Goal: Task Accomplishment & Management: Manage account settings

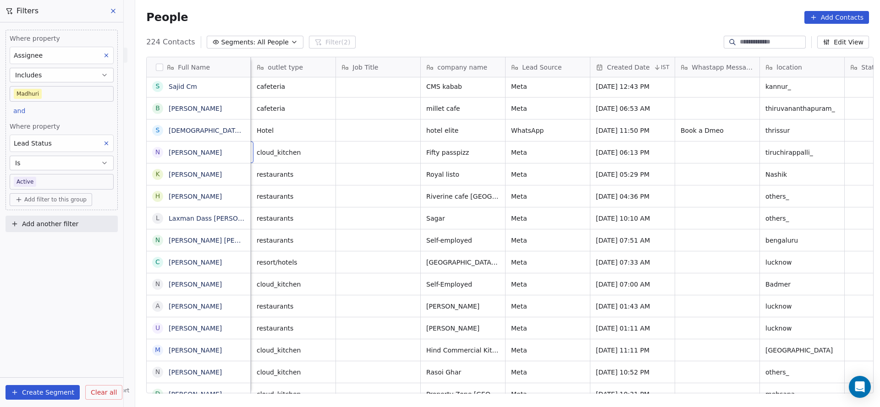
scroll to position [0, 85]
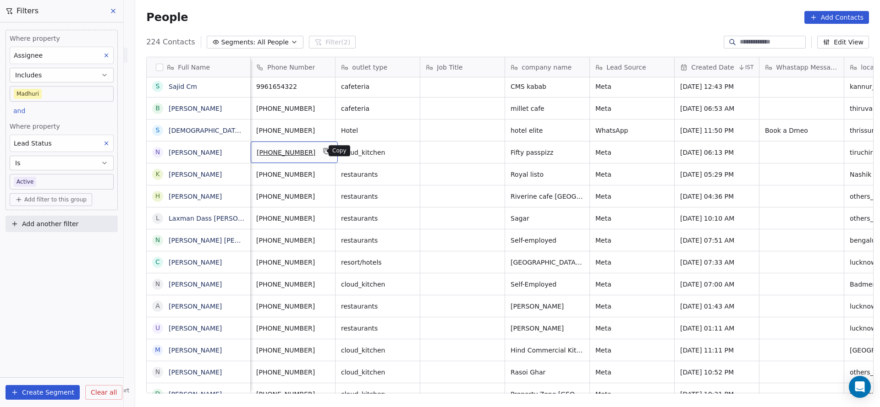
click at [321, 151] on button "grid" at bounding box center [326, 151] width 11 height 11
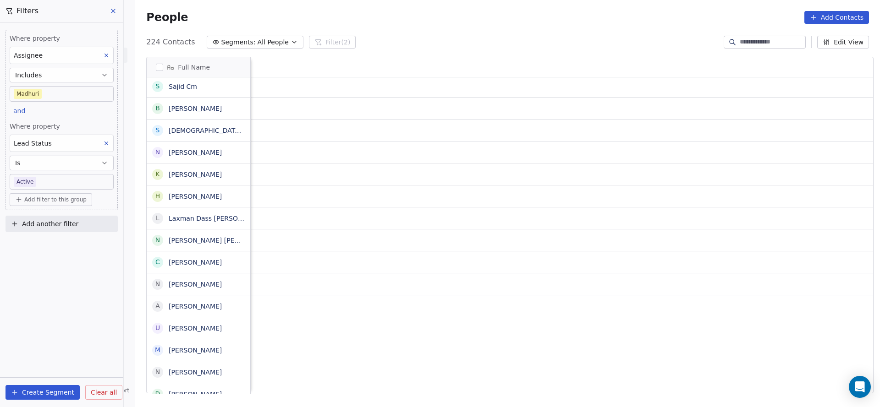
scroll to position [0, 1190]
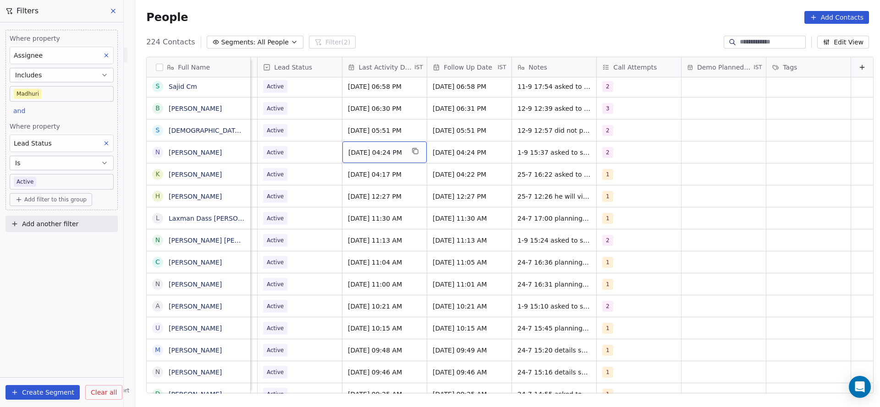
click at [364, 148] on span "[DATE] 04:24 PM" at bounding box center [376, 152] width 56 height 9
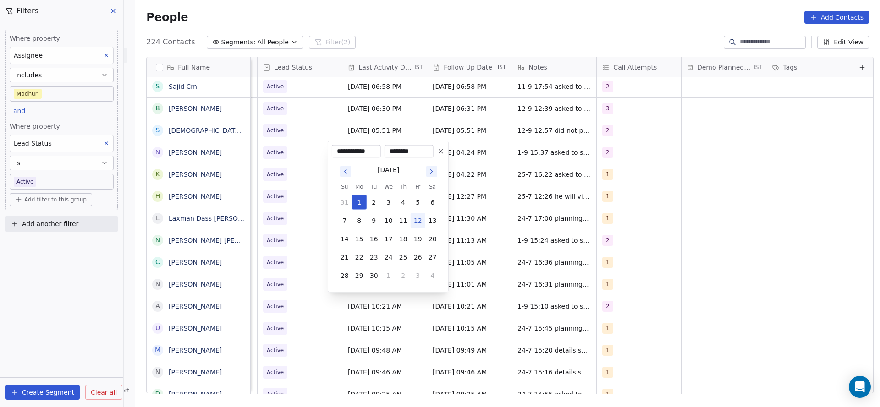
click at [420, 216] on button "12" at bounding box center [418, 221] width 15 height 15
type input "**********"
click at [630, 181] on html "On2Cook India Pvt. Ltd. Contacts People Marketing Workflows Campaigns Sales Pip…" at bounding box center [440, 203] width 880 height 407
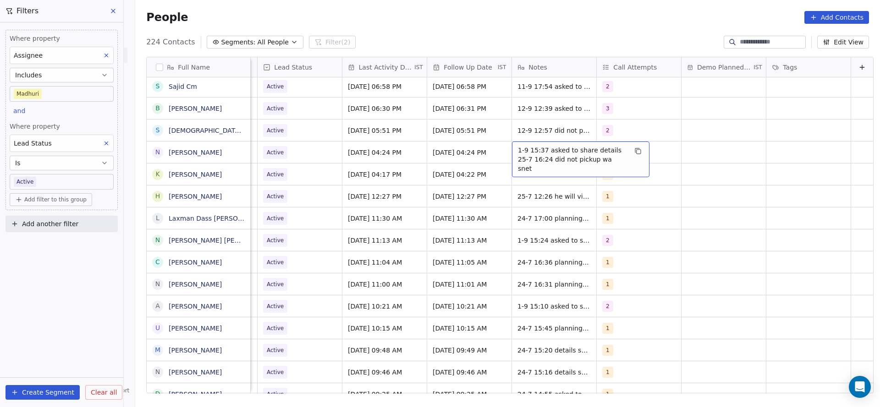
click at [521, 157] on span "1-9 15:37 asked to share details 25-7 16:24 did not pickup wa snet" at bounding box center [572, 159] width 109 height 27
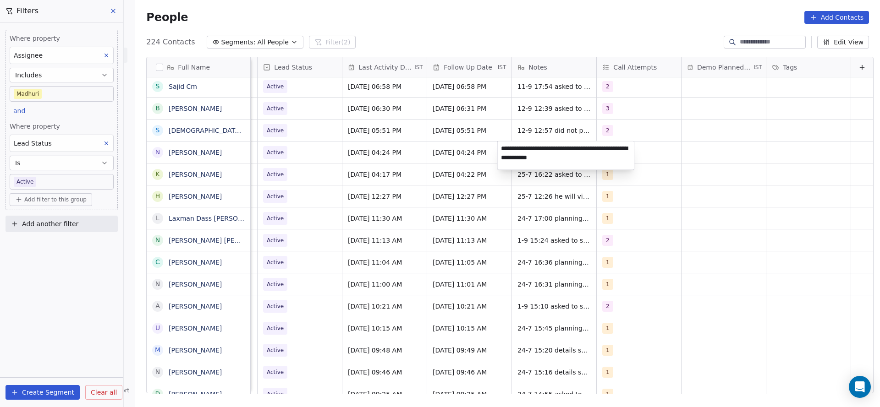
click at [499, 146] on textarea "**********" at bounding box center [566, 156] width 137 height 28
type textarea "**********"
click at [401, 171] on html "On2Cook India Pvt. Ltd. Contacts People Marketing Workflows Campaigns Sales Pip…" at bounding box center [440, 203] width 880 height 407
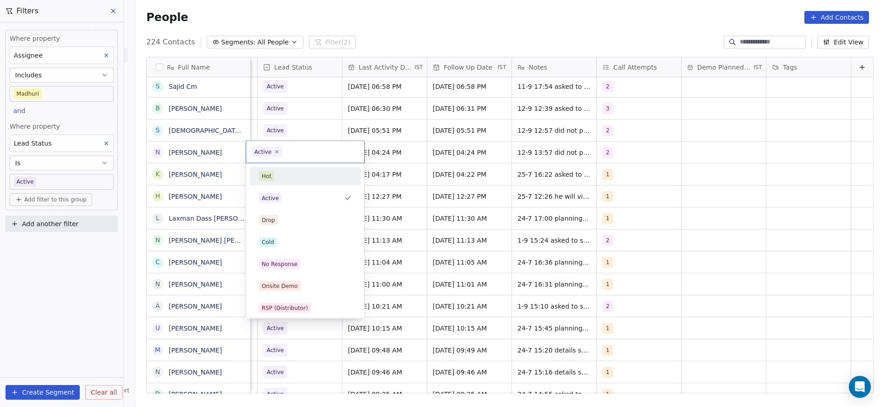
scroll to position [0, 1186]
click at [302, 261] on div "No Response" at bounding box center [305, 264] width 93 height 10
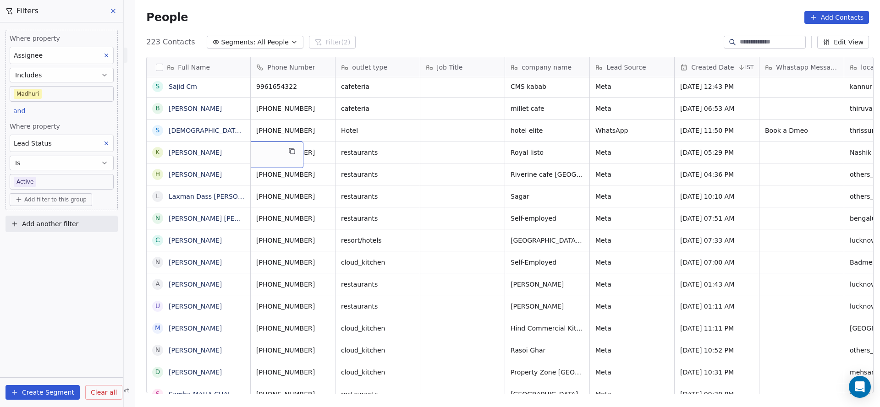
scroll to position [0, 0]
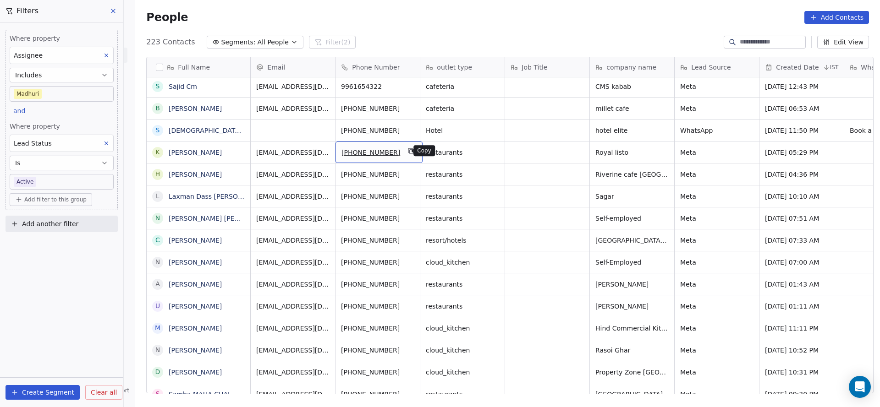
click at [410, 153] on icon "grid" at bounding box center [412, 152] width 4 height 4
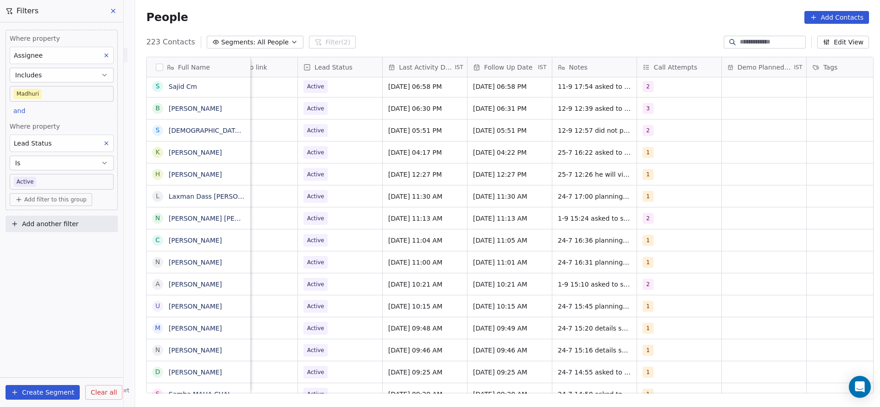
scroll to position [0, 1190]
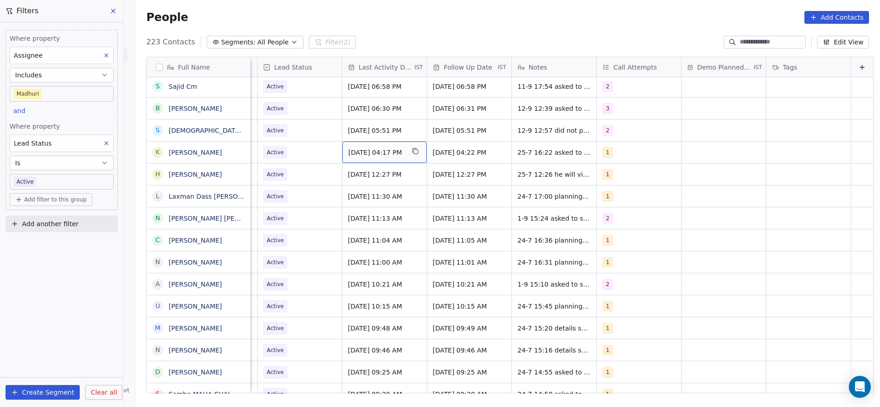
click at [371, 150] on span "[DATE] 04:17 PM" at bounding box center [376, 152] width 56 height 9
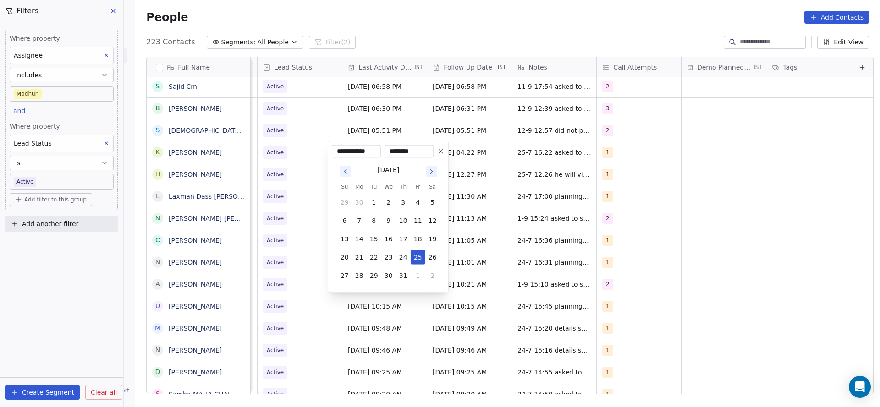
click at [418, 283] on div "[DATE] Su Mo Tu We Th Fr Sa 29 30 1 2 3 4 5 6 7 8 9 10 11 12 13 14 15 16 17 18 …" at bounding box center [388, 223] width 113 height 131
click at [418, 280] on button "1" at bounding box center [418, 276] width 15 height 15
click at [413, 290] on button "5" at bounding box center [418, 294] width 15 height 15
click at [418, 223] on button "12" at bounding box center [418, 221] width 15 height 15
type input "**********"
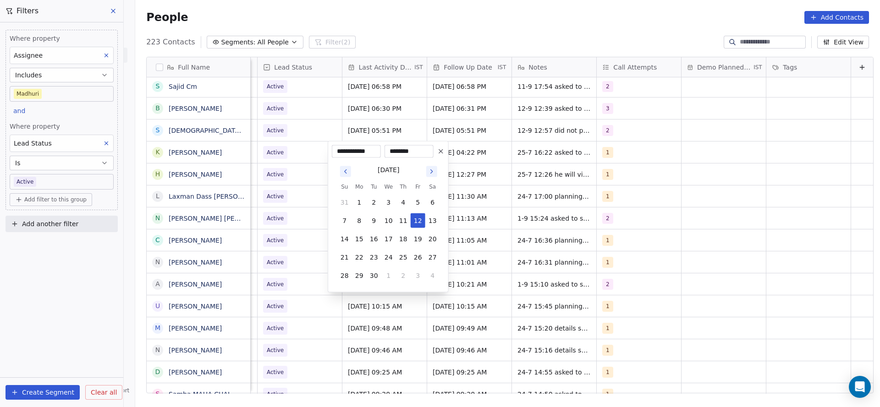
click at [506, 204] on html "On2Cook India Pvt. Ltd. Contacts People Marketing Workflows Campaigns Sales Pip…" at bounding box center [440, 203] width 880 height 407
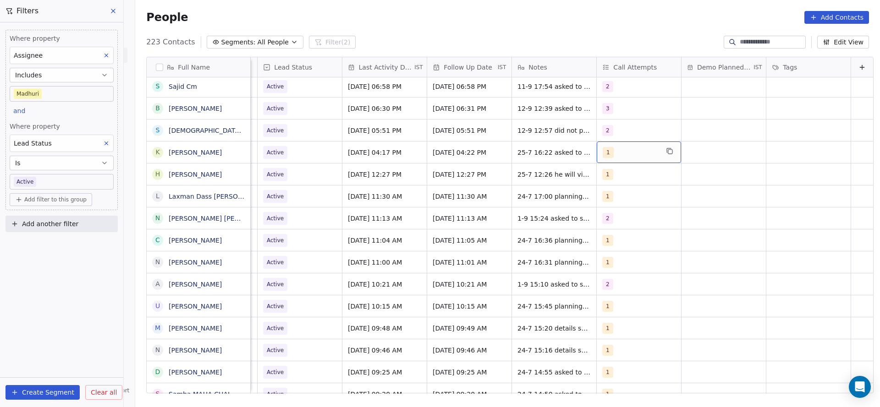
click at [639, 154] on div "1" at bounding box center [631, 152] width 56 height 11
click at [600, 194] on div "2" at bounding box center [641, 198] width 104 height 15
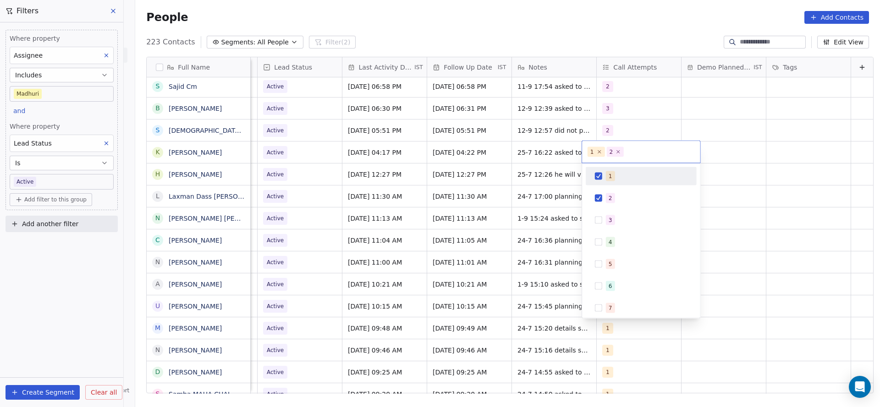
click at [603, 179] on div "1" at bounding box center [641, 176] width 104 height 15
click at [524, 197] on html "On2Cook India Pvt. Ltd. Contacts People Marketing Workflows Campaigns Sales Pip…" at bounding box center [440, 203] width 880 height 407
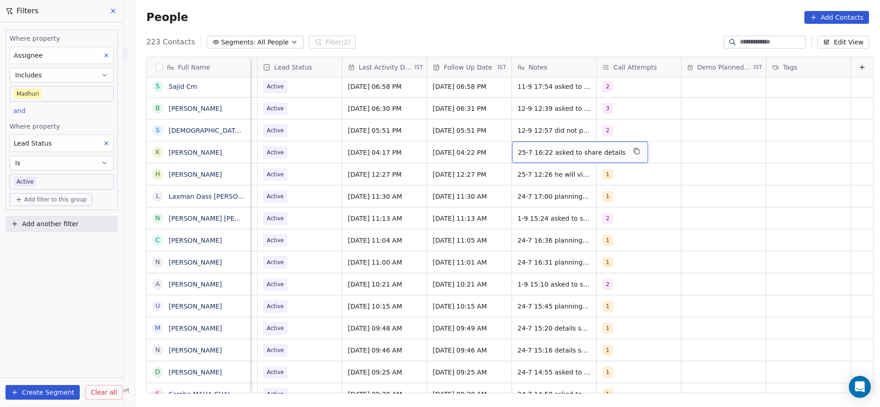
click at [521, 154] on span "25-7 16:22 asked to share details" at bounding box center [572, 152] width 108 height 9
click at [500, 148] on textarea "**********" at bounding box center [559, 156] width 123 height 28
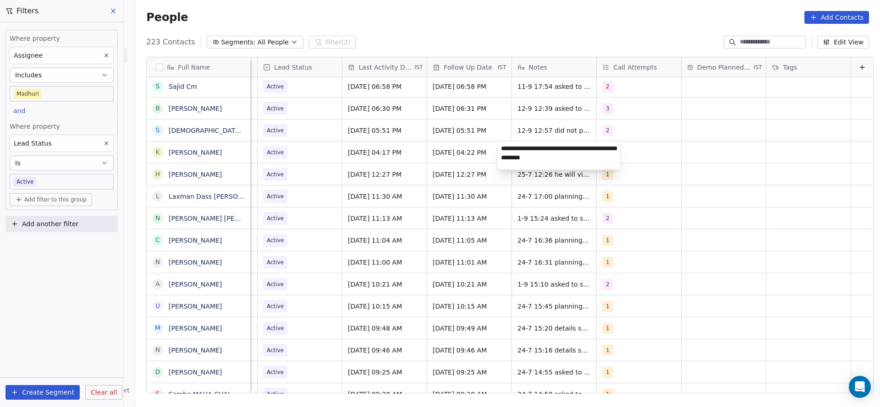
type textarea "**********"
click at [372, 198] on html "On2Cook India Pvt. Ltd. Contacts People Marketing Workflows Campaigns Sales Pip…" at bounding box center [440, 203] width 880 height 407
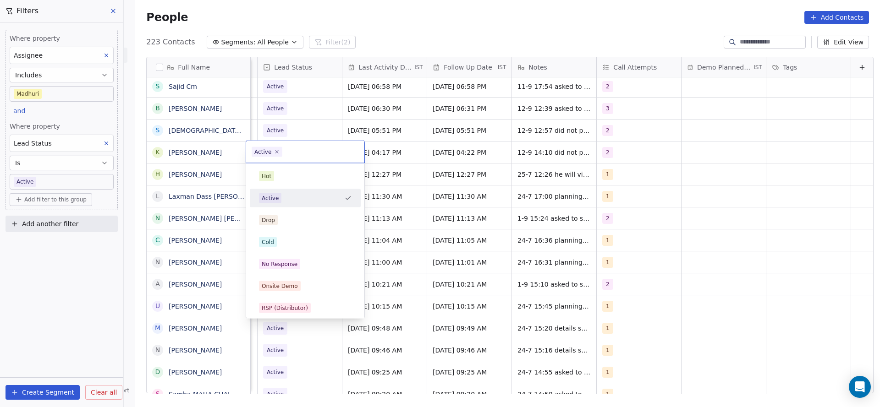
scroll to position [0, 1186]
click at [307, 265] on div "No Response" at bounding box center [305, 264] width 93 height 10
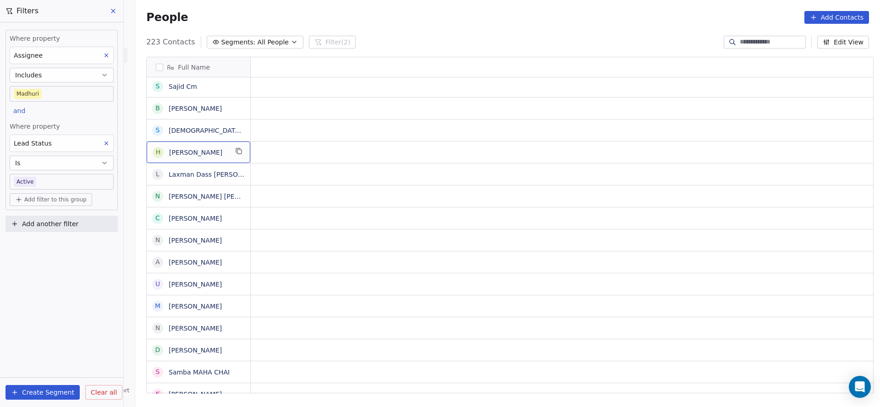
scroll to position [0, 0]
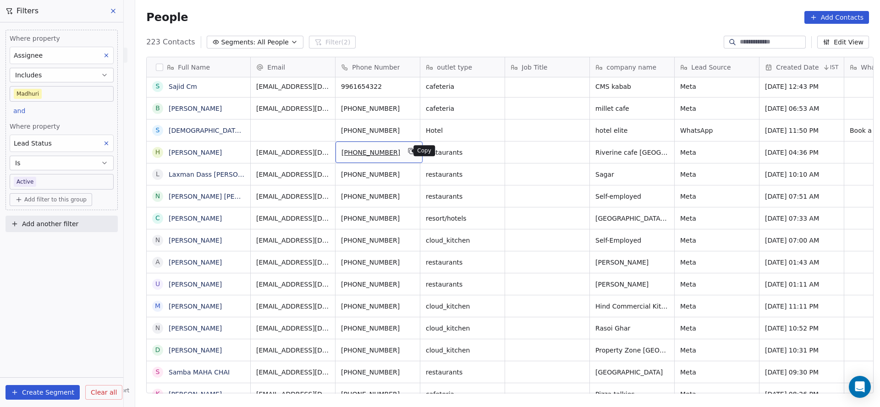
click at [408, 150] on icon "grid" at bounding box center [411, 151] width 7 height 7
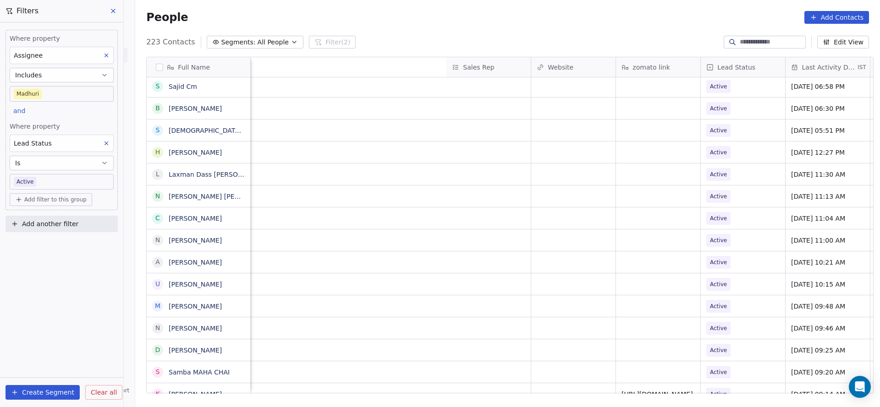
scroll to position [0, 1190]
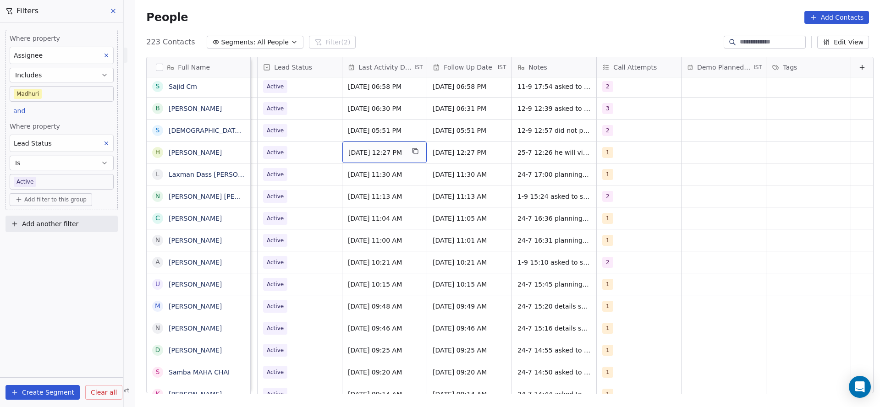
click at [377, 153] on span "[DATE] 12:27 PM" at bounding box center [376, 152] width 56 height 9
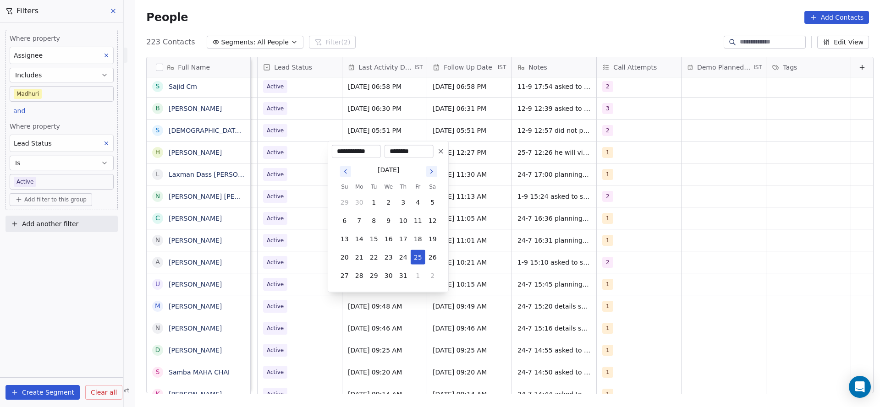
click at [426, 283] on div "[DATE] Su Mo Tu We Th Fr Sa 29 30 1 2 3 4 5 6 7 8 9 10 11 12 13 14 15 16 17 18 …" at bounding box center [388, 223] width 113 height 131
click at [428, 283] on div "[DATE] Su Mo Tu We Th Fr Sa 29 30 1 2 3 4 5 6 7 8 9 10 11 12 13 14 15 16 17 18 …" at bounding box center [388, 223] width 113 height 131
click at [428, 270] on button "2" at bounding box center [432, 276] width 15 height 15
click at [401, 291] on button "4" at bounding box center [403, 294] width 15 height 15
click at [421, 219] on button "12" at bounding box center [418, 221] width 15 height 15
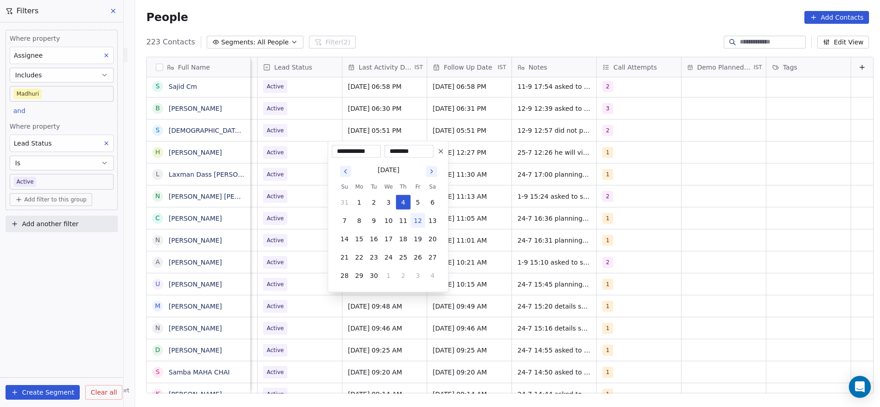
type input "**********"
click at [272, 202] on html "On2Cook India Pvt. Ltd. Contacts People Marketing Workflows Campaigns Sales Pip…" at bounding box center [440, 203] width 880 height 407
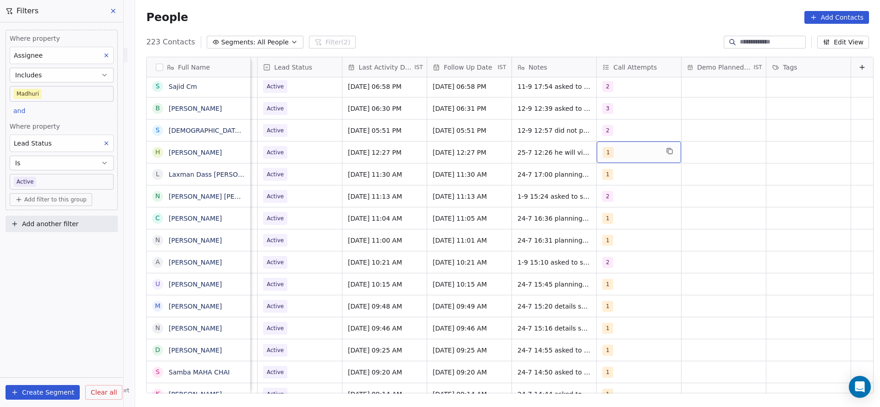
click at [623, 159] on div "1" at bounding box center [639, 153] width 84 height 22
click at [616, 201] on div "2" at bounding box center [647, 198] width 82 height 10
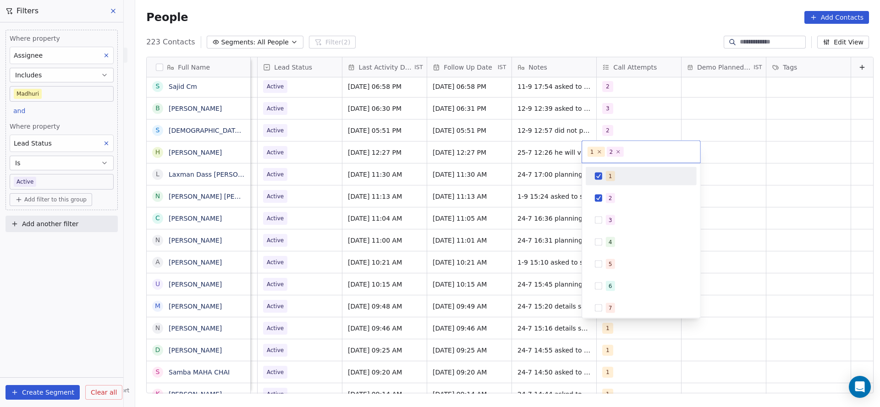
click at [618, 183] on div "1" at bounding box center [641, 176] width 111 height 18
click at [515, 186] on html "On2Cook India Pvt. Ltd. Contacts People Marketing Workflows Campaigns Sales Pip…" at bounding box center [440, 203] width 880 height 407
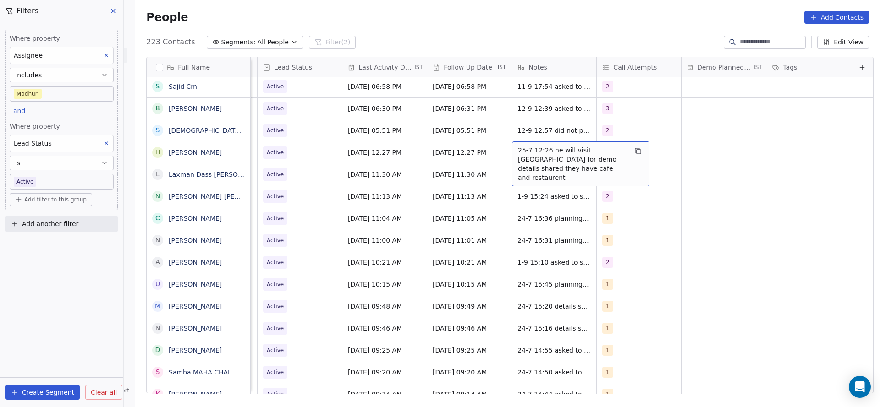
click at [539, 146] on span "25-7 12:26 he will visit [GEOGRAPHIC_DATA] for demo details shared they have ca…" at bounding box center [572, 164] width 109 height 37
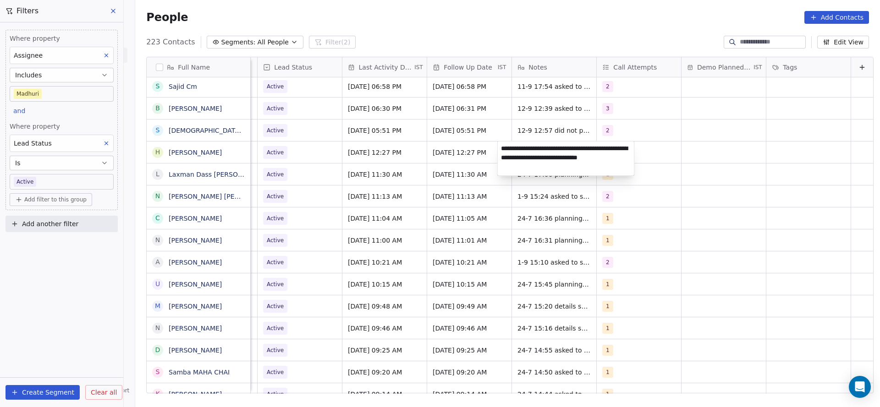
click at [501, 143] on textarea "**********" at bounding box center [566, 159] width 137 height 34
type textarea "**********"
click at [412, 168] on html "On2Cook India Pvt. Ltd. Contacts People Marketing Workflows Campaigns Sales Pip…" at bounding box center [440, 203] width 880 height 407
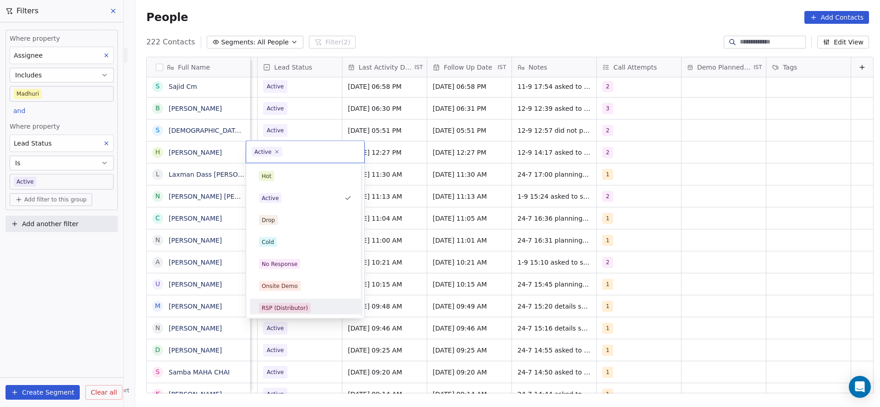
scroll to position [69, 0]
click at [278, 298] on div "Call Back" at bounding box center [305, 305] width 104 height 15
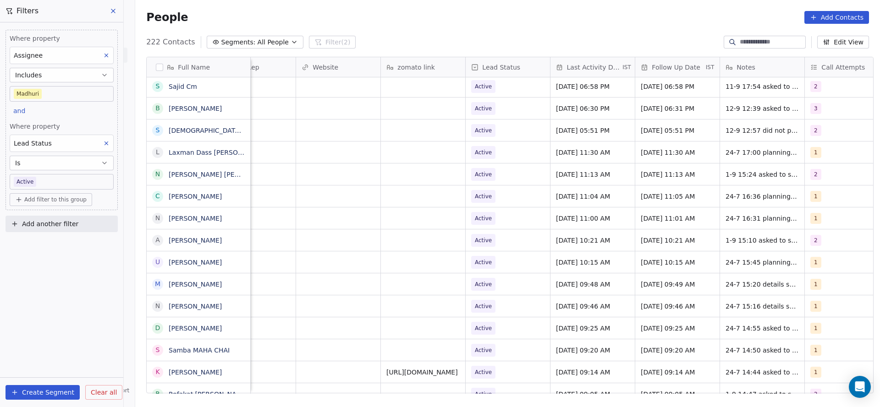
scroll to position [0, 973]
click at [560, 155] on span "[DATE] 11:30 AM" at bounding box center [583, 152] width 56 height 9
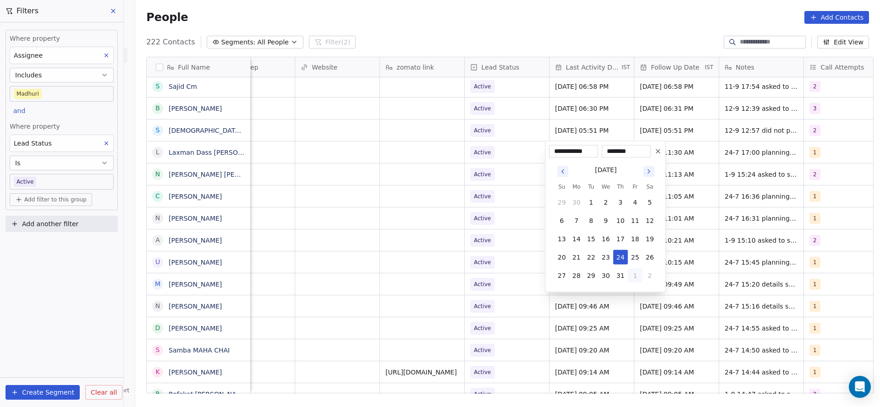
click at [633, 271] on button "1" at bounding box center [635, 276] width 15 height 15
click at [642, 296] on button "6" at bounding box center [649, 294] width 15 height 15
click at [635, 218] on button "12" at bounding box center [635, 221] width 15 height 15
type input "**********"
click at [348, 206] on html "On2Cook India Pvt. Ltd. Contacts People Marketing Workflows Campaigns Sales Pip…" at bounding box center [440, 203] width 880 height 407
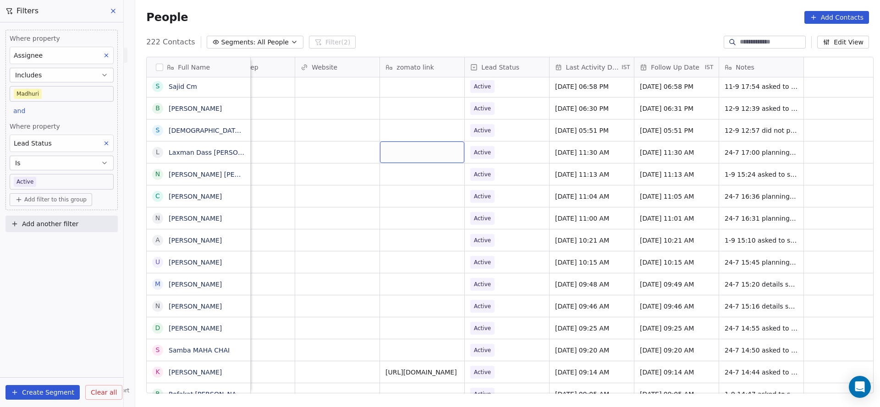
scroll to position [0, 421]
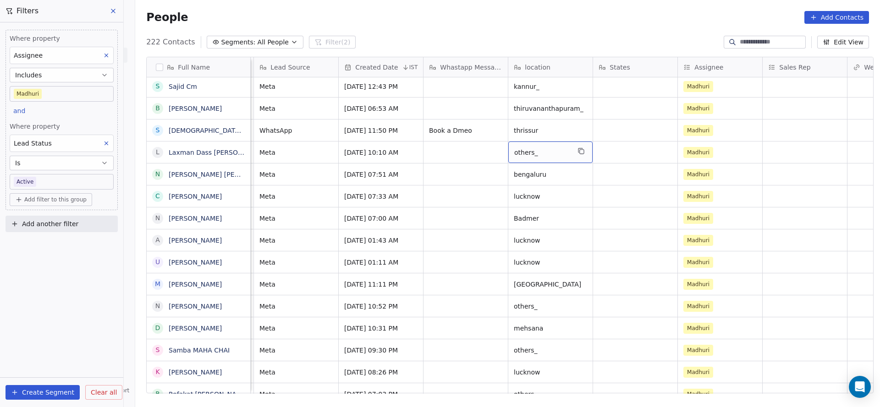
click at [527, 158] on div "others_" at bounding box center [550, 153] width 84 height 22
type textarea "*"
type textarea "*******"
click at [455, 165] on html "On2Cook India Pvt. Ltd. Contacts People Marketing Workflows Campaigns Sales Pip…" at bounding box center [440, 203] width 880 height 407
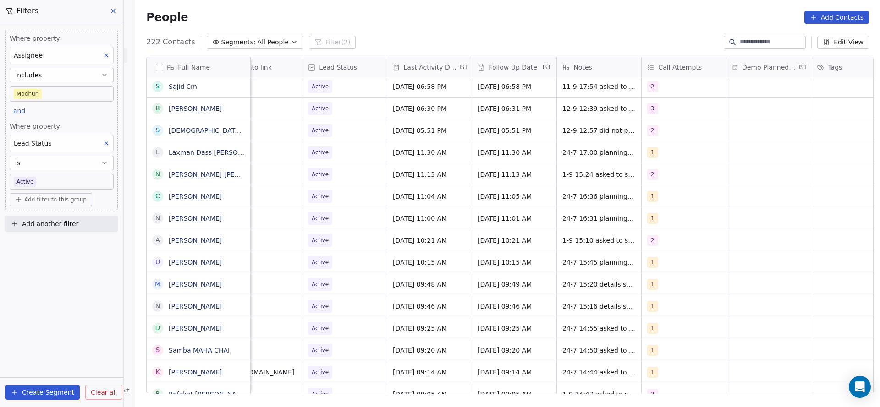
scroll to position [0, 1145]
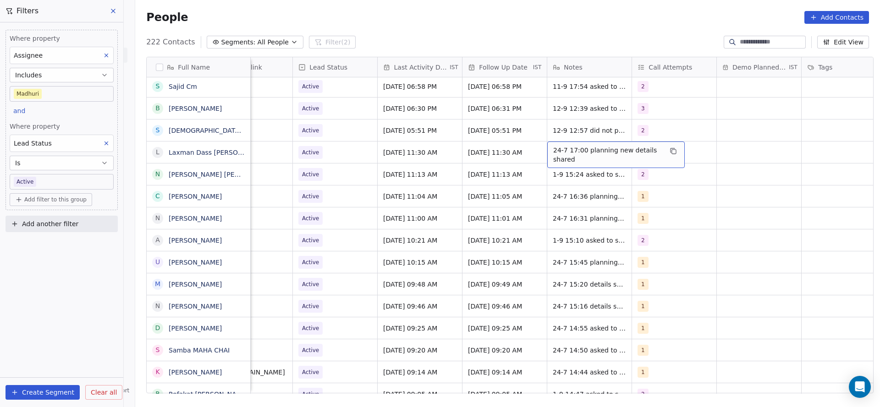
click at [576, 150] on span "24-7 17:00 planning new details shared" at bounding box center [607, 155] width 109 height 18
click at [545, 145] on textarea "**********" at bounding box center [611, 156] width 137 height 28
type textarea "**********"
click at [397, 188] on html "On2Cook India Pvt. Ltd. Contacts People Marketing Workflows Campaigns Sales Pip…" at bounding box center [440, 203] width 880 height 407
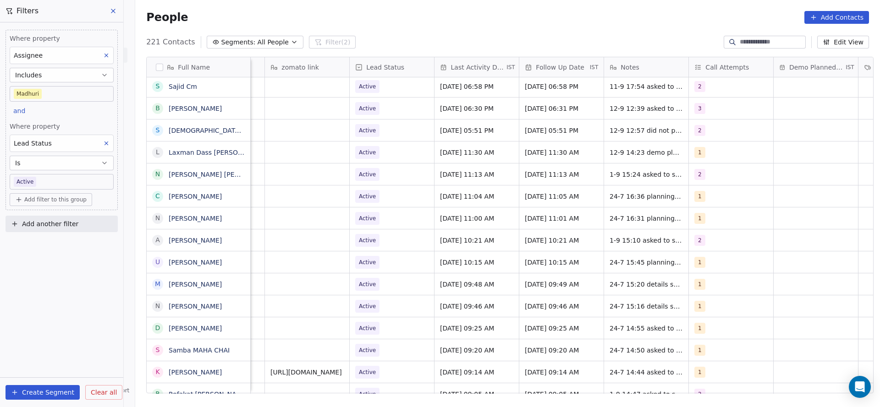
scroll to position [0, 1172]
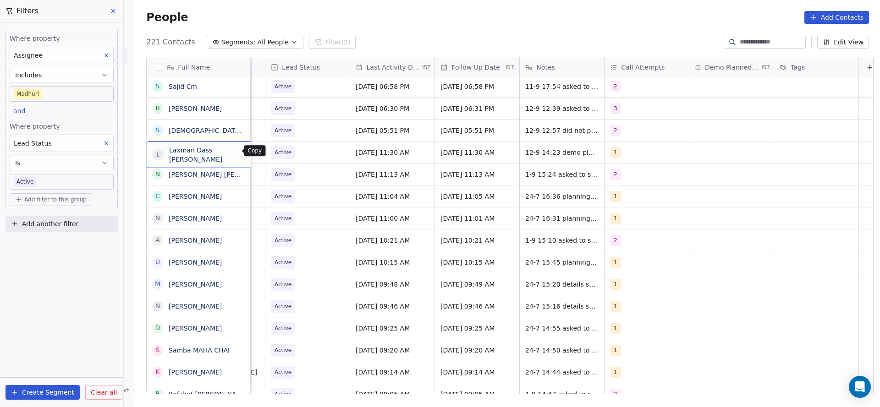
click at [267, 153] on button "grid" at bounding box center [272, 151] width 11 height 11
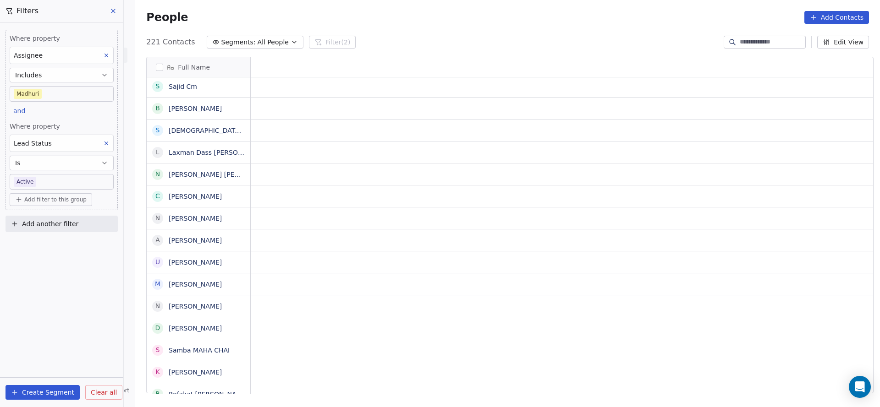
scroll to position [0, 0]
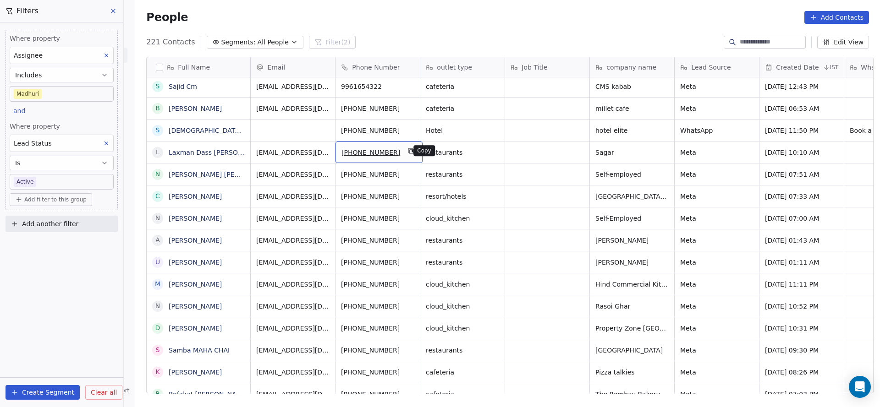
click at [408, 154] on icon "grid" at bounding box center [411, 151] width 7 height 7
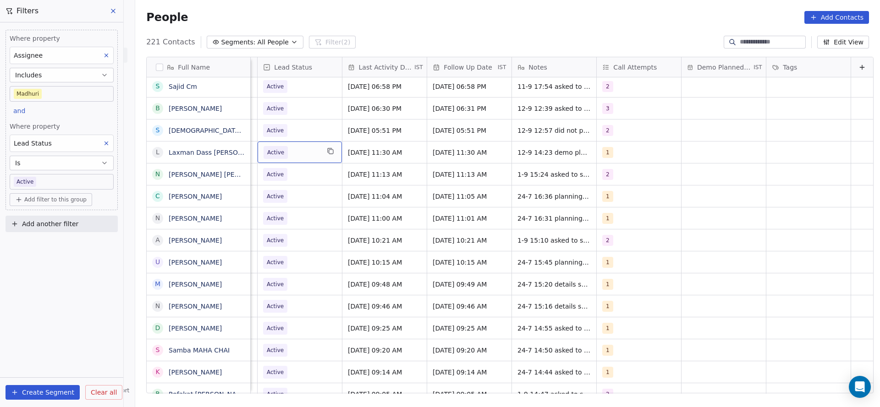
scroll to position [0, 1186]
click at [287, 148] on span "Active" at bounding box center [291, 152] width 56 height 13
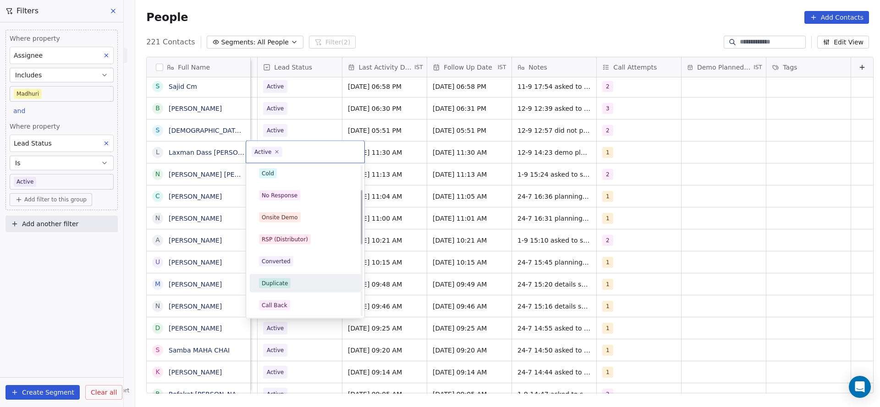
scroll to position [137, 0]
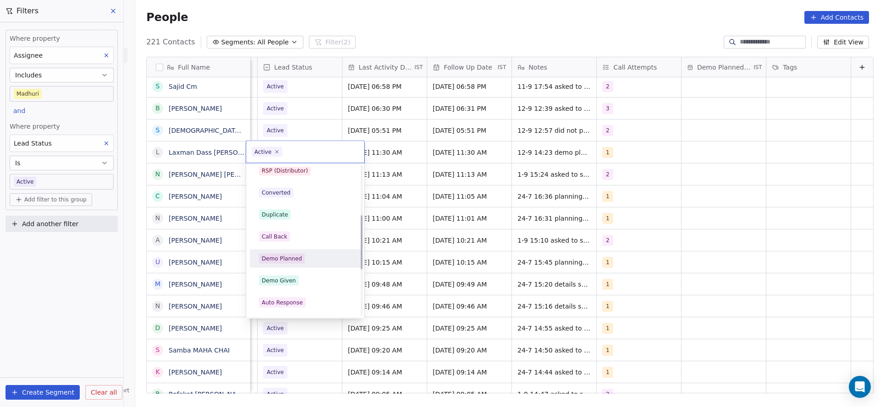
click at [301, 263] on span "Demo Planned" at bounding box center [282, 259] width 46 height 10
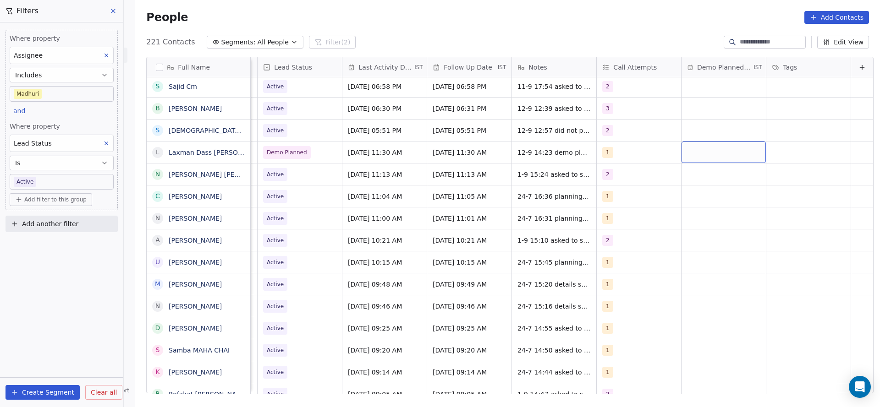
click at [691, 152] on div "grid" at bounding box center [723, 153] width 84 height 22
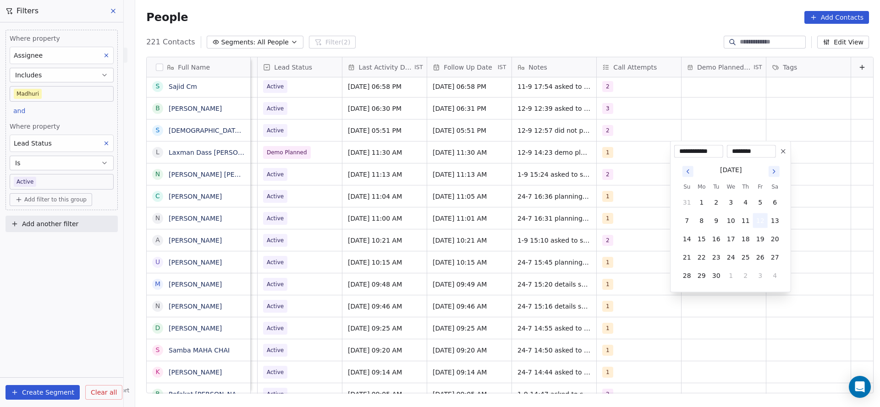
click at [759, 217] on button "12" at bounding box center [760, 221] width 15 height 15
click at [636, 204] on html "On2Cook India Pvt. Ltd. Contacts People Marketing Workflows Campaigns Sales Pip…" at bounding box center [440, 203] width 880 height 407
click at [787, 150] on button at bounding box center [783, 151] width 11 height 11
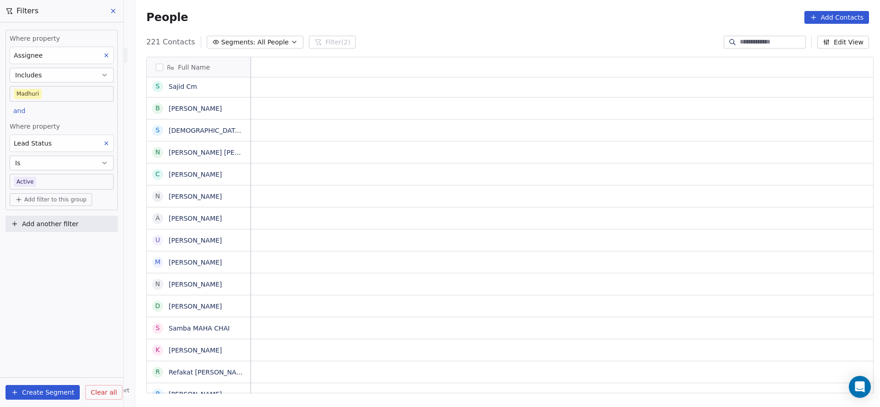
scroll to position [0, 0]
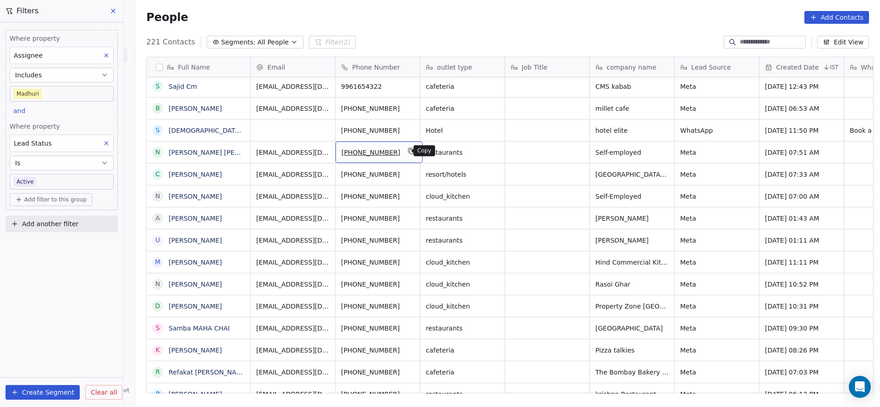
click at [410, 154] on icon "grid" at bounding box center [412, 152] width 4 height 4
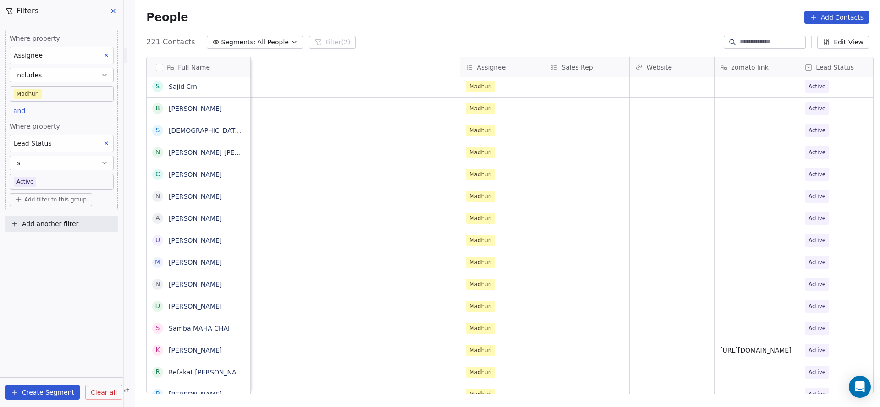
scroll to position [0, 1190]
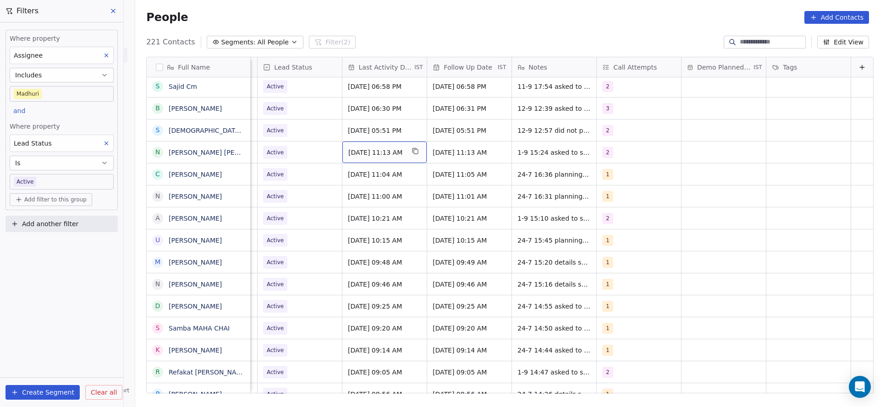
click at [348, 150] on span "[DATE] 11:13 AM" at bounding box center [376, 152] width 56 height 9
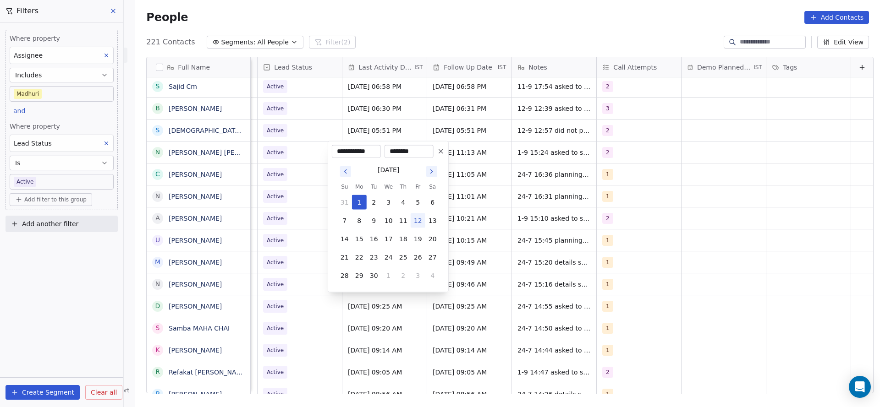
click at [421, 226] on button "12" at bounding box center [418, 221] width 15 height 15
type input "**********"
click at [634, 183] on html "On2Cook India Pvt. Ltd. Contacts People Marketing Workflows Campaigns Sales Pip…" at bounding box center [440, 203] width 880 height 407
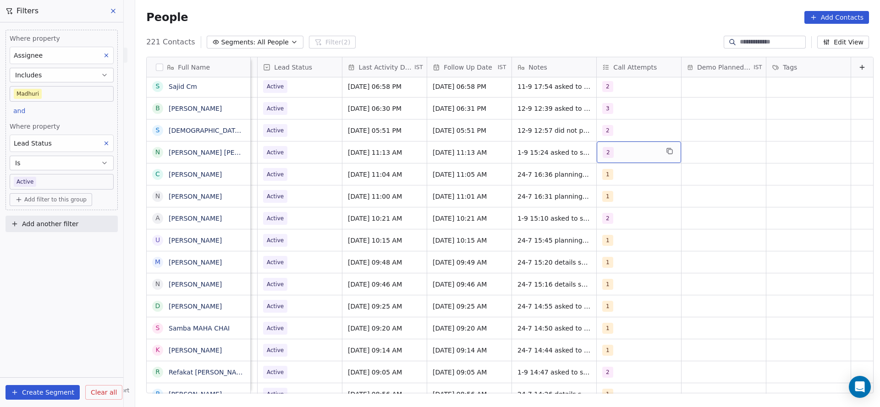
click at [597, 149] on div "2" at bounding box center [639, 153] width 84 height 22
click at [501, 153] on html "On2Cook India Pvt. Ltd. Contacts People Marketing Workflows Campaigns Sales Pip…" at bounding box center [440, 203] width 880 height 407
click at [512, 151] on div "1-9 15:24 asked to share details 24-7 16:43 declined call a sent" at bounding box center [580, 155] width 137 height 27
click at [518, 151] on span "1-9 15:24 asked to share details 24-7 16:43 declined call a sent" at bounding box center [572, 155] width 109 height 18
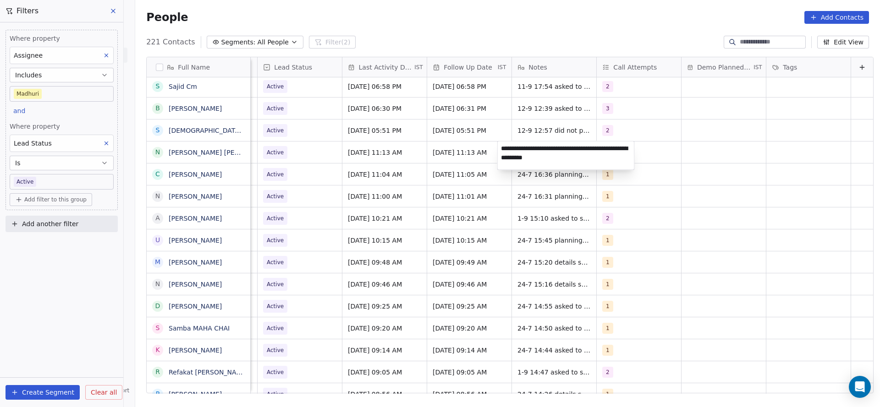
click at [499, 148] on textarea "**********" at bounding box center [566, 156] width 137 height 28
type textarea "**********"
click at [461, 207] on html "On2Cook India Pvt. Ltd. Contacts People Marketing Workflows Campaigns Sales Pip…" at bounding box center [440, 203] width 880 height 407
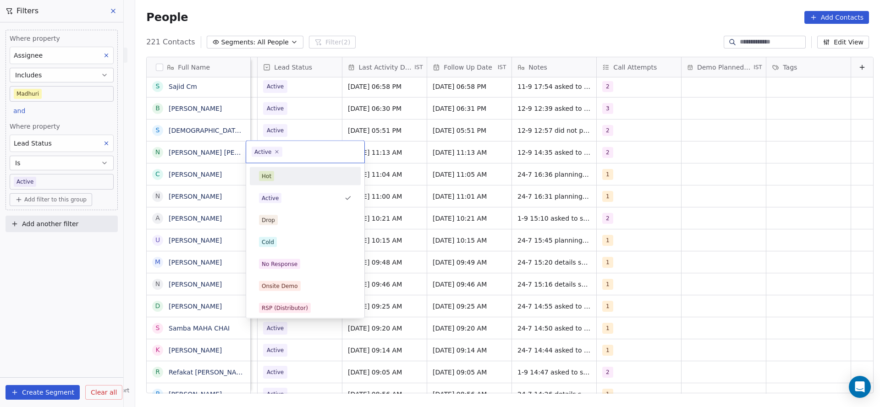
scroll to position [69, 0]
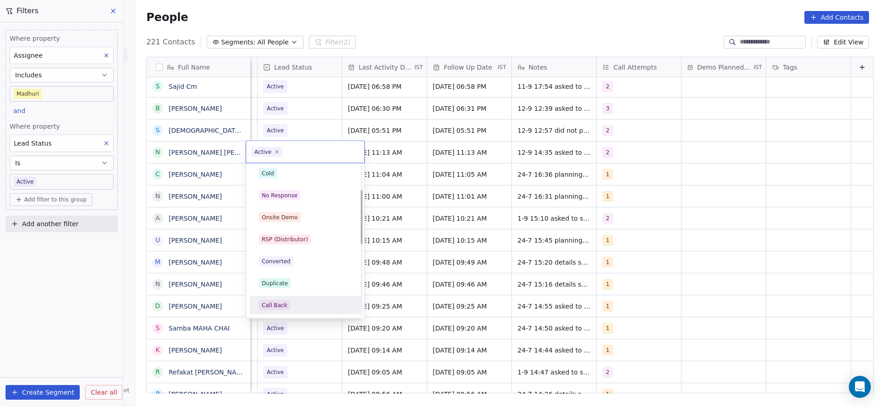
drag, startPoint x: 293, startPoint y: 305, endPoint x: 459, endPoint y: 189, distance: 201.7
click at [297, 302] on div "Call Back" at bounding box center [305, 306] width 93 height 10
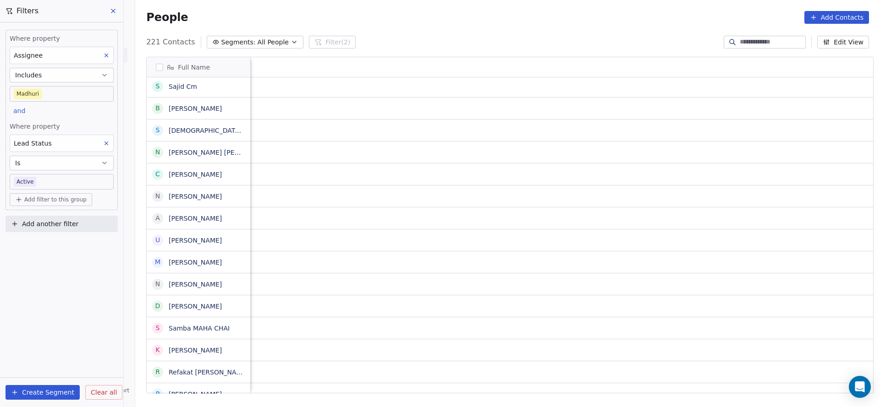
scroll to position [0, 85]
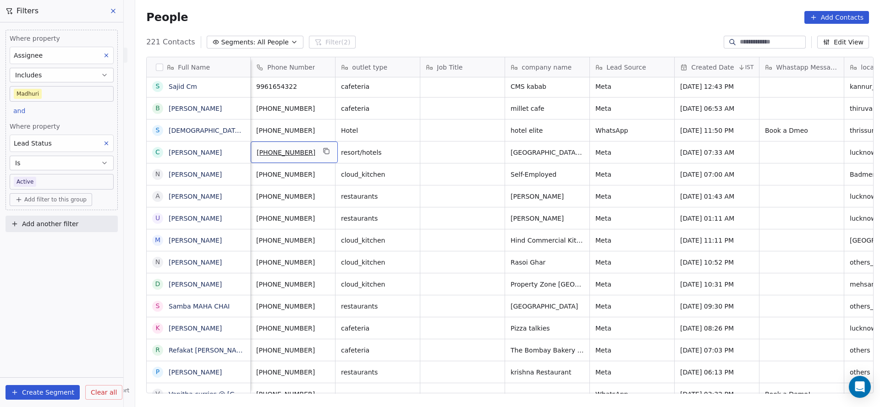
click at [328, 152] on div "[PHONE_NUMBER]" at bounding box center [294, 153] width 87 height 22
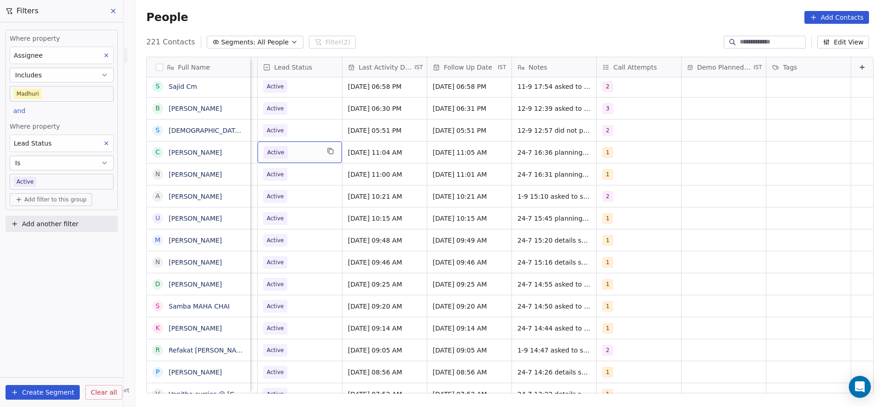
scroll to position [0, 1186]
click at [378, 158] on div "[DATE] 11:04 AM" at bounding box center [384, 153] width 84 height 22
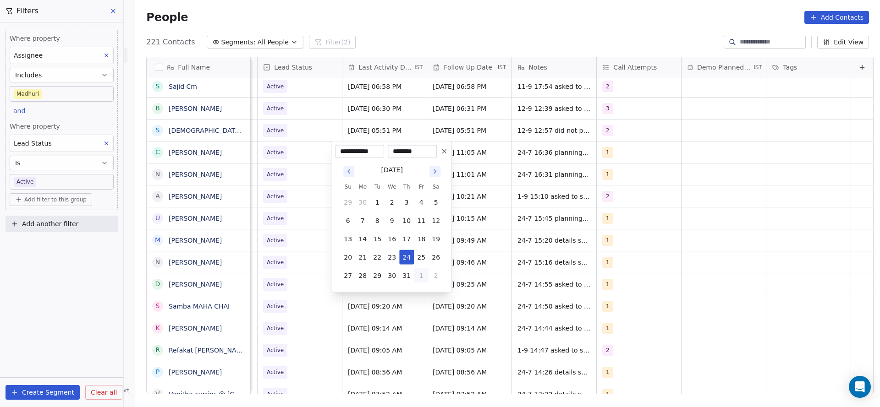
click at [419, 275] on button "1" at bounding box center [421, 276] width 15 height 15
click at [420, 292] on button "5" at bounding box center [421, 294] width 15 height 15
click at [417, 217] on button "12" at bounding box center [421, 221] width 15 height 15
type input "**********"
click at [298, 194] on html "On2Cook India Pvt. Ltd. Contacts People Marketing Workflows Campaigns Sales Pip…" at bounding box center [440, 203] width 880 height 407
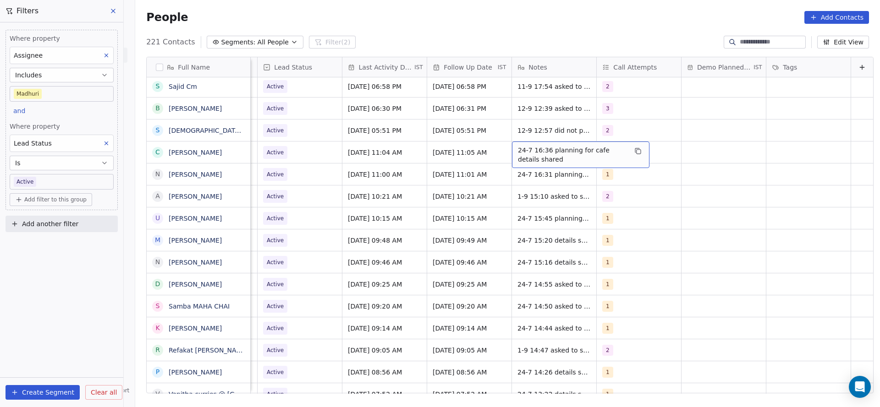
click at [518, 151] on span "24-7 16:36 planning for cafe details shared" at bounding box center [572, 155] width 109 height 18
click at [499, 147] on html "On2Cook India Pvt. Ltd. Contacts People Marketing Workflows Campaigns Sales Pip…" at bounding box center [440, 203] width 880 height 407
click at [521, 151] on span "24-7 16:36 planning for cafe details shared" at bounding box center [572, 155] width 109 height 18
type textarea "**********"
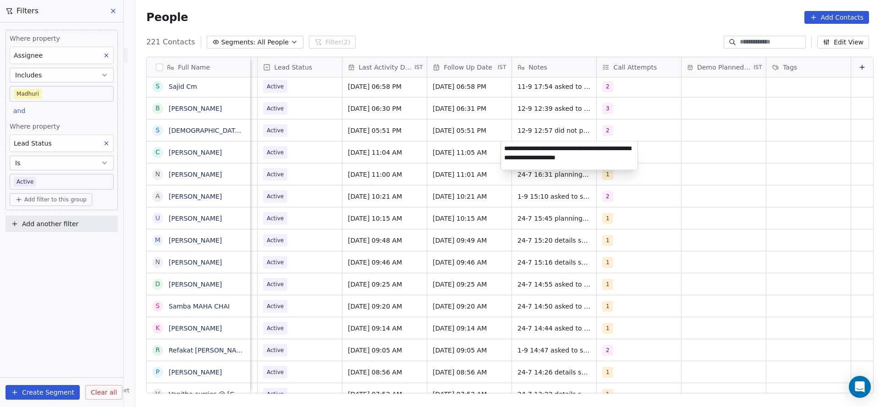
click at [297, 226] on html "On2Cook India Pvt. Ltd. Contacts People Marketing Workflows Campaigns Sales Pip…" at bounding box center [440, 203] width 880 height 407
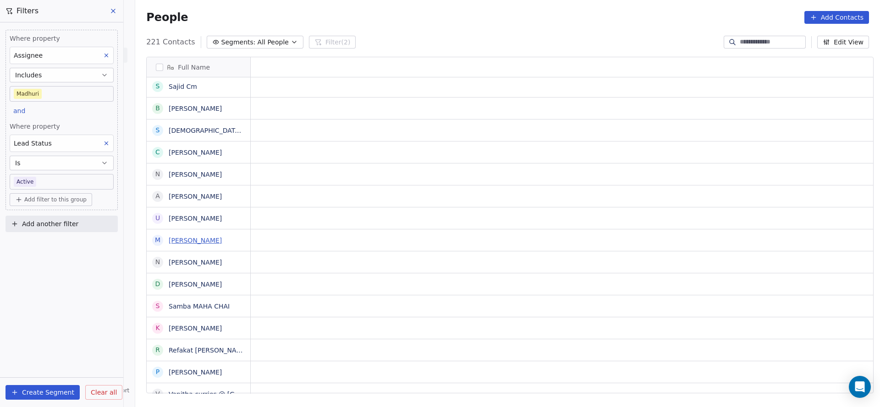
scroll to position [0, 0]
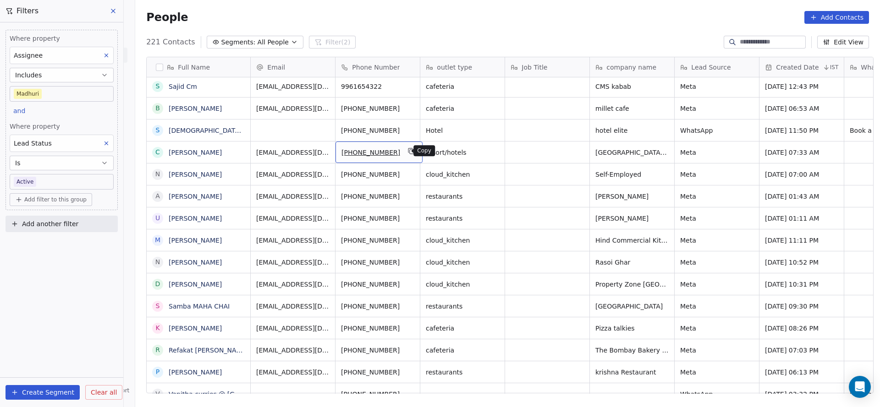
click at [408, 152] on icon "grid" at bounding box center [411, 151] width 7 height 7
click at [408, 173] on button "grid" at bounding box center [411, 173] width 11 height 11
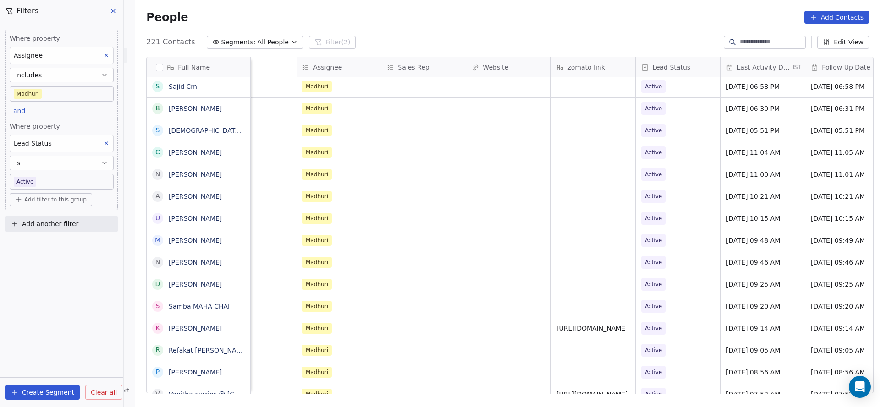
scroll to position [0, 1159]
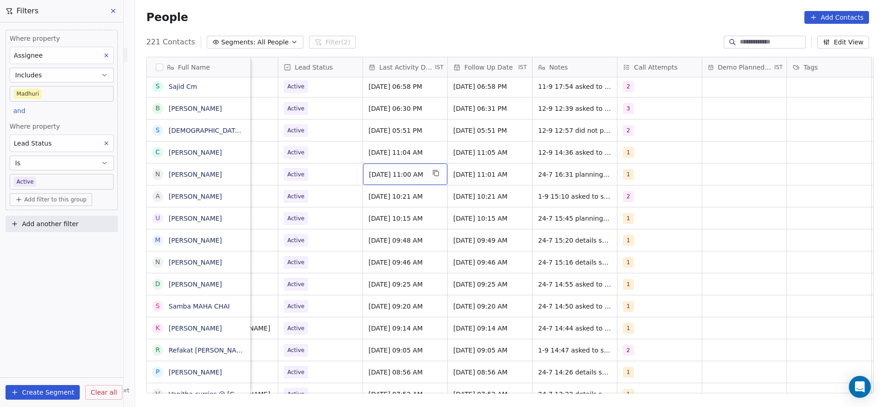
click at [397, 176] on span "[DATE] 11:00 AM" at bounding box center [397, 174] width 56 height 9
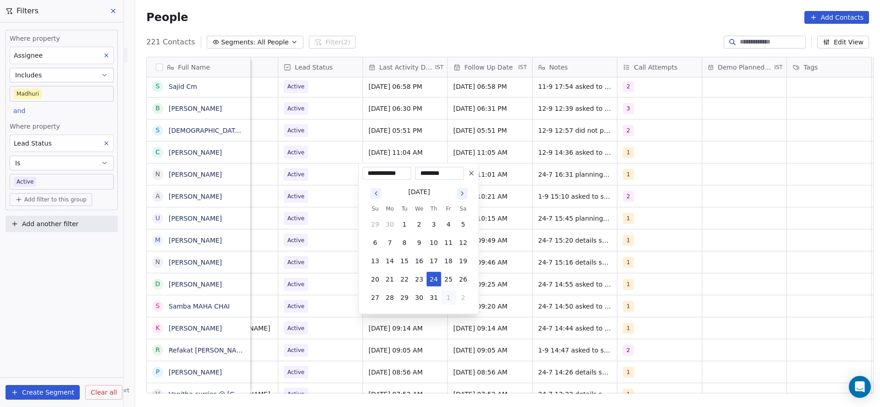
click at [451, 300] on button "1" at bounding box center [448, 298] width 15 height 15
click at [451, 321] on button "5" at bounding box center [448, 316] width 15 height 15
click at [446, 247] on button "12" at bounding box center [448, 243] width 15 height 15
type input "**********"
click at [299, 246] on html "On2Cook India Pvt. Ltd. Contacts People Marketing Workflows Campaigns Sales Pip…" at bounding box center [440, 203] width 880 height 407
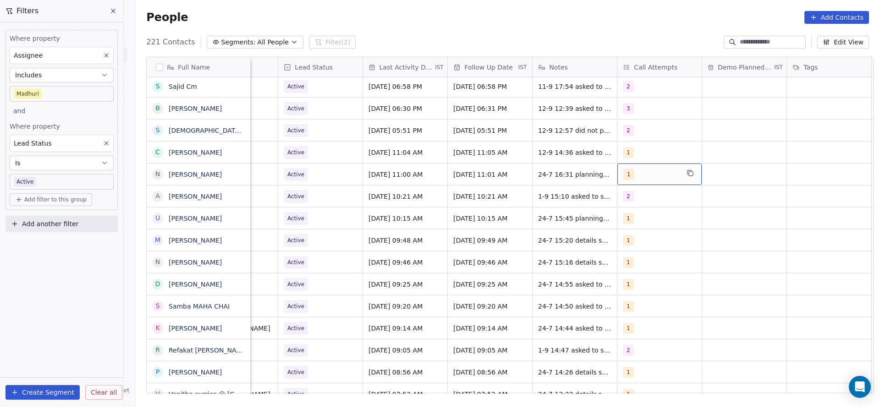
click at [634, 170] on div "1" at bounding box center [651, 174] width 56 height 11
click at [632, 230] on div "1 2 3 4 5 6 7 8 9 10" at bounding box center [671, 297] width 111 height 216
click at [638, 222] on span "2" at bounding box center [640, 220] width 9 height 10
click at [639, 195] on div "1" at bounding box center [641, 198] width 4 height 8
click at [554, 200] on html "On2Cook India Pvt. Ltd. Contacts People Marketing Workflows Campaigns Sales Pip…" at bounding box center [440, 203] width 880 height 407
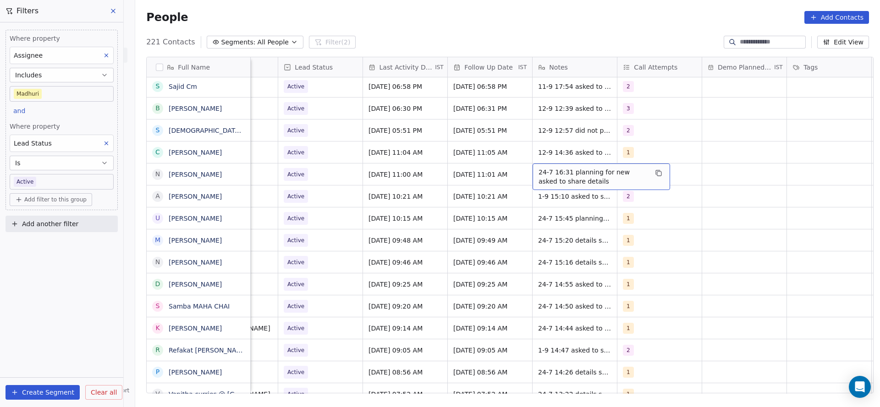
click at [538, 173] on span "24-7 16:31 planning for new asked to share details" at bounding box center [592, 177] width 109 height 18
click at [531, 170] on textarea "**********" at bounding box center [596, 178] width 137 height 28
click at [563, 172] on textarea "**********" at bounding box center [596, 178] width 137 height 28
type textarea "**********"
click at [656, 170] on textarea "**********" at bounding box center [596, 179] width 137 height 31
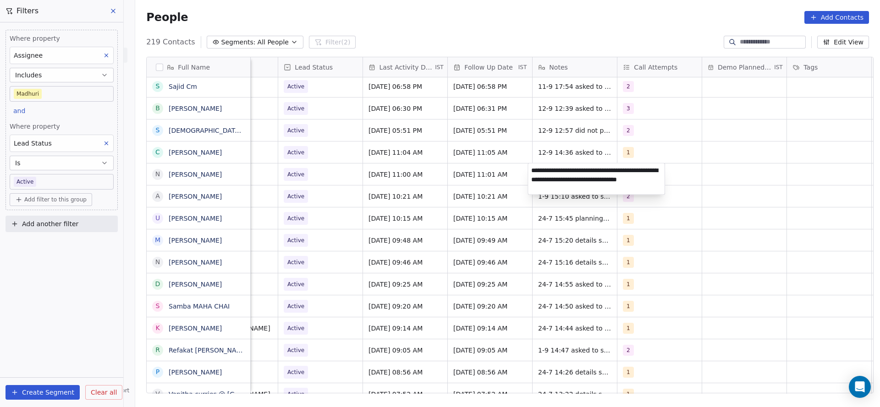
click at [360, 199] on html "On2Cook India Pvt. Ltd. Contacts People Marketing Workflows Campaigns Sales Pip…" at bounding box center [440, 203] width 880 height 407
click at [636, 153] on div "1" at bounding box center [651, 152] width 56 height 11
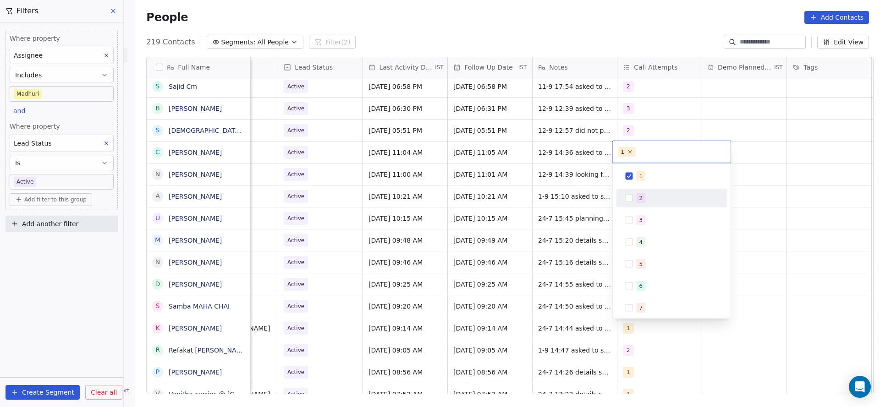
click at [633, 192] on div "2" at bounding box center [672, 198] width 104 height 15
click at [641, 176] on span "1" at bounding box center [640, 176] width 9 height 10
click at [493, 200] on html "On2Cook India Pvt. Ltd. Contacts People Marketing Workflows Campaigns Sales Pip…" at bounding box center [440, 203] width 880 height 407
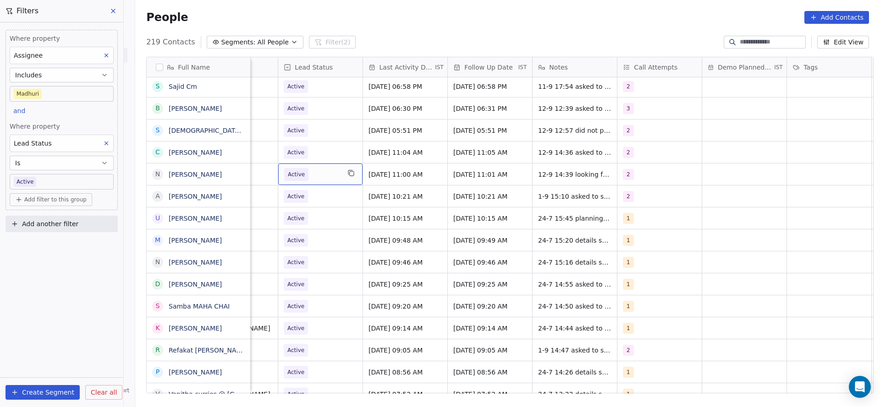
click at [319, 176] on span "Active" at bounding box center [312, 174] width 56 height 13
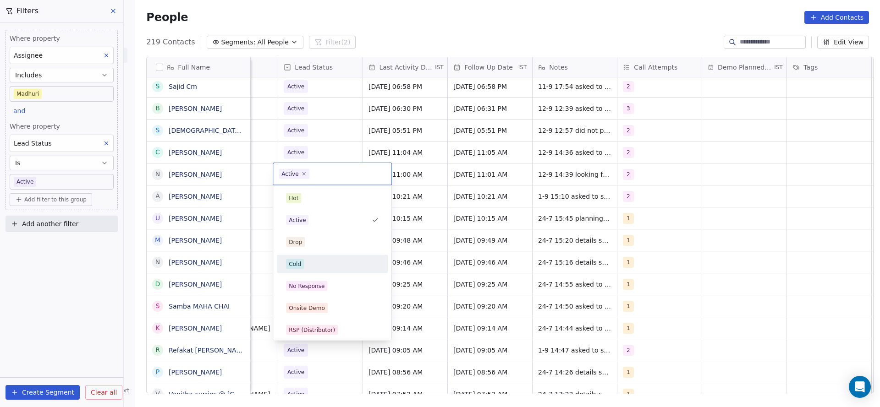
click at [317, 259] on div "Cold" at bounding box center [332, 264] width 93 height 10
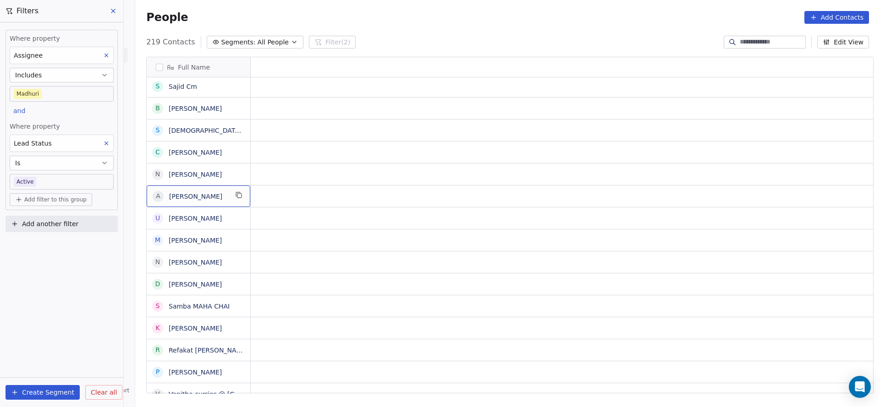
scroll to position [0, 0]
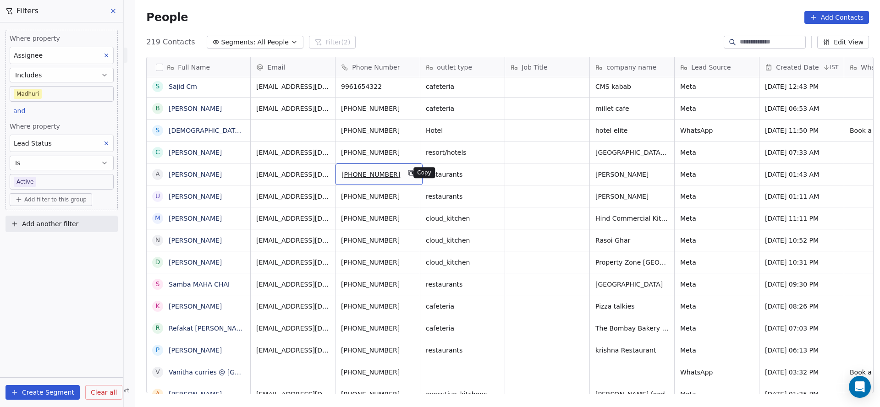
click at [406, 176] on button "grid" at bounding box center [411, 173] width 11 height 11
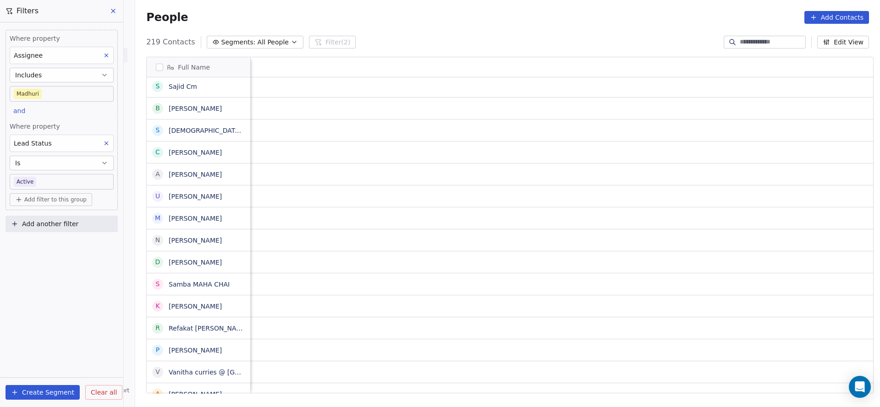
scroll to position [0, 1190]
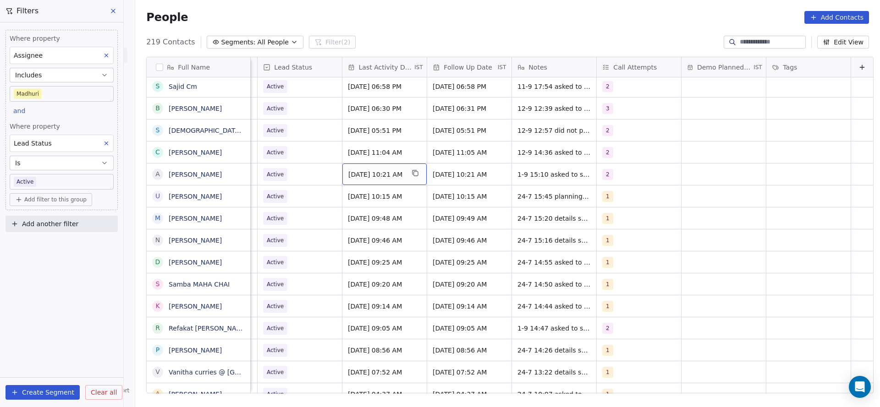
click at [348, 176] on span "[DATE] 10:21 AM" at bounding box center [376, 174] width 56 height 9
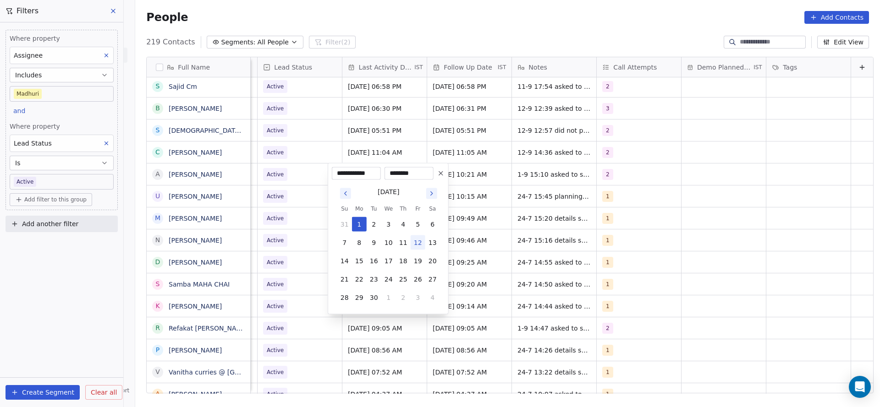
click at [416, 240] on button "12" at bounding box center [418, 243] width 15 height 15
type input "**********"
click at [652, 219] on html "On2Cook India Pvt. Ltd. Contacts People Marketing Workflows Campaigns Sales Pip…" at bounding box center [440, 203] width 880 height 407
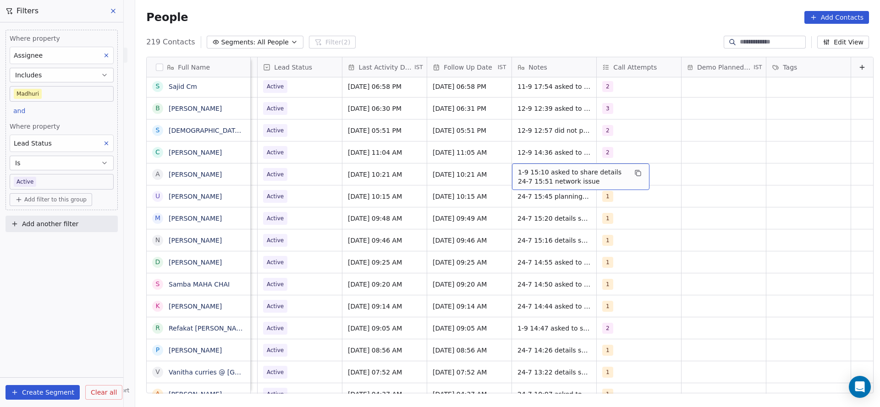
click at [527, 181] on span "1-9 15:10 asked to share details 24-7 15:51 network issue" at bounding box center [572, 177] width 109 height 18
click at [502, 169] on textarea "**********" at bounding box center [566, 178] width 137 height 28
type textarea "**********"
click at [362, 199] on html "On2Cook India Pvt. Ltd. Contacts People Marketing Workflows Campaigns Sales Pip…" at bounding box center [440, 203] width 880 height 407
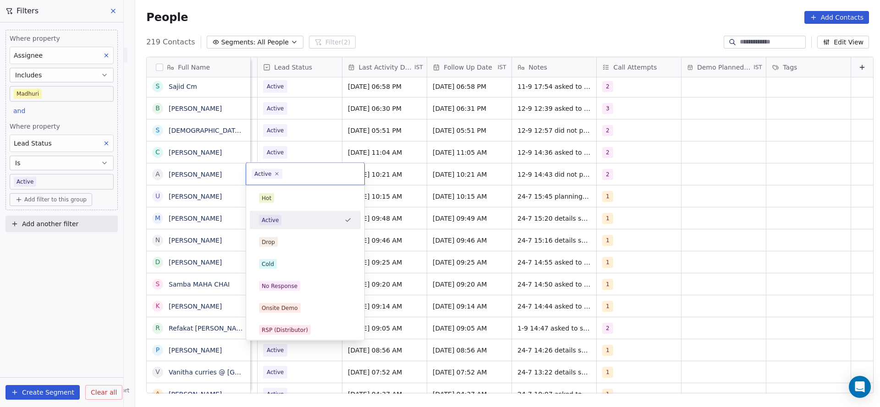
scroll to position [0, 1186]
click at [302, 285] on div "No Response" at bounding box center [305, 286] width 93 height 10
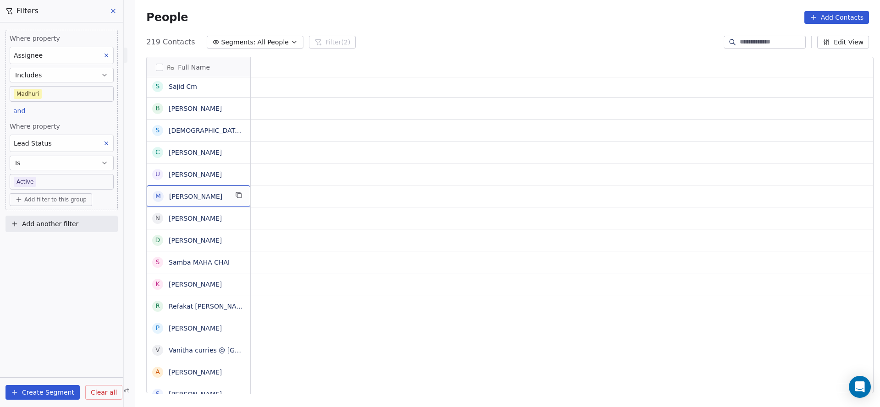
scroll to position [0, 0]
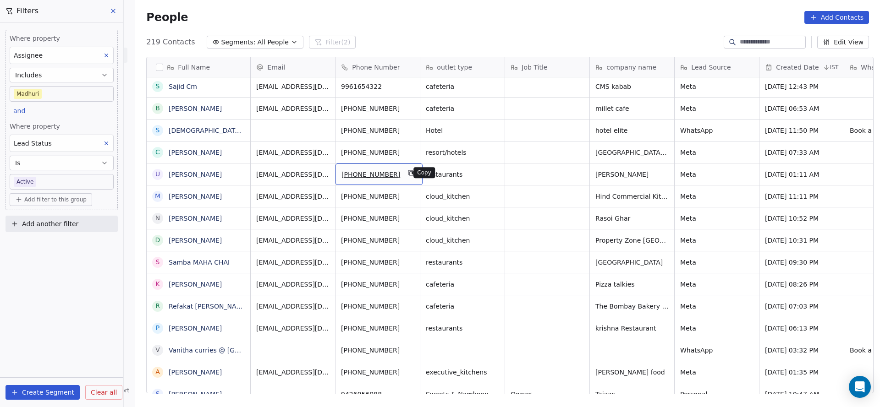
click at [409, 174] on button "grid" at bounding box center [411, 173] width 11 height 11
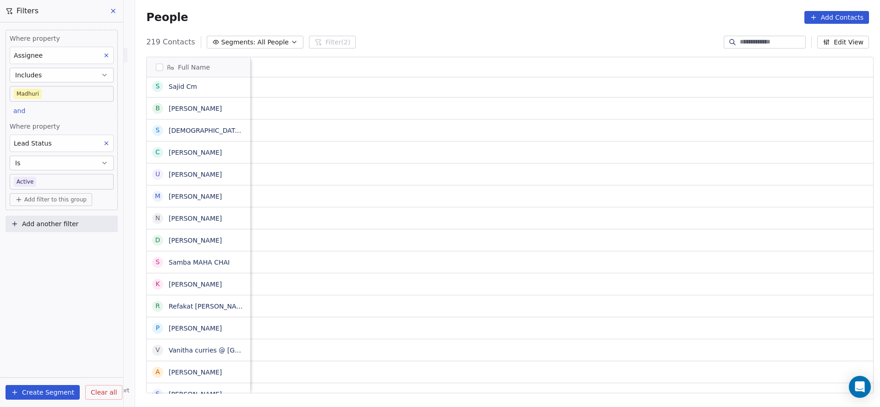
scroll to position [0, 1190]
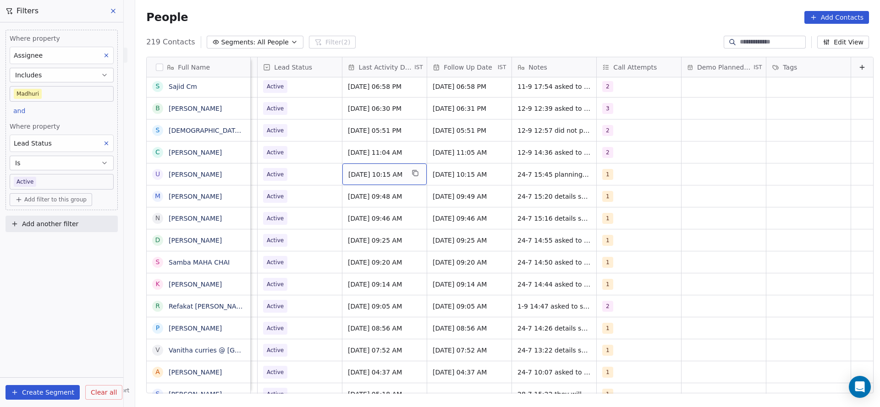
click at [386, 177] on span "[DATE] 10:15 AM" at bounding box center [376, 174] width 56 height 9
click at [357, 175] on span "[DATE] 10:15 AM" at bounding box center [376, 174] width 56 height 9
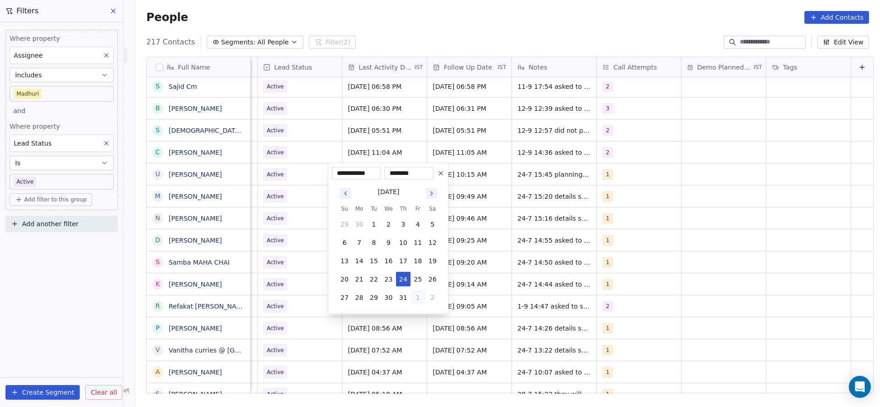
drag, startPoint x: 418, startPoint y: 301, endPoint x: 419, endPoint y: 289, distance: 12.0
click at [418, 301] on button "1" at bounding box center [418, 298] width 15 height 15
click at [417, 315] on button "5" at bounding box center [418, 316] width 15 height 15
click at [413, 243] on button "12" at bounding box center [418, 243] width 15 height 15
type input "**********"
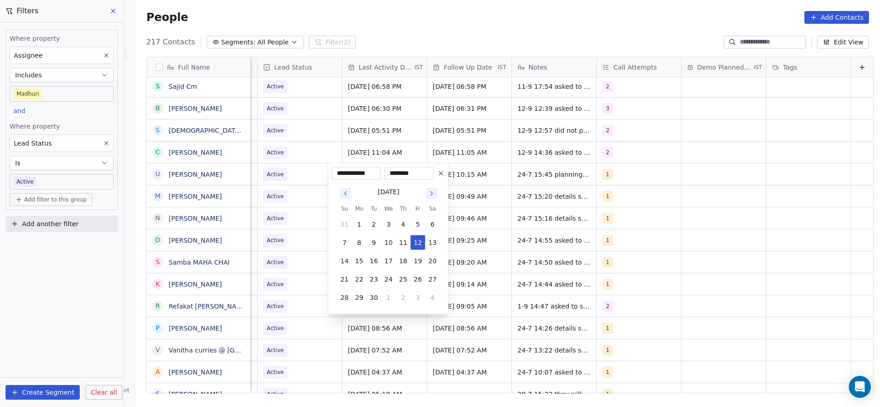
click at [589, 165] on html "On2Cook India Pvt. Ltd. Contacts People Marketing Workflows Campaigns Sales Pip…" at bounding box center [440, 203] width 880 height 407
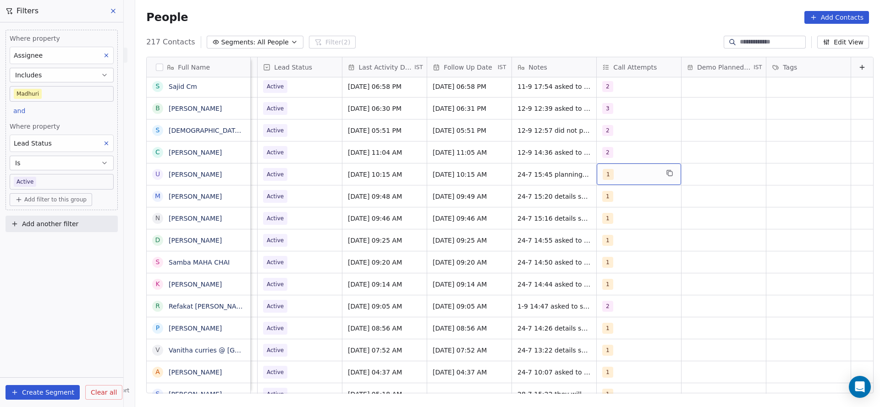
click at [597, 166] on div "1" at bounding box center [639, 175] width 84 height 22
click at [601, 234] on div "3" at bounding box center [641, 242] width 111 height 18
click at [604, 218] on div "2" at bounding box center [641, 220] width 104 height 15
click at [604, 203] on div "1" at bounding box center [641, 198] width 104 height 15
click at [604, 251] on div "3" at bounding box center [641, 242] width 111 height 18
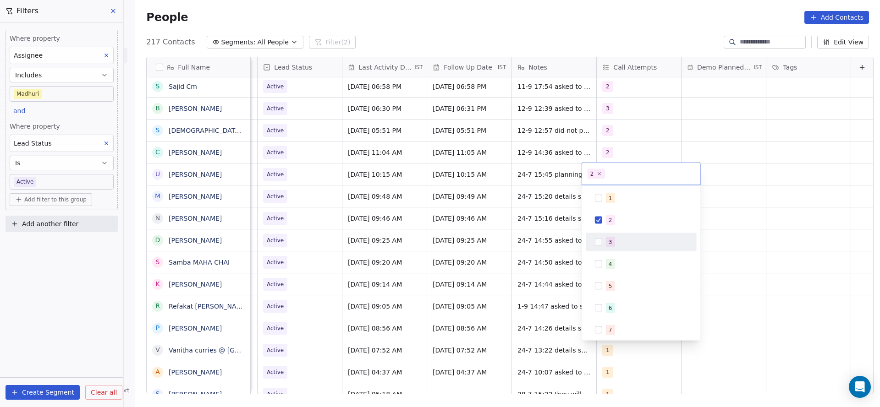
click at [544, 236] on html "On2Cook India Pvt. Ltd. Contacts People Marketing Workflows Campaigns Sales Pip…" at bounding box center [440, 203] width 880 height 407
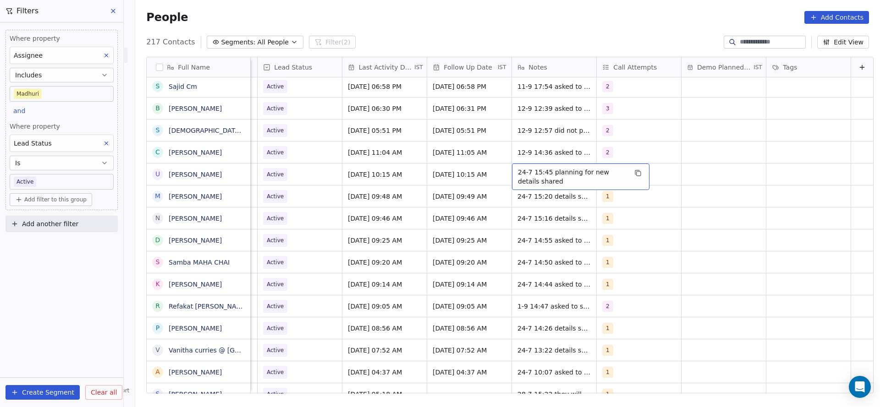
click at [518, 170] on span "24-7 15:45 planning for new details shared" at bounding box center [572, 177] width 109 height 18
click at [498, 167] on textarea "**********" at bounding box center [566, 178] width 137 height 28
type textarea "**********"
click at [421, 199] on html "On2Cook India Pvt. Ltd. Contacts People Marketing Workflows Campaigns Sales Pip…" at bounding box center [440, 203] width 880 height 407
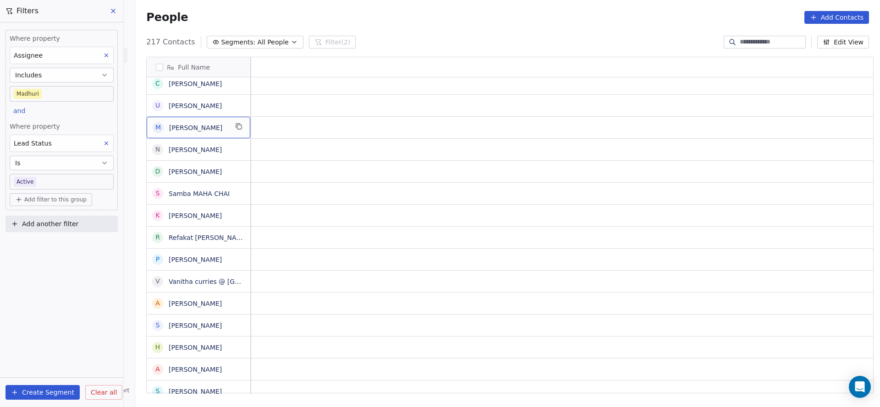
scroll to position [0, 0]
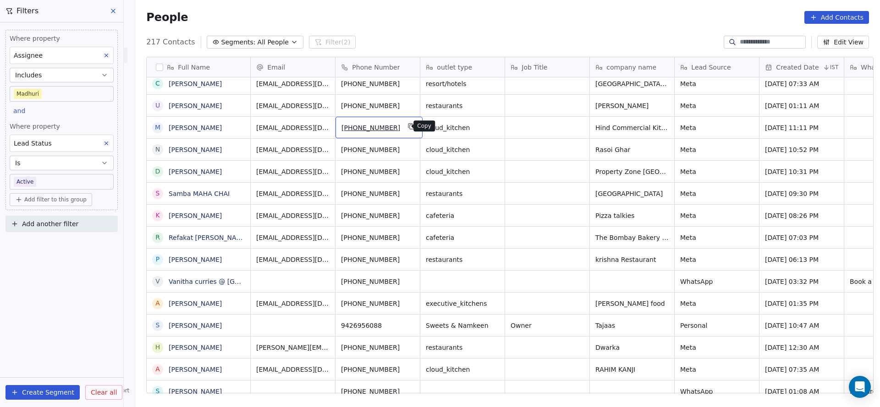
click at [407, 129] on button "grid" at bounding box center [411, 126] width 11 height 11
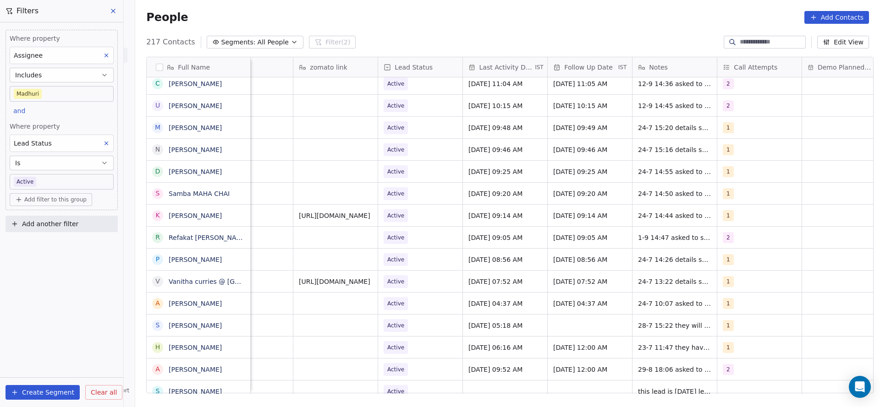
scroll to position [0, 1190]
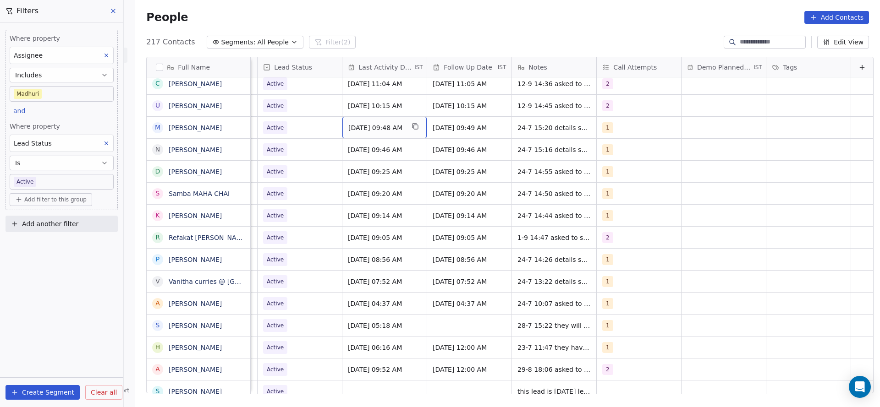
click at [370, 126] on span "[DATE] 09:48 AM" at bounding box center [376, 127] width 56 height 9
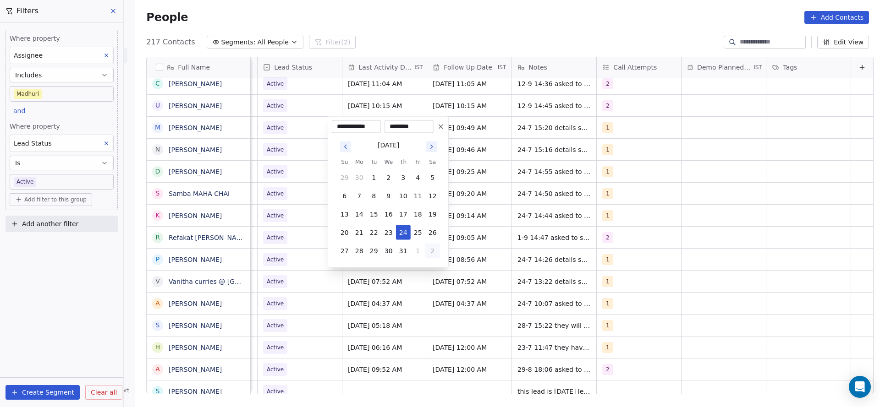
click at [429, 247] on button "2" at bounding box center [432, 251] width 15 height 15
click at [416, 267] on button "5" at bounding box center [418, 269] width 15 height 15
click at [417, 197] on button "12" at bounding box center [418, 196] width 15 height 15
type input "**********"
click at [268, 193] on html "On2Cook India Pvt. Ltd. Contacts People Marketing Workflows Campaigns Sales Pip…" at bounding box center [440, 203] width 880 height 407
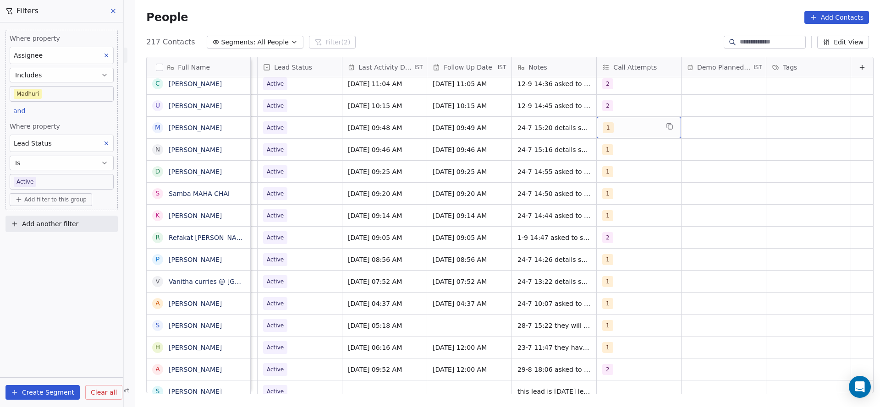
click at [620, 124] on div "1" at bounding box center [631, 127] width 56 height 11
click at [607, 173] on span "2" at bounding box center [610, 174] width 9 height 10
click at [607, 147] on span "1" at bounding box center [610, 152] width 9 height 10
click at [532, 169] on html "On2Cook India Pvt. Ltd. Contacts People Marketing Workflows Campaigns Sales Pip…" at bounding box center [440, 203] width 880 height 407
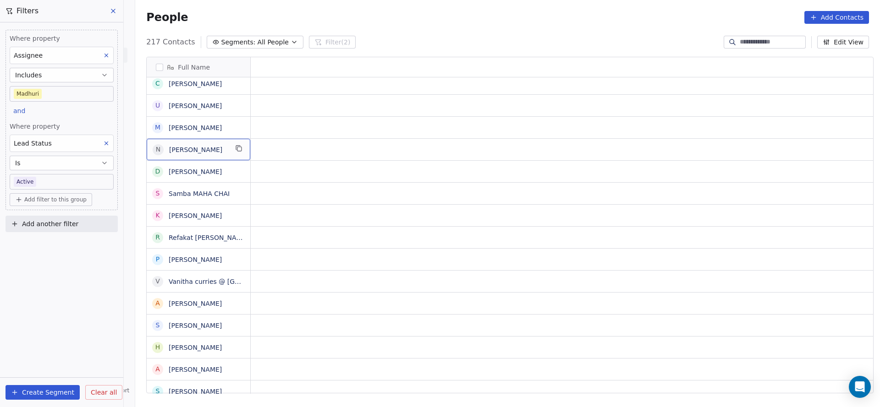
scroll to position [0, 0]
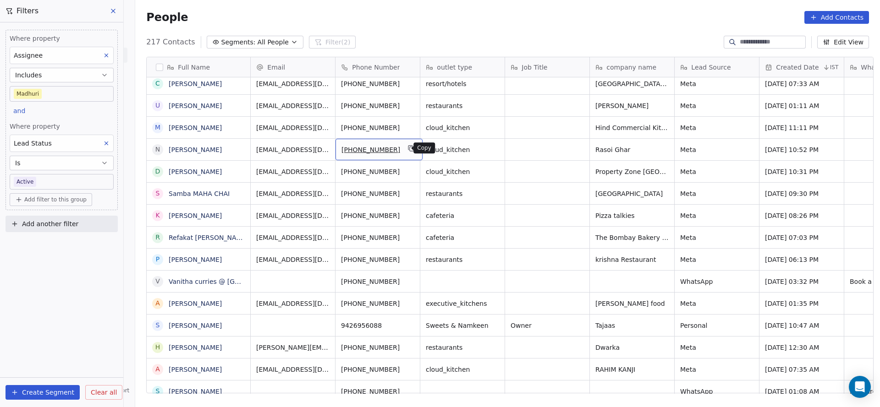
click at [408, 147] on icon "grid" at bounding box center [411, 148] width 7 height 7
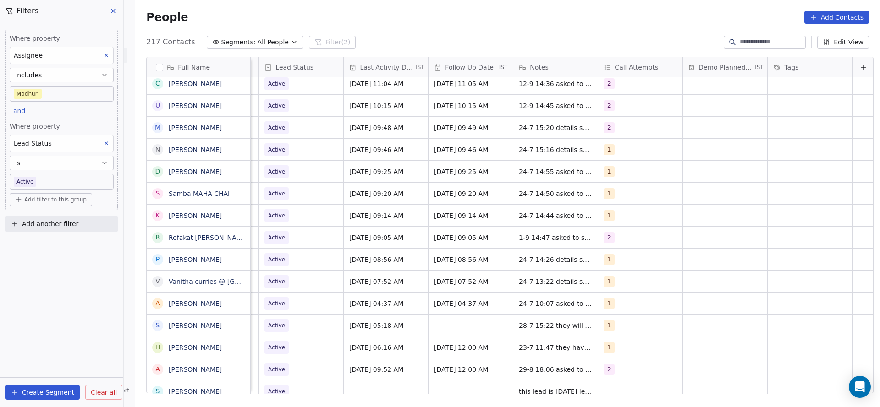
scroll to position [0, 1190]
click at [348, 152] on span "[DATE] 09:46 AM" at bounding box center [376, 149] width 56 height 9
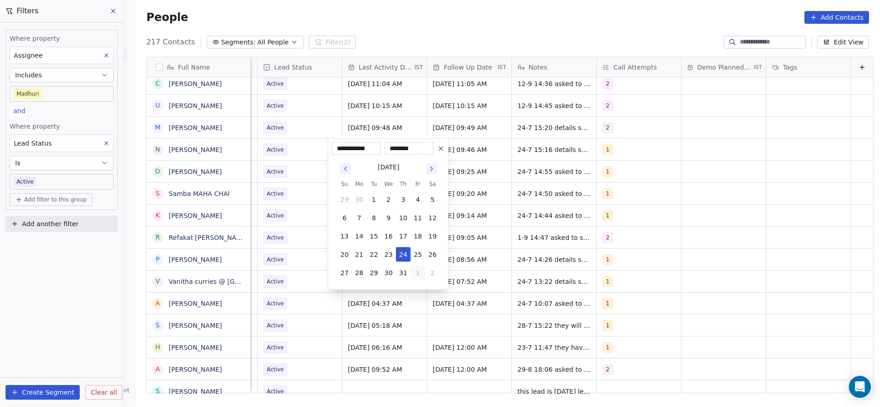
click at [419, 278] on button "1" at bounding box center [418, 273] width 15 height 15
click at [418, 294] on button "5" at bounding box center [418, 291] width 15 height 15
click at [421, 219] on button "12" at bounding box center [418, 218] width 15 height 15
type input "**********"
click at [296, 201] on html "On2Cook India Pvt. Ltd. Contacts People Marketing Workflows Campaigns Sales Pip…" at bounding box center [440, 203] width 880 height 407
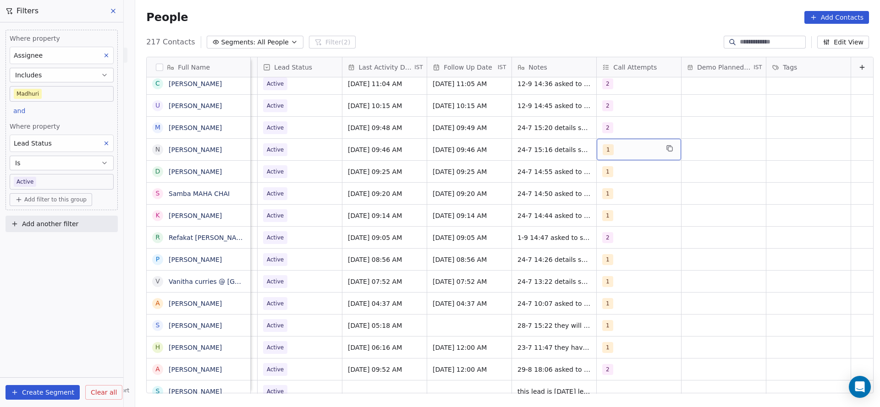
click at [603, 152] on div "1" at bounding box center [631, 149] width 56 height 11
click at [609, 198] on div "2" at bounding box center [611, 196] width 4 height 8
click at [609, 177] on div "1" at bounding box center [611, 174] width 4 height 8
click at [530, 200] on html "On2Cook India Pvt. Ltd. Contacts People Marketing Workflows Campaigns Sales Pip…" at bounding box center [440, 203] width 880 height 407
click at [527, 154] on span "24-7 15:16 details shared tasked to call back" at bounding box center [572, 152] width 109 height 18
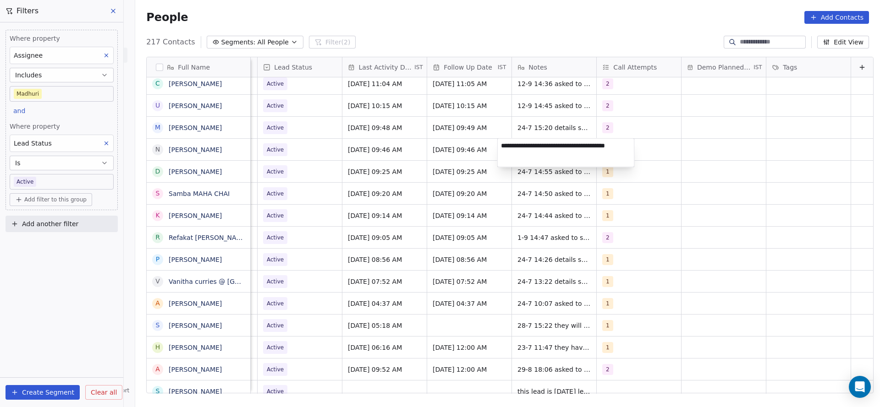
click at [498, 146] on textarea "**********" at bounding box center [566, 153] width 137 height 28
type textarea "**********"
click at [397, 199] on html "On2Cook India Pvt. Ltd. Contacts People Marketing Workflows Campaigns Sales Pip…" at bounding box center [440, 203] width 880 height 407
click at [281, 154] on span "Active" at bounding box center [291, 149] width 56 height 13
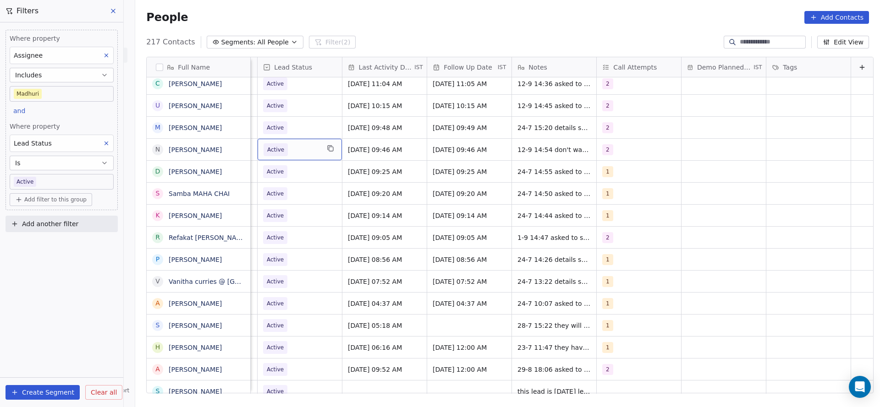
click at [281, 154] on span "Active" at bounding box center [291, 149] width 56 height 13
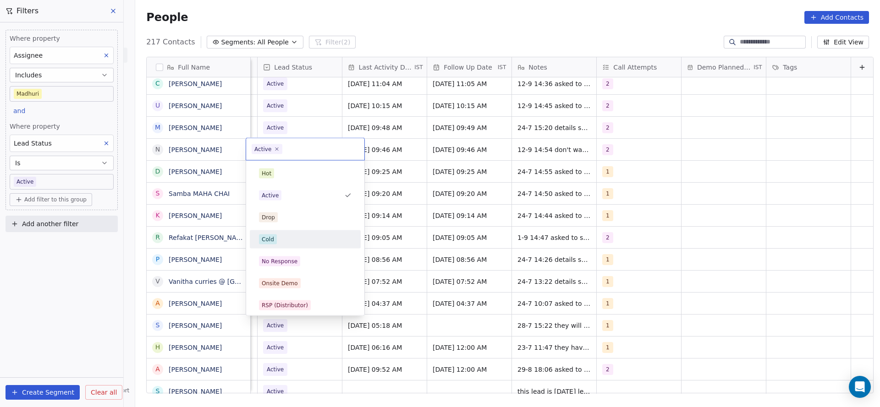
click at [297, 235] on div "Cold" at bounding box center [305, 240] width 93 height 10
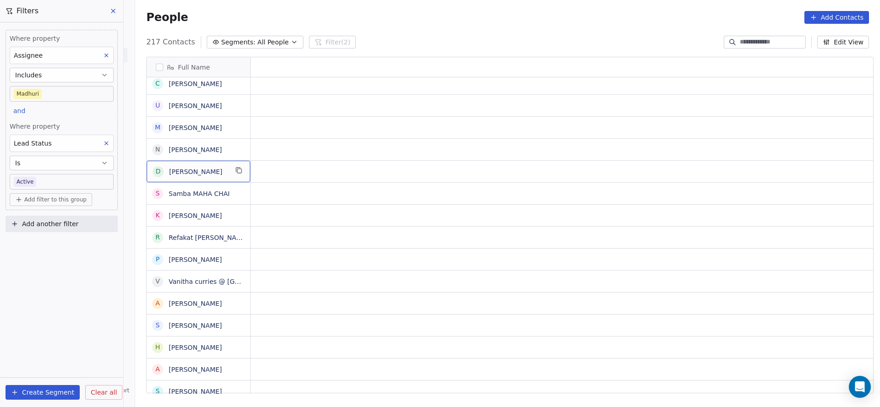
scroll to position [0, 0]
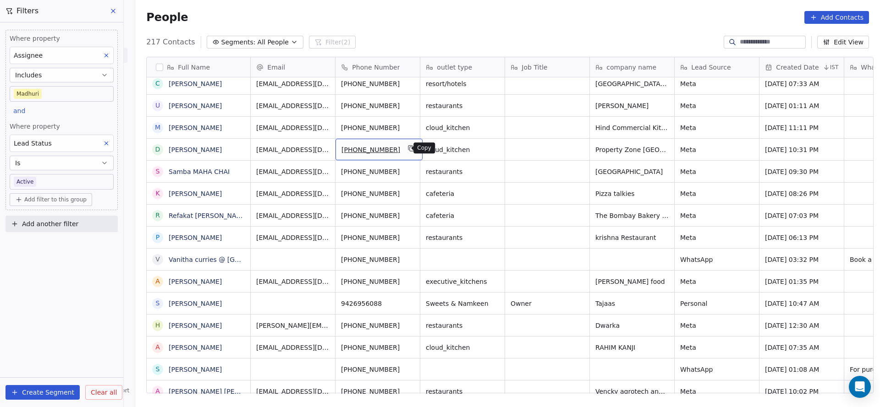
click at [406, 148] on button "grid" at bounding box center [411, 148] width 11 height 11
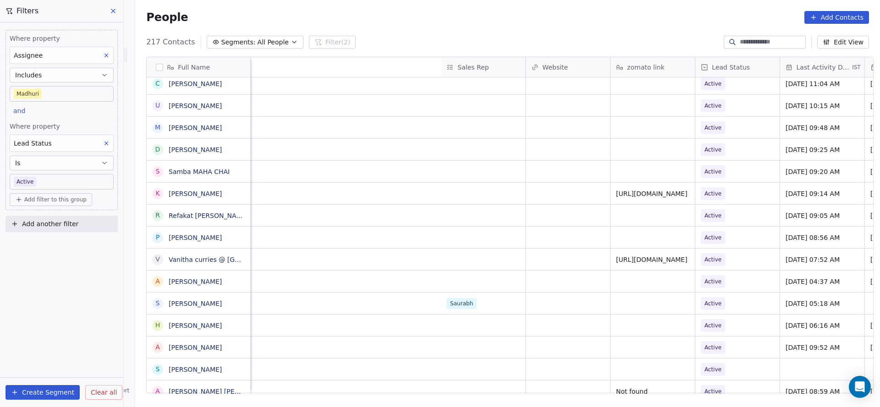
scroll to position [0, 1190]
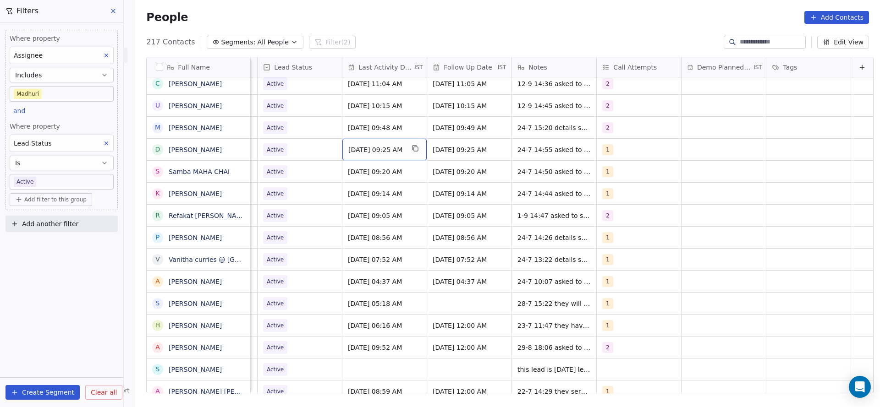
click at [368, 150] on span "[DATE] 09:25 AM" at bounding box center [376, 149] width 56 height 9
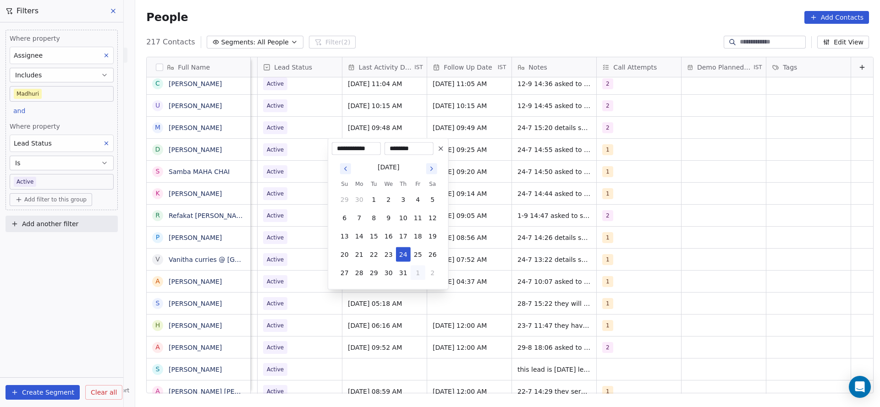
click at [422, 272] on button "1" at bounding box center [418, 273] width 15 height 15
click at [420, 290] on button "5" at bounding box center [418, 291] width 15 height 15
click at [418, 214] on button "12" at bounding box center [418, 218] width 15 height 15
type input "**********"
click at [692, 217] on html "On2Cook India Pvt. Ltd. Contacts People Marketing Workflows Campaigns Sales Pip…" at bounding box center [440, 203] width 880 height 407
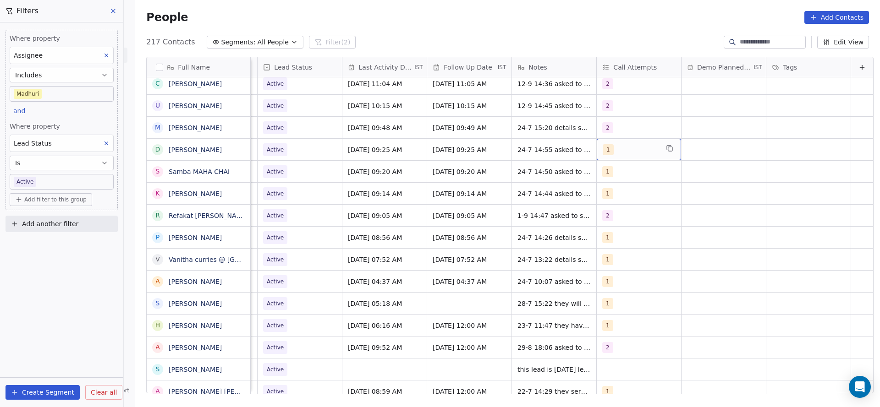
click at [624, 159] on div "1" at bounding box center [639, 150] width 84 height 22
click at [609, 194] on div "2" at bounding box center [611, 196] width 4 height 8
click at [606, 175] on span "1" at bounding box center [610, 174] width 9 height 10
click at [496, 191] on html "On2Cook India Pvt. Ltd. Contacts People Marketing Workflows Campaigns Sales Pip…" at bounding box center [440, 203] width 880 height 407
click at [527, 146] on span "24-7 14:55 asked to share details they are planning new will visit [GEOGRAPHIC_…" at bounding box center [572, 156] width 109 height 27
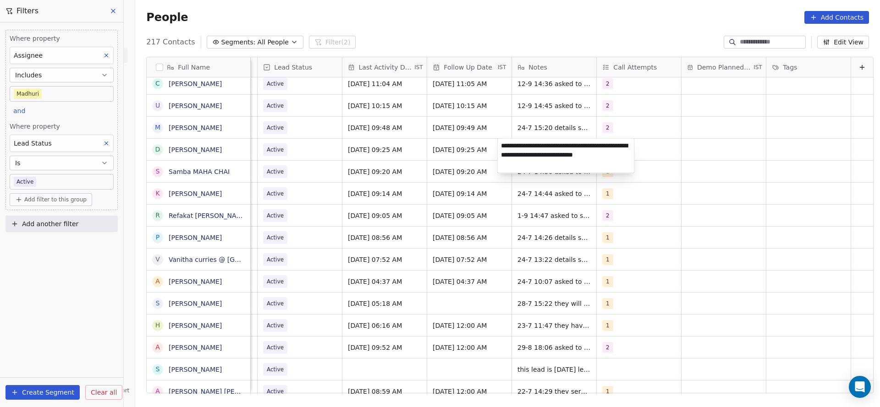
click at [456, 141] on html "On2Cook India Pvt. Ltd. Contacts People Marketing Workflows Campaigns Sales Pip…" at bounding box center [440, 203] width 880 height 407
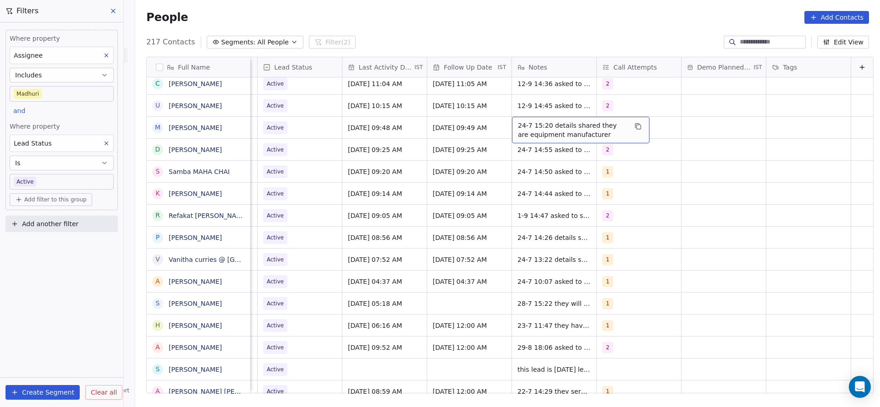
click at [518, 125] on span "24-7 15:20 details shared they are equipment manufacturer" at bounding box center [572, 130] width 109 height 18
click at [497, 124] on div "**********" at bounding box center [565, 130] width 137 height 29
click at [502, 123] on textarea "**********" at bounding box center [566, 131] width 137 height 28
click at [499, 123] on textarea "**********" at bounding box center [566, 131] width 137 height 28
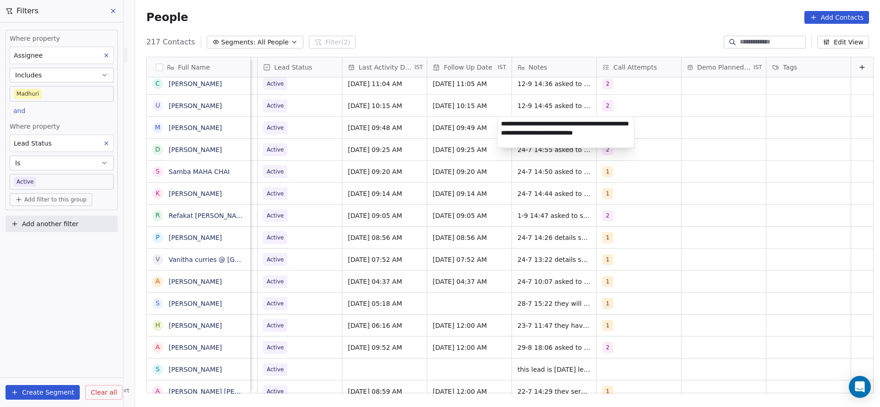
type textarea "**********"
click at [405, 182] on html "On2Cook India Pvt. Ltd. Contacts People Marketing Workflows Campaigns Sales Pip…" at bounding box center [440, 203] width 880 height 407
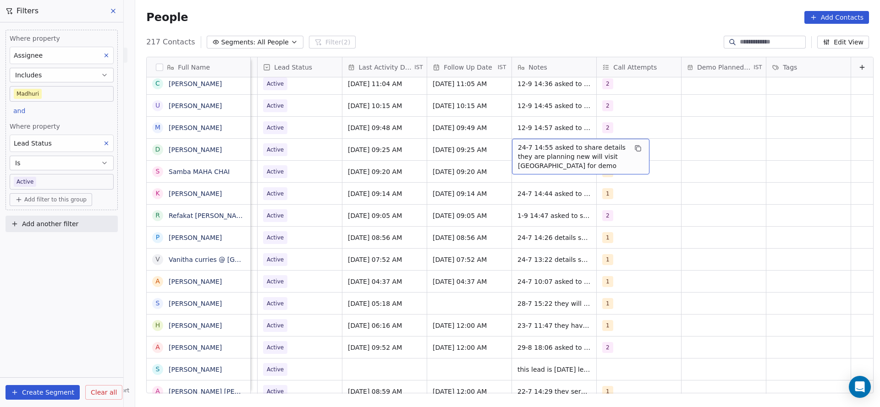
click at [518, 147] on span "24-7 14:55 asked to share details they are planning new will visit [GEOGRAPHIC_…" at bounding box center [572, 156] width 109 height 27
click at [499, 147] on textarea "**********" at bounding box center [566, 156] width 137 height 34
type textarea "**********"
click at [326, 168] on html "On2Cook India Pvt. Ltd. Contacts People Marketing Workflows Campaigns Sales Pip…" at bounding box center [440, 203] width 880 height 407
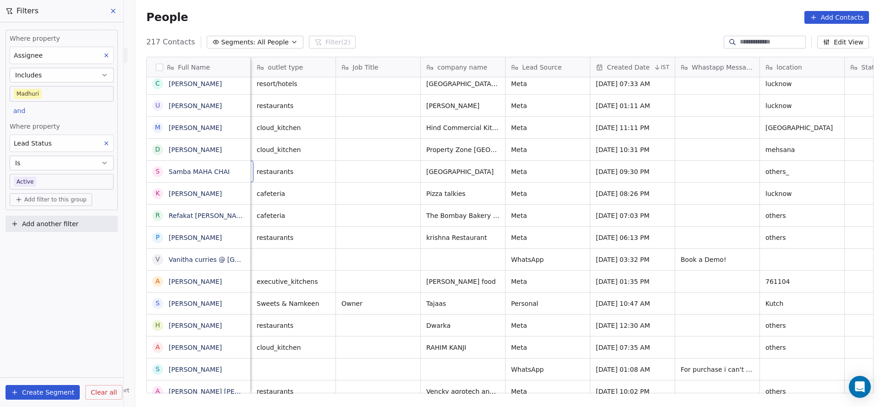
scroll to position [0, 85]
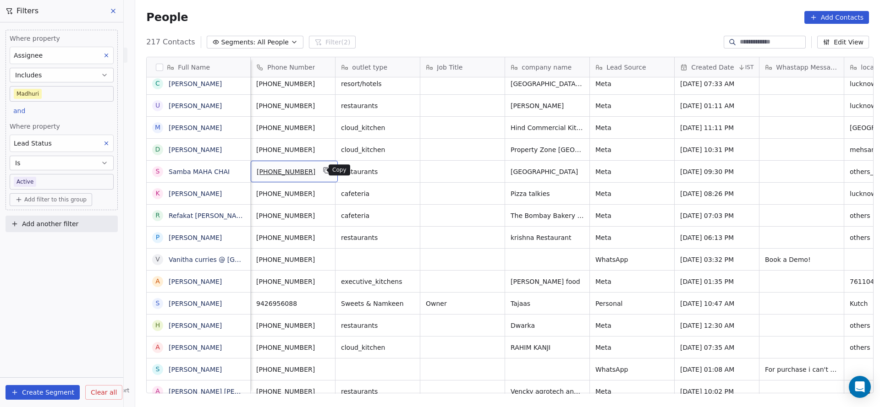
click at [325, 169] on icon "grid" at bounding box center [327, 171] width 4 height 4
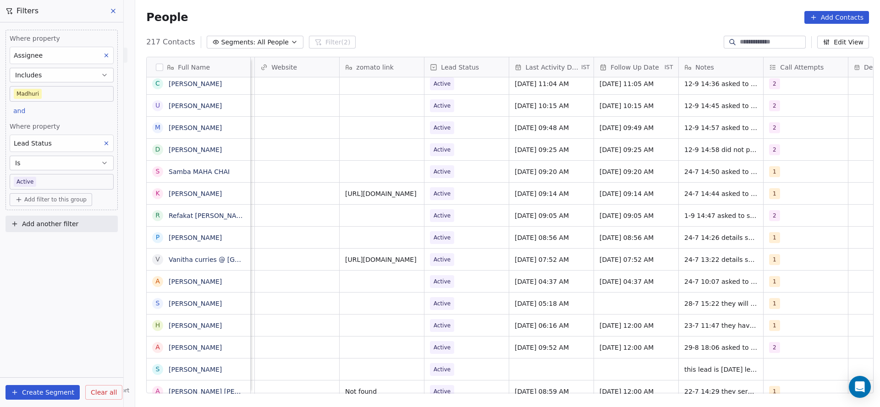
scroll to position [0, 1190]
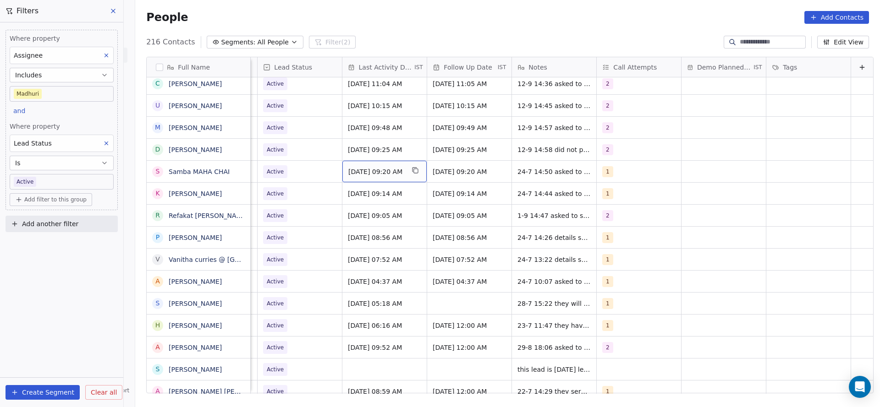
click at [358, 167] on span "[DATE] 09:20 AM" at bounding box center [376, 171] width 56 height 9
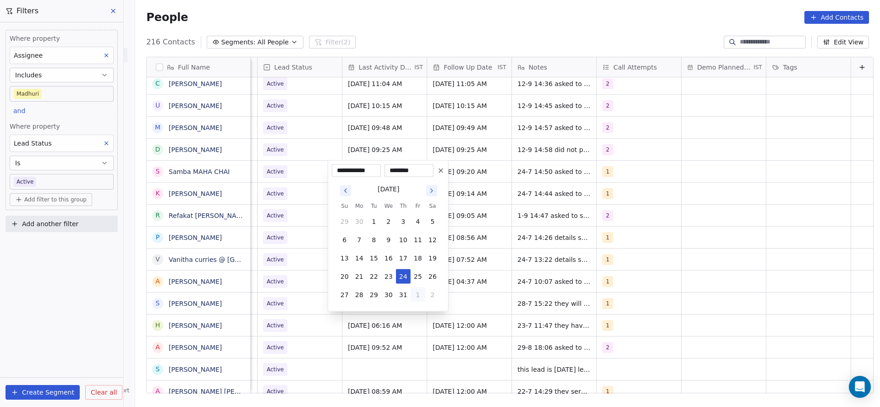
click at [412, 296] on button "1" at bounding box center [418, 295] width 15 height 15
click at [395, 309] on button "3" at bounding box center [388, 313] width 15 height 15
click at [417, 236] on button "12" at bounding box center [418, 240] width 15 height 15
type input "**********"
click at [621, 206] on html "On2Cook India Pvt. Ltd. Contacts People Marketing Workflows Campaigns Sales Pip…" at bounding box center [440, 203] width 880 height 407
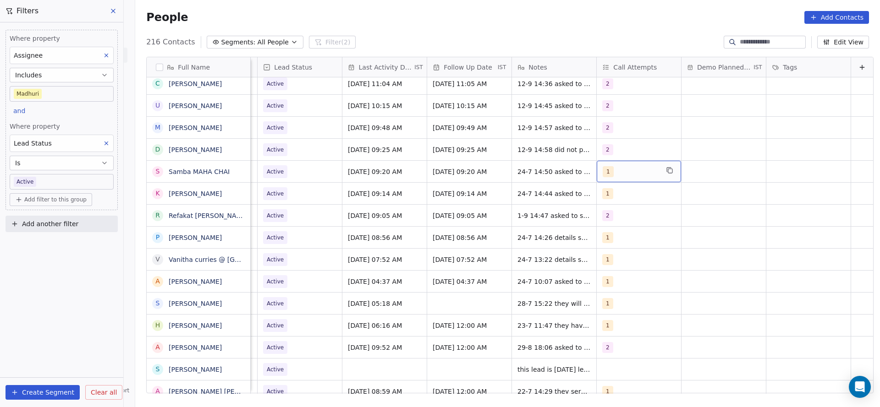
click at [603, 171] on span "1" at bounding box center [608, 171] width 11 height 11
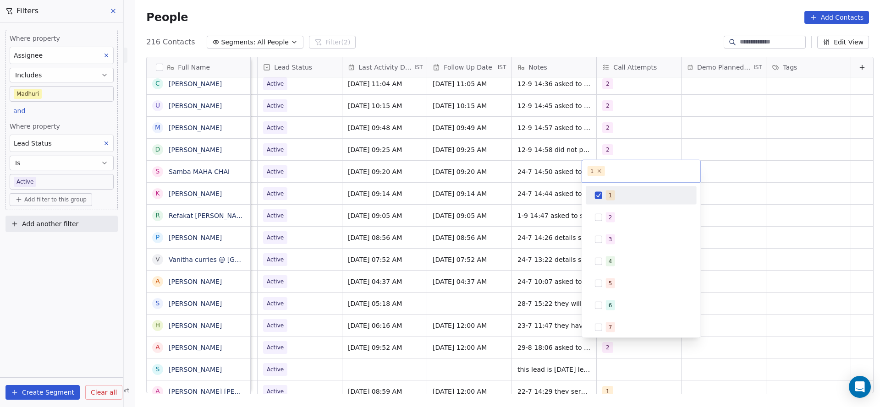
click at [599, 214] on button "Suggestions" at bounding box center [598, 217] width 7 height 7
drag, startPoint x: 599, startPoint y: 194, endPoint x: 514, endPoint y: 171, distance: 88.1
click at [599, 192] on button "Suggestions" at bounding box center [598, 195] width 7 height 7
click at [531, 201] on html "On2Cook India Pvt. Ltd. Contacts People Marketing Workflows Campaigns Sales Pip…" at bounding box center [440, 203] width 880 height 407
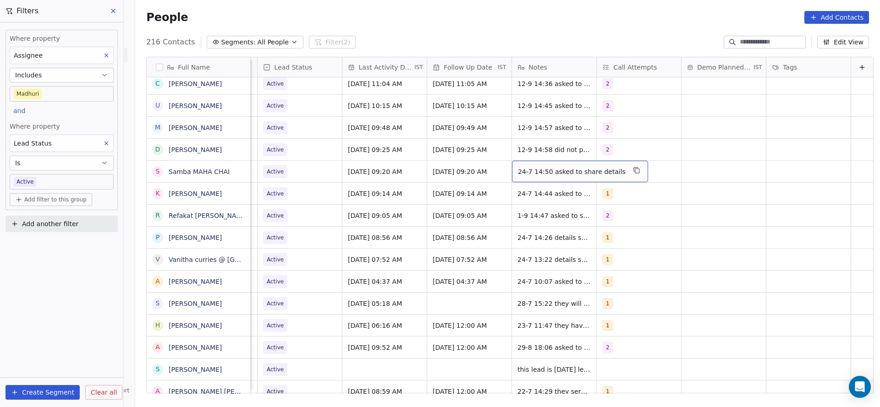
click at [513, 166] on div "24-7 14:50 asked to share details" at bounding box center [580, 172] width 136 height 22
click at [500, 166] on textarea "**********" at bounding box center [559, 175] width 123 height 28
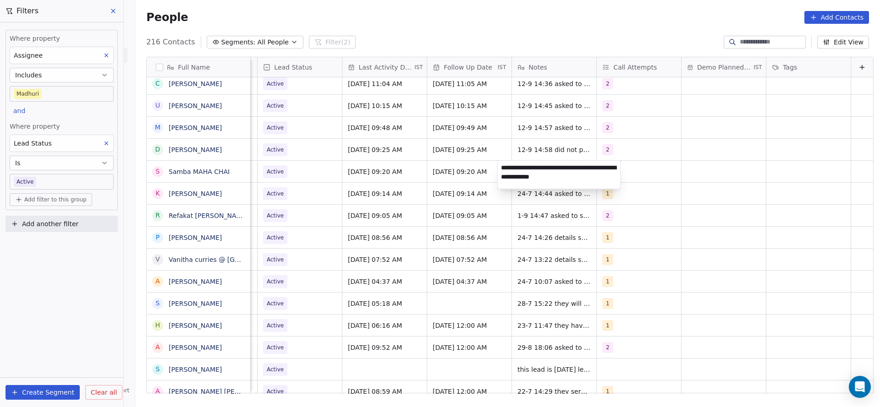
type textarea "**********"
click at [310, 180] on html "On2Cook India Pvt. Ltd. Contacts People Marketing Workflows Campaigns Sales Pip…" at bounding box center [440, 203] width 880 height 407
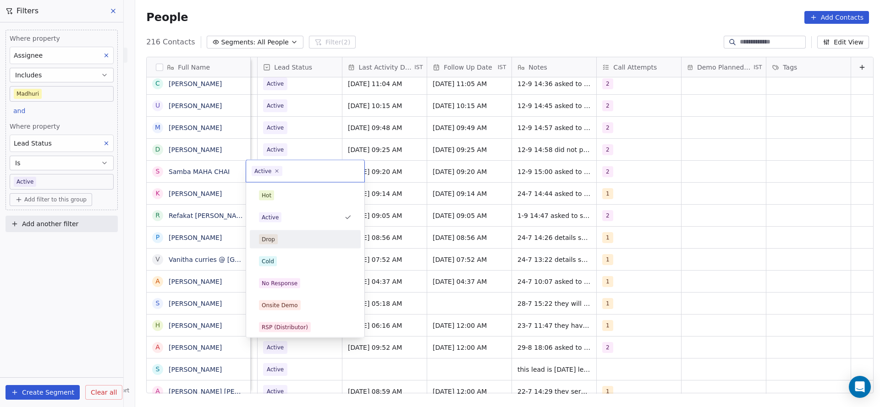
scroll to position [69, 0]
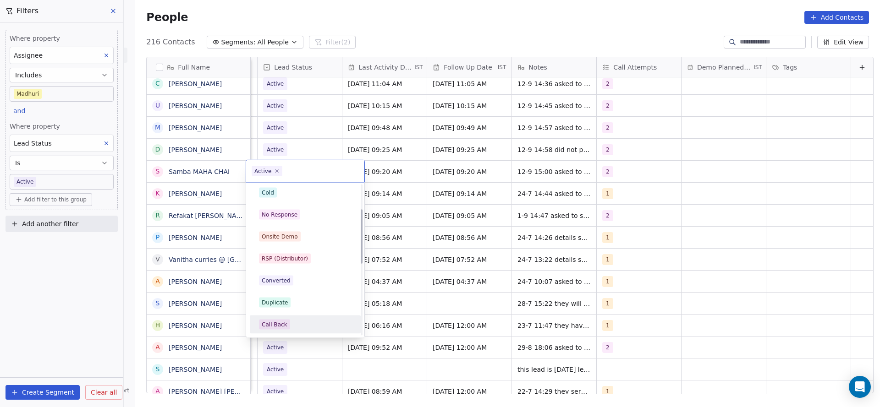
click at [290, 321] on div "Call Back" at bounding box center [305, 325] width 93 height 10
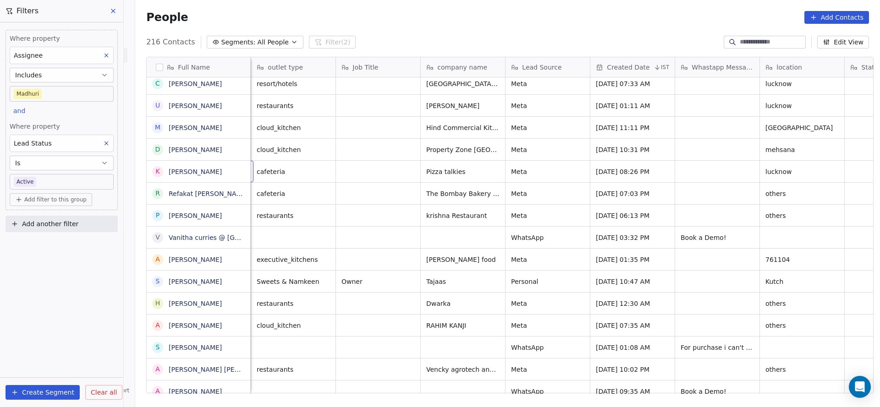
scroll to position [0, 85]
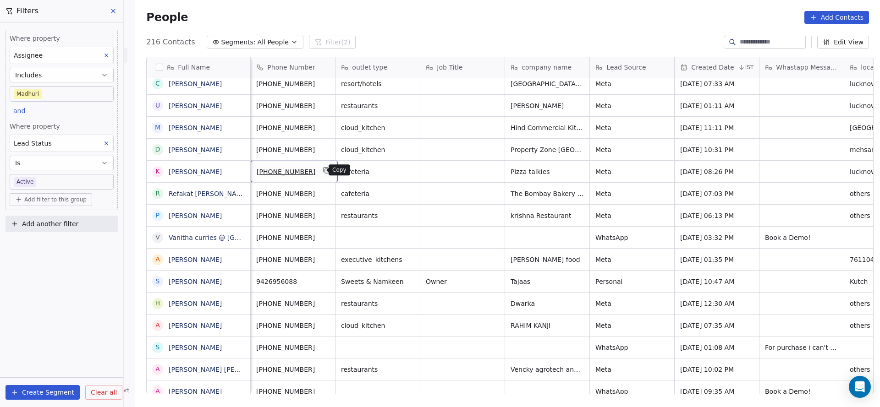
click at [325, 170] on icon "grid" at bounding box center [327, 171] width 4 height 4
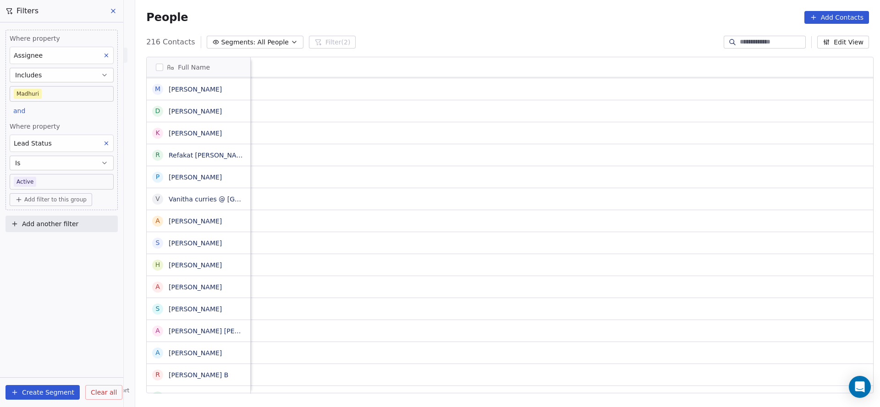
scroll to position [0, 1190]
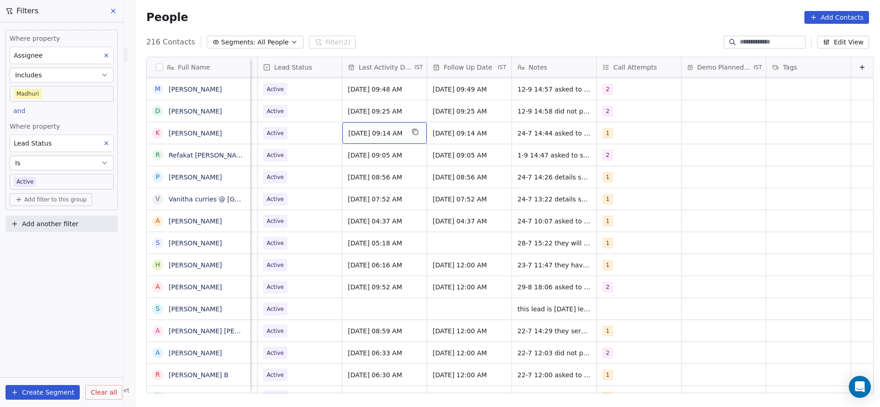
click at [371, 129] on span "[DATE] 09:14 AM" at bounding box center [376, 133] width 56 height 9
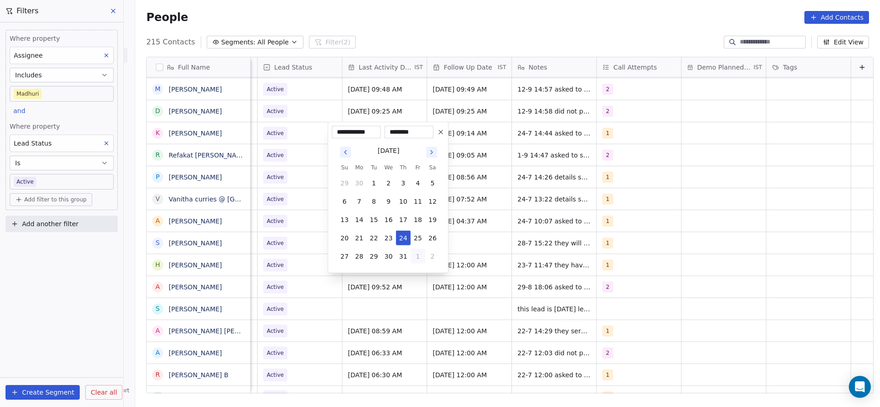
click at [418, 254] on button "1" at bounding box center [418, 256] width 15 height 15
click at [403, 273] on button "4" at bounding box center [403, 275] width 15 height 15
click at [412, 200] on button "12" at bounding box center [418, 201] width 15 height 15
type input "**********"
click at [307, 193] on html "On2Cook India Pvt. Ltd. Contacts People Marketing Workflows Campaigns Sales Pip…" at bounding box center [440, 203] width 880 height 407
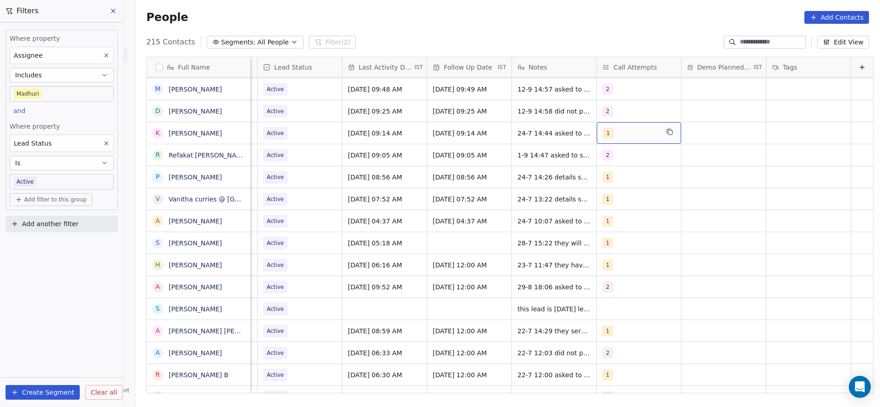
click at [613, 131] on div "1" at bounding box center [631, 133] width 56 height 11
click at [606, 184] on div "2" at bounding box center [641, 179] width 104 height 15
click at [616, 153] on div "1" at bounding box center [647, 157] width 82 height 10
click at [568, 165] on html "On2Cook India Pvt. Ltd. Contacts People Marketing Workflows Campaigns Sales Pip…" at bounding box center [440, 203] width 880 height 407
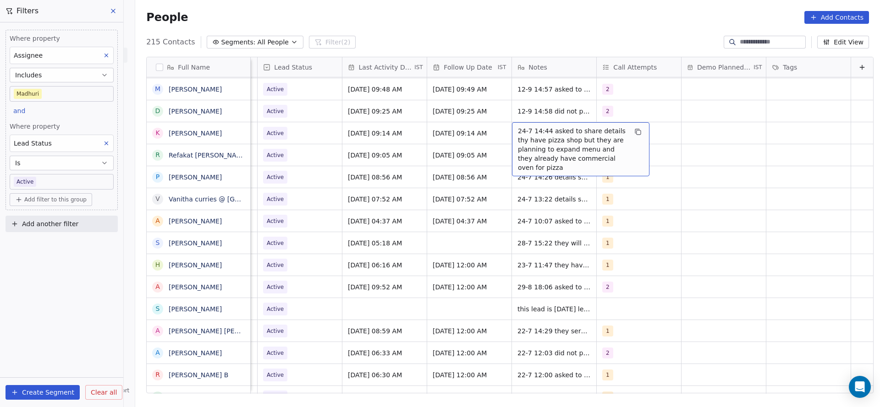
click at [521, 134] on span "24-7 14:44 asked to share details thy have pizza shop but they are planning to …" at bounding box center [572, 149] width 109 height 46
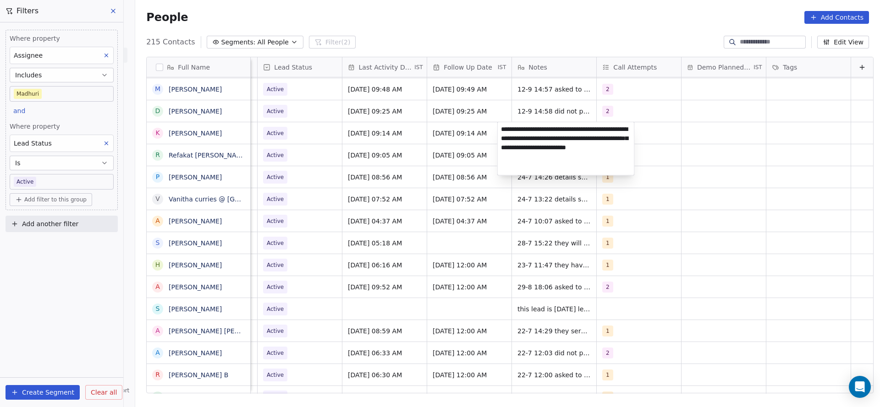
click at [501, 129] on textarea "**********" at bounding box center [566, 148] width 137 height 53
type textarea "**********"
click at [453, 143] on html "On2Cook India Pvt. Ltd. Contacts People Marketing Workflows Campaigns Sales Pip…" at bounding box center [440, 203] width 880 height 407
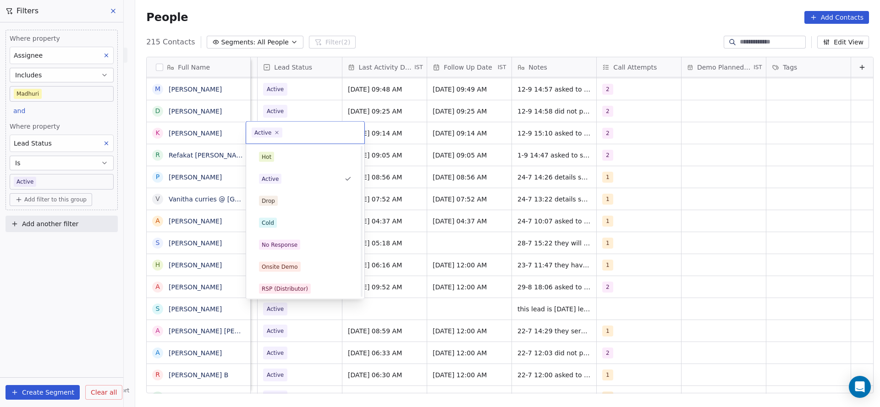
scroll to position [69, 0]
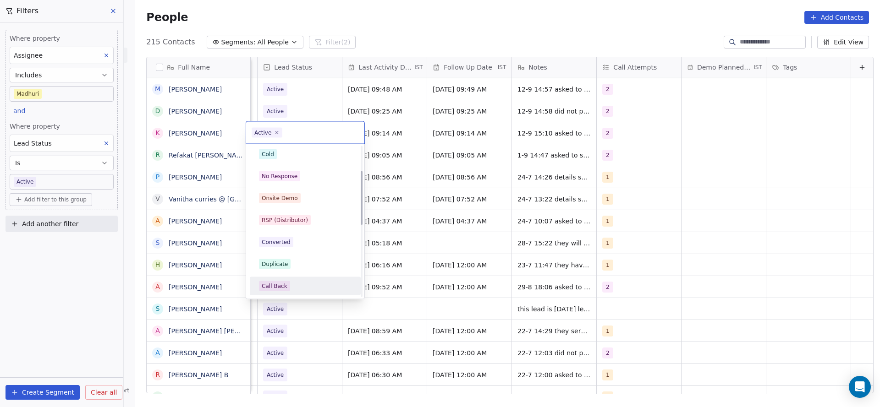
click at [289, 277] on div "Call Back" at bounding box center [305, 286] width 111 height 18
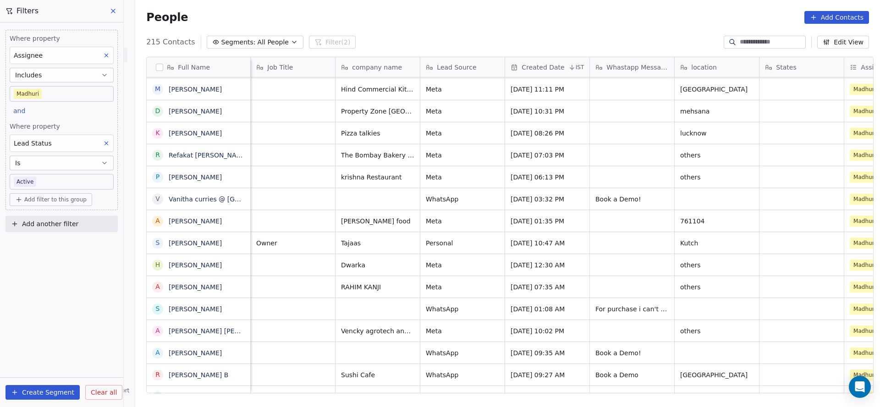
scroll to position [0, 85]
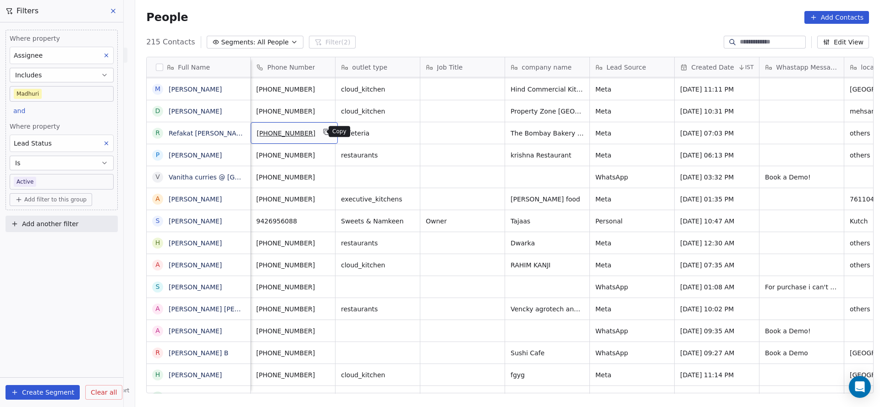
click at [324, 136] on button "grid" at bounding box center [326, 131] width 11 height 11
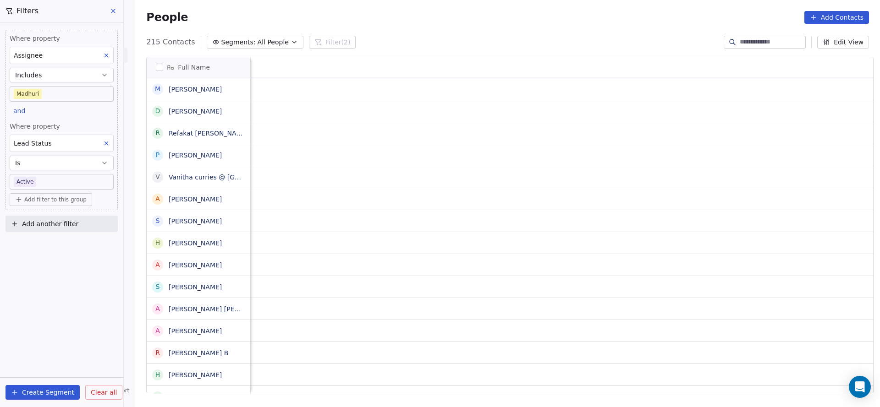
scroll to position [0, 1190]
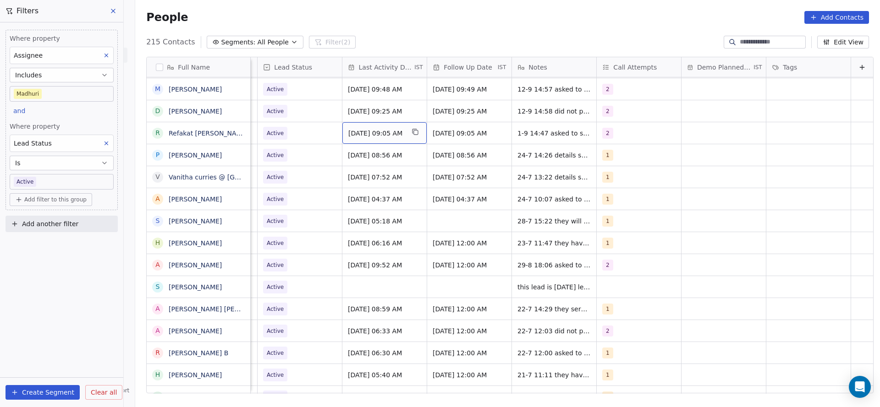
click at [360, 132] on span "[DATE] 09:05 AM" at bounding box center [376, 133] width 56 height 9
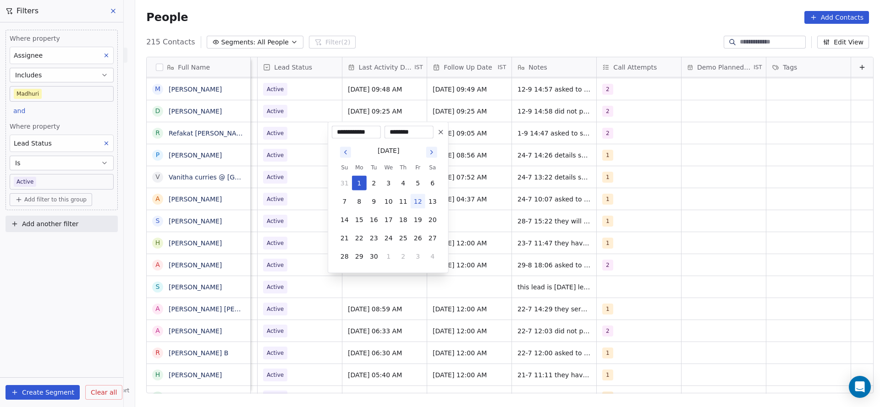
click at [419, 202] on button "12" at bounding box center [418, 201] width 15 height 15
type input "**********"
click at [740, 202] on html "On2Cook India Pvt. Ltd. Contacts People Marketing Workflows Campaigns Sales Pip…" at bounding box center [440, 203] width 880 height 407
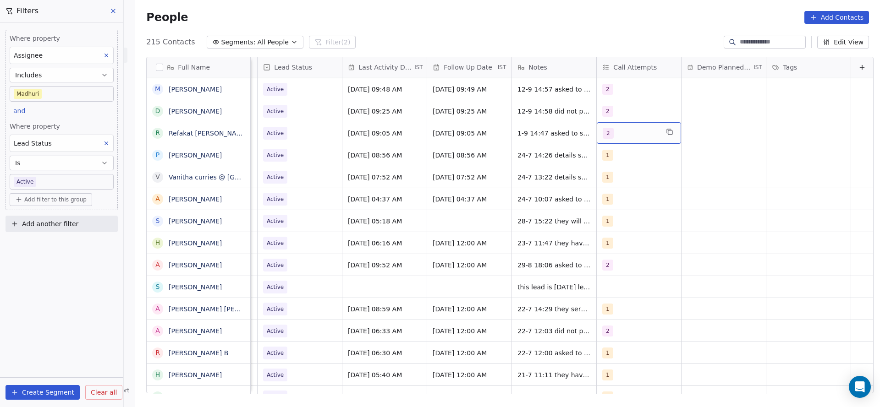
click at [614, 129] on div "2" at bounding box center [631, 133] width 56 height 11
click at [607, 194] on div "3" at bounding box center [641, 201] width 104 height 15
drag, startPoint x: 608, startPoint y: 183, endPoint x: 535, endPoint y: 130, distance: 90.6
click at [604, 183] on div "2" at bounding box center [641, 179] width 104 height 15
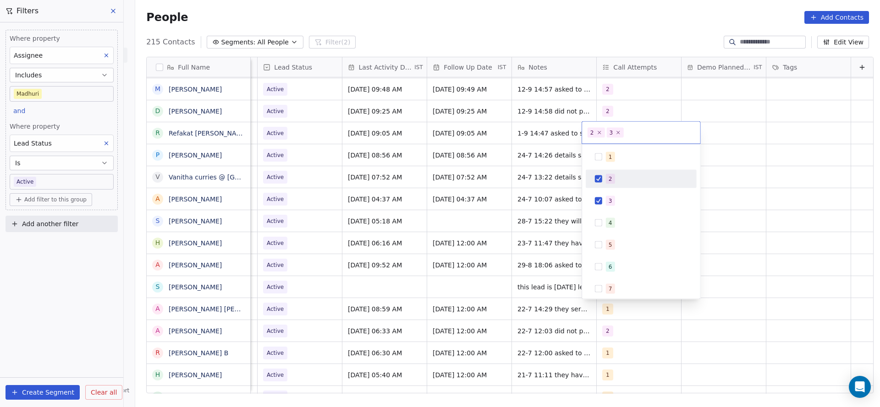
click at [542, 184] on html "On2Cook India Pvt. Ltd. Contacts People Marketing Workflows Campaigns Sales Pip…" at bounding box center [440, 203] width 880 height 407
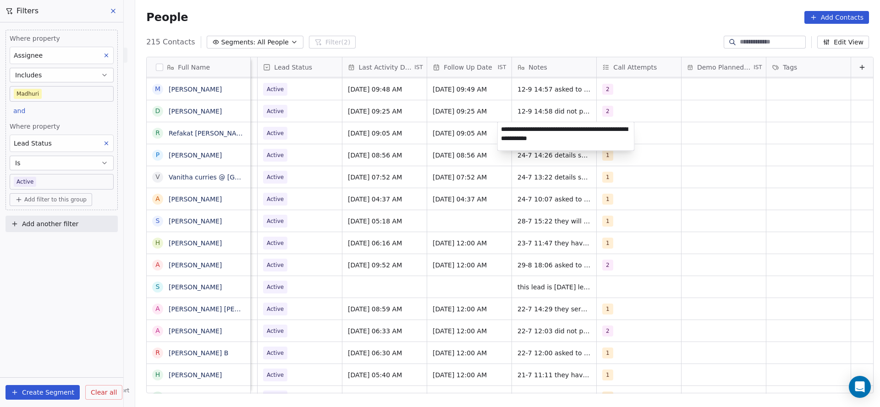
click at [501, 126] on textarea "**********" at bounding box center [566, 136] width 137 height 28
type textarea "**********"
click at [398, 149] on html "On2Cook India Pvt. Ltd. Contacts People Marketing Workflows Campaigns Sales Pip…" at bounding box center [440, 203] width 880 height 407
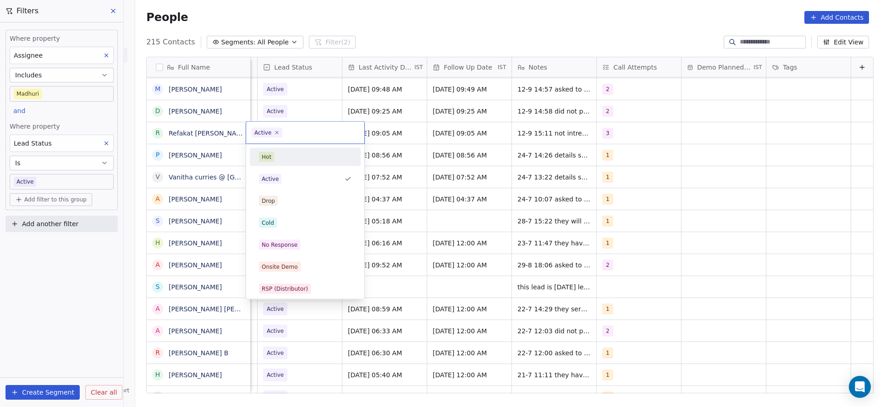
scroll to position [0, 1186]
click at [297, 220] on div "Cold" at bounding box center [305, 223] width 93 height 10
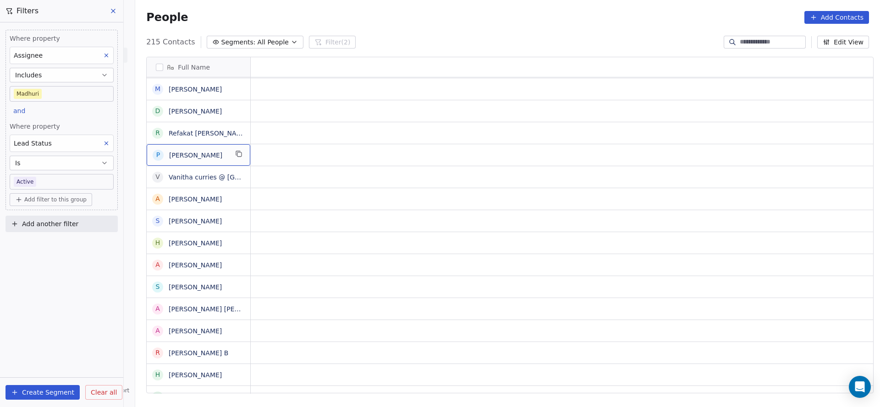
scroll to position [0, 0]
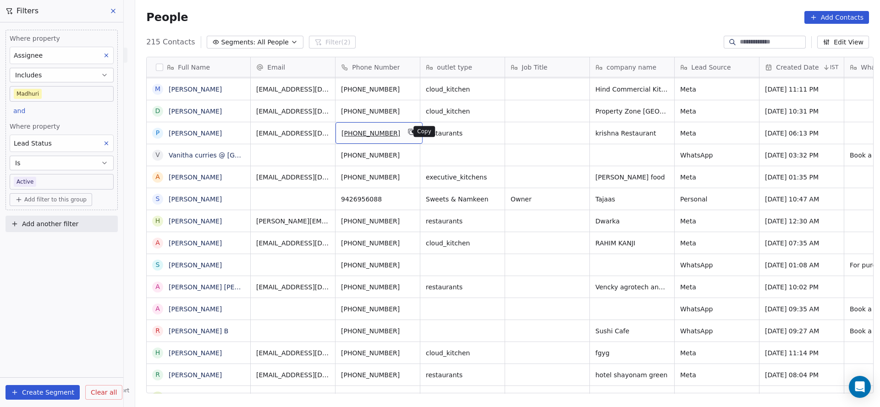
click at [408, 129] on icon "grid" at bounding box center [411, 131] width 7 height 7
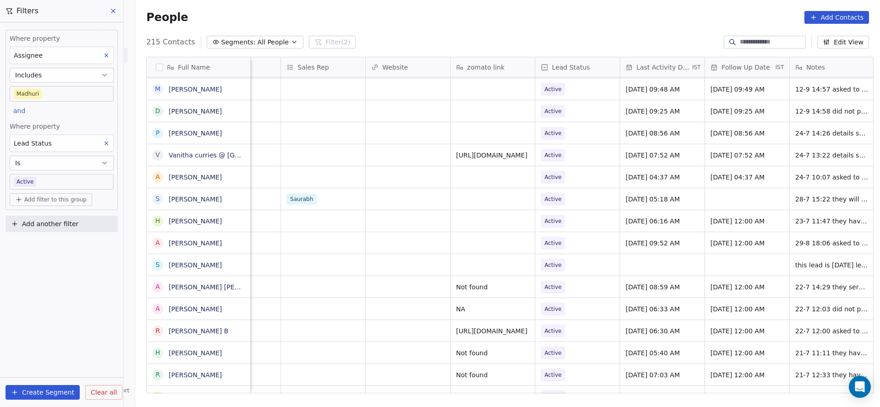
scroll to position [0, 1031]
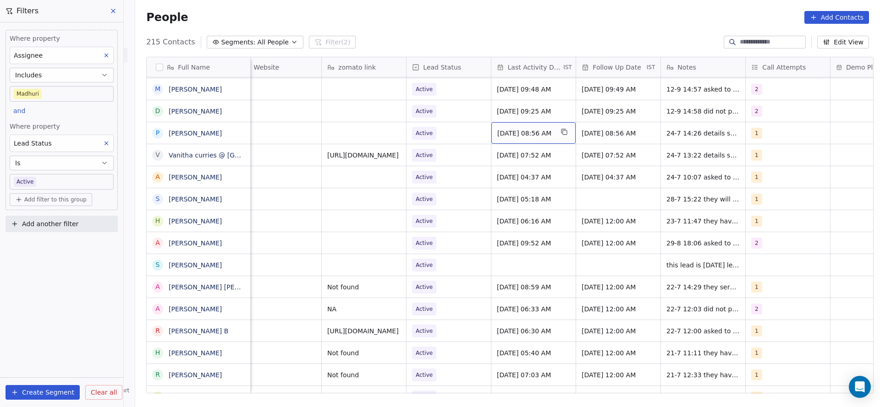
click at [499, 138] on div "[DATE] 08:56 AM" at bounding box center [533, 133] width 84 height 22
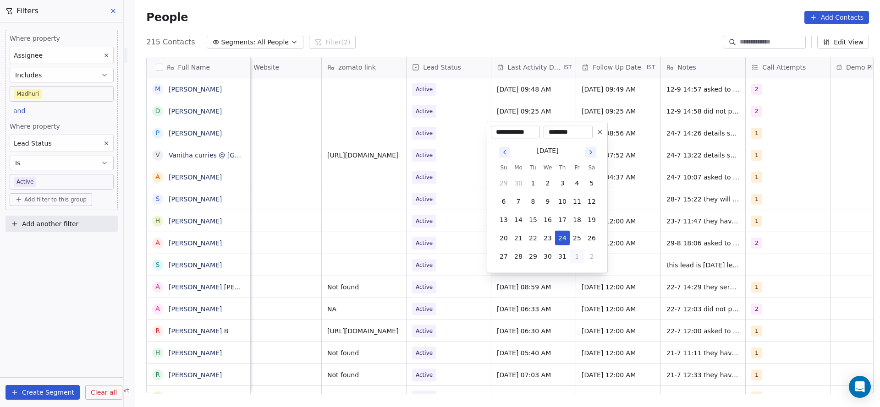
click at [572, 254] on button "1" at bounding box center [577, 256] width 15 height 15
click at [564, 278] on button "4" at bounding box center [562, 275] width 15 height 15
click at [576, 198] on button "12" at bounding box center [577, 201] width 15 height 15
type input "**********"
click at [278, 172] on html "On2Cook India Pvt. Ltd. Contacts People Marketing Workflows Campaigns Sales Pip…" at bounding box center [440, 203] width 880 height 407
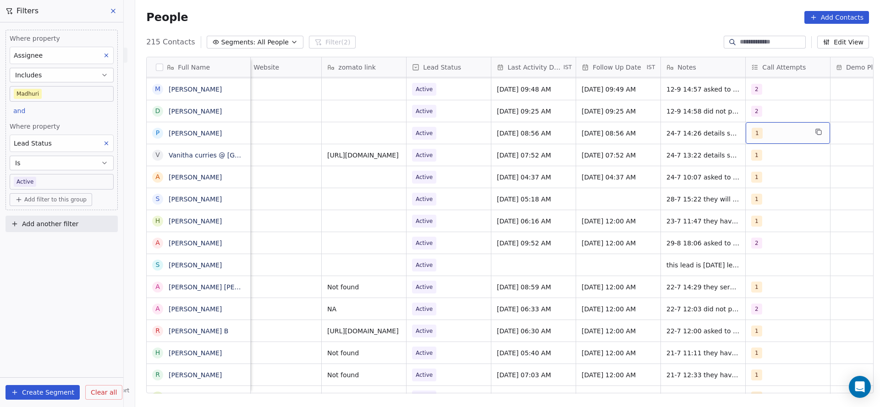
click at [786, 133] on div "1" at bounding box center [780, 133] width 56 height 11
click at [768, 174] on span "2" at bounding box center [769, 179] width 9 height 10
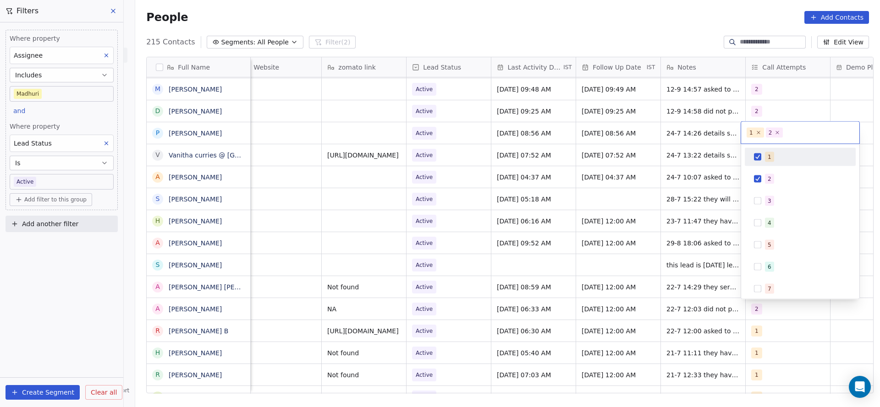
click at [768, 158] on div "1" at bounding box center [770, 157] width 4 height 8
click at [651, 165] on html "On2Cook India Pvt. Ltd. Contacts People Marketing Workflows Campaigns Sales Pip…" at bounding box center [440, 203] width 880 height 407
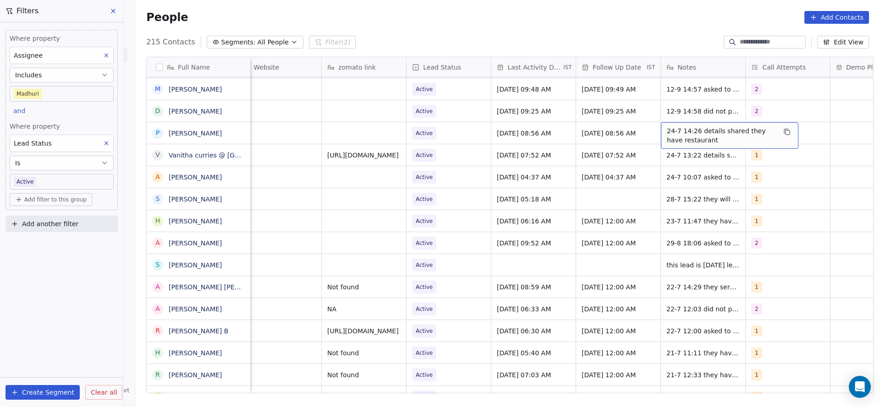
click at [675, 133] on span "24-7 14:26 details shared they have restaurant" at bounding box center [721, 135] width 109 height 18
click at [657, 132] on textarea "**********" at bounding box center [725, 136] width 137 height 28
type textarea "**********"
click at [575, 146] on html "On2Cook India Pvt. Ltd. Contacts People Marketing Workflows Campaigns Sales Pip…" at bounding box center [440, 203] width 880 height 407
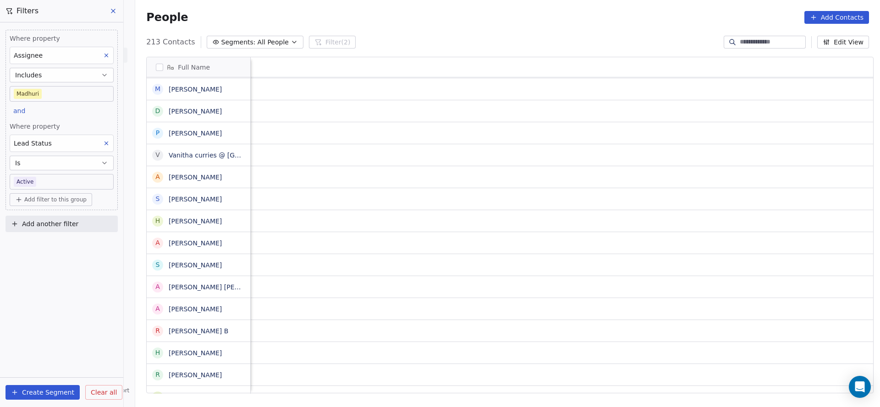
scroll to position [0, 1190]
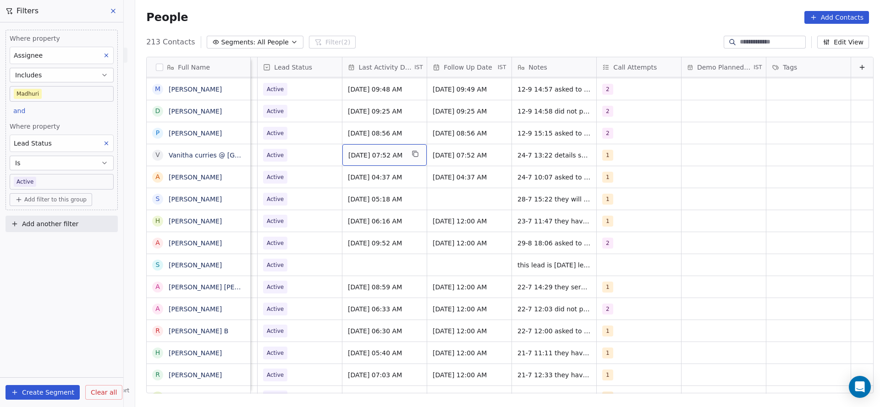
click at [376, 155] on span "[DATE] 07:52 AM" at bounding box center [376, 155] width 56 height 9
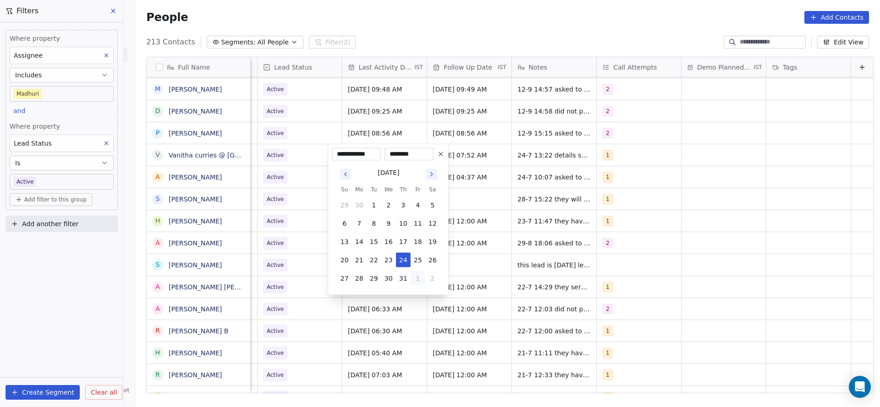
click at [412, 274] on button "1" at bounding box center [418, 278] width 15 height 15
click at [409, 290] on button "4" at bounding box center [403, 297] width 15 height 15
click at [419, 221] on button "12" at bounding box center [418, 223] width 15 height 15
type input "**********"
click at [329, 224] on div "**********" at bounding box center [388, 220] width 121 height 152
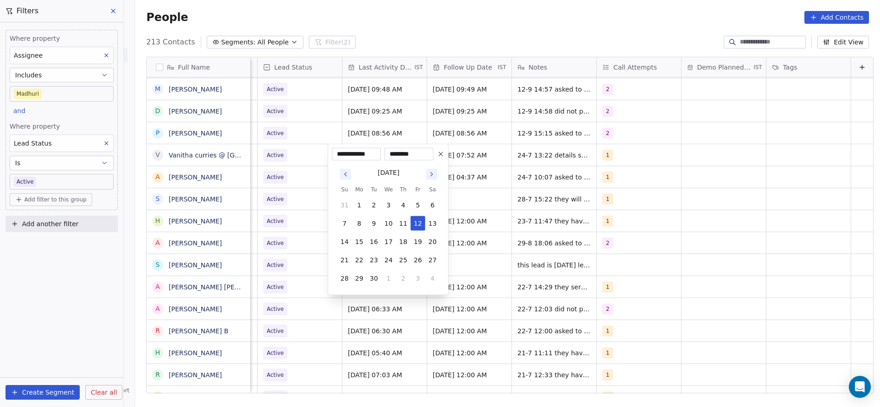
click at [613, 158] on html "On2Cook India Pvt. Ltd. Contacts People Marketing Workflows Campaigns Sales Pip…" at bounding box center [440, 203] width 880 height 407
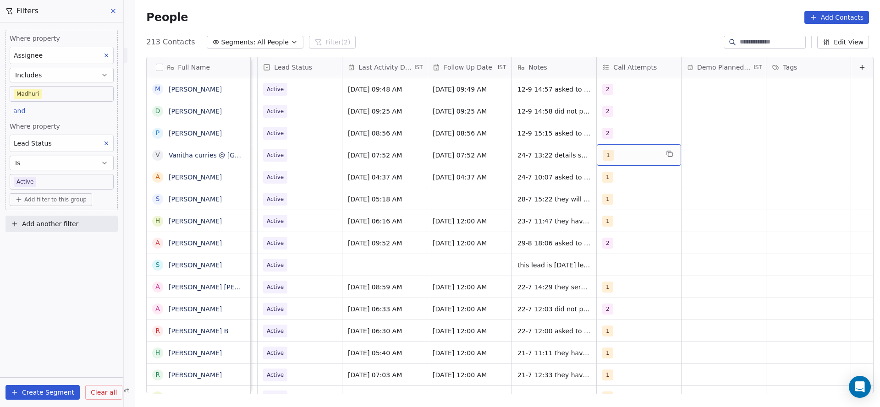
click at [612, 158] on div "1" at bounding box center [631, 155] width 56 height 11
click at [609, 201] on div "2" at bounding box center [611, 201] width 4 height 8
click at [611, 185] on div "1" at bounding box center [641, 179] width 104 height 15
click at [521, 191] on html "On2Cook India Pvt. Ltd. Contacts People Marketing Workflows Campaigns Sales Pip…" at bounding box center [440, 203] width 880 height 407
click at [520, 151] on span "24-7 13:22 details shared on wa they have cloud kitchen" at bounding box center [572, 157] width 109 height 18
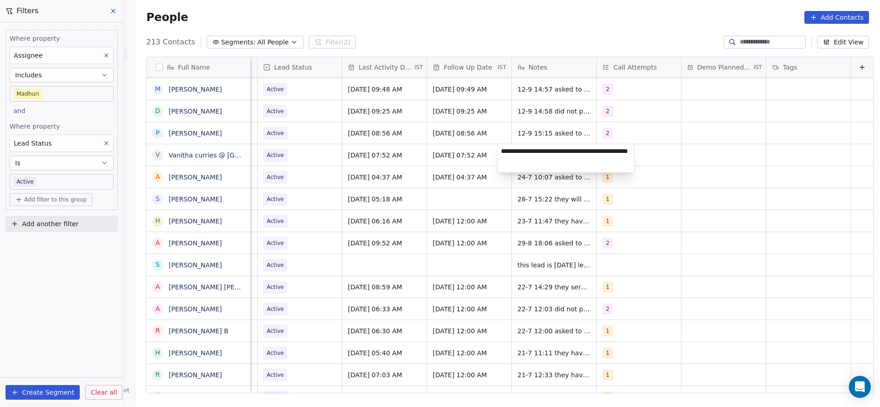
click at [499, 149] on textarea "**********" at bounding box center [566, 158] width 137 height 28
type textarea "**********"
click at [428, 147] on html "On2Cook India Pvt. Ltd. Contacts People Marketing Workflows Campaigns Sales Pip…" at bounding box center [440, 203] width 880 height 407
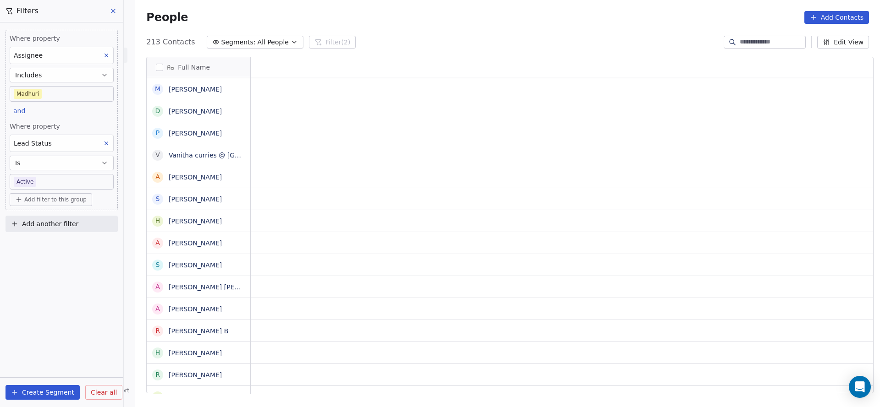
scroll to position [0, 0]
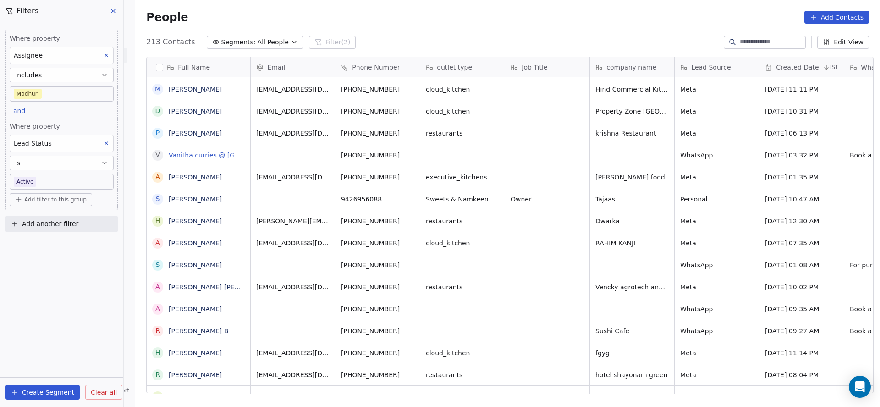
click at [214, 152] on link "Vanitha curries @ [GEOGRAPHIC_DATA]" at bounding box center [232, 155] width 126 height 7
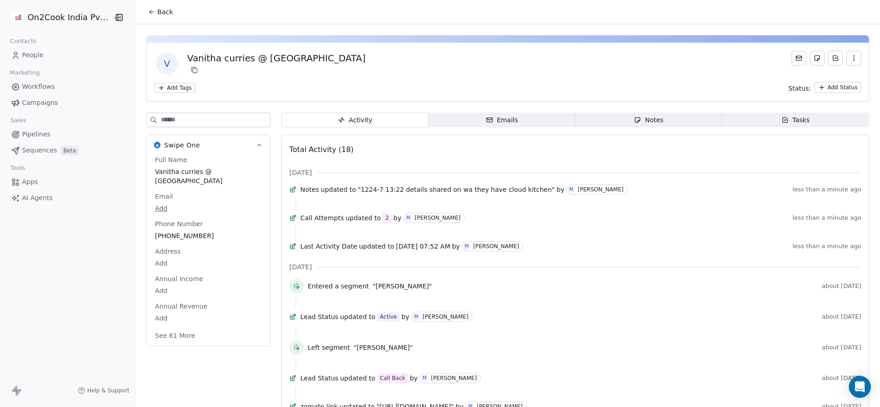
click at [157, 14] on span "Back" at bounding box center [165, 11] width 16 height 9
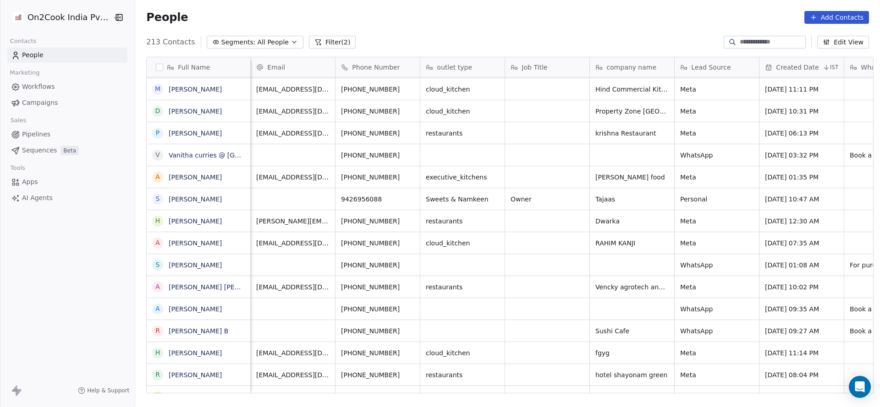
scroll to position [0, 1190]
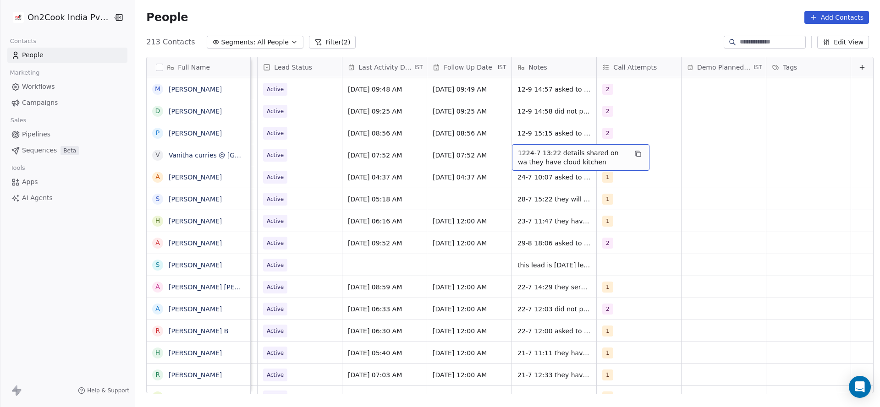
click at [524, 155] on span "1224-7 13:22 details shared on wa they have cloud kitchen" at bounding box center [572, 157] width 109 height 18
click at [507, 152] on textarea "**********" at bounding box center [566, 158] width 137 height 28
type textarea "**********"
click at [419, 143] on html "On2Cook India Pvt. Ltd. Contacts People Marketing Workflows Campaigns Sales Pip…" at bounding box center [440, 203] width 880 height 407
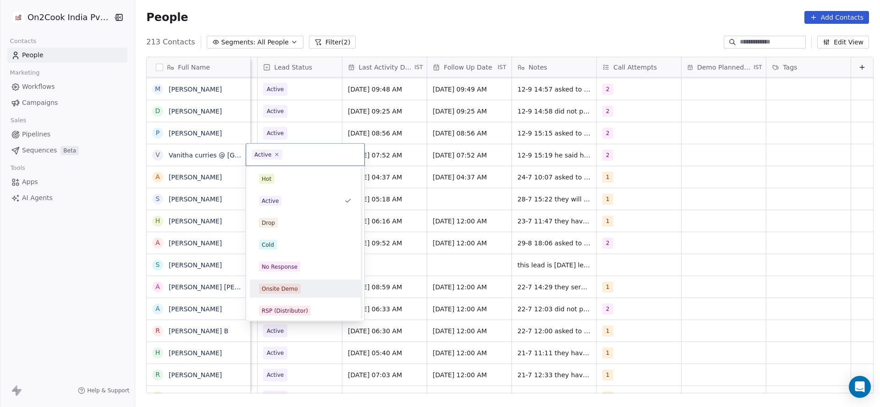
scroll to position [69, 0]
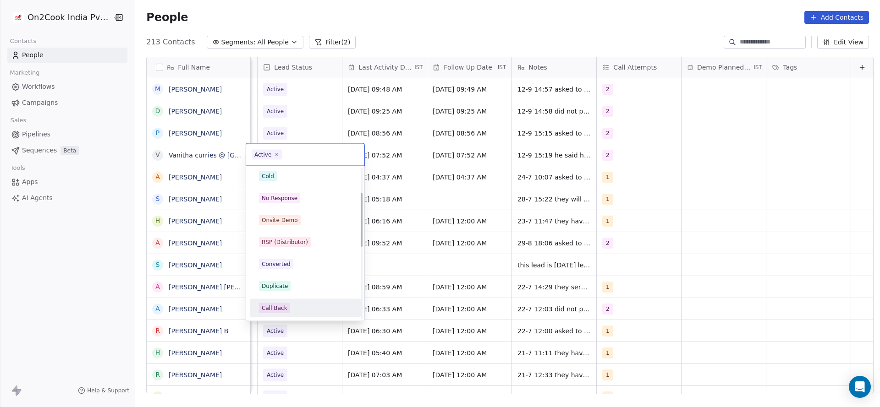
click at [290, 304] on div "Call Back" at bounding box center [305, 308] width 93 height 10
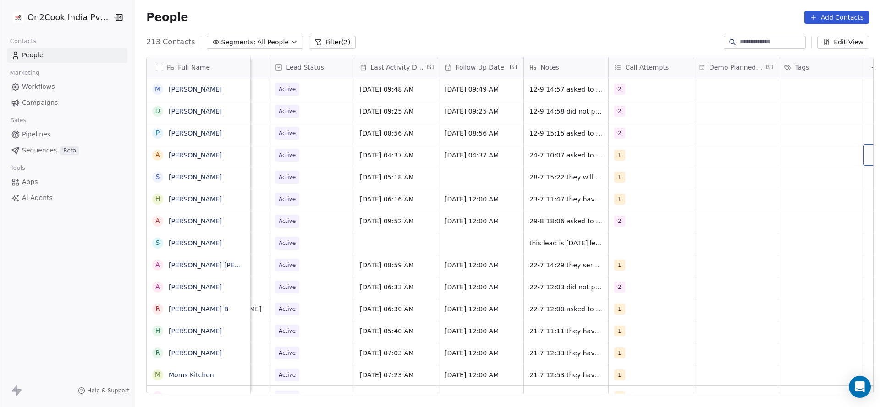
scroll to position [0, 1190]
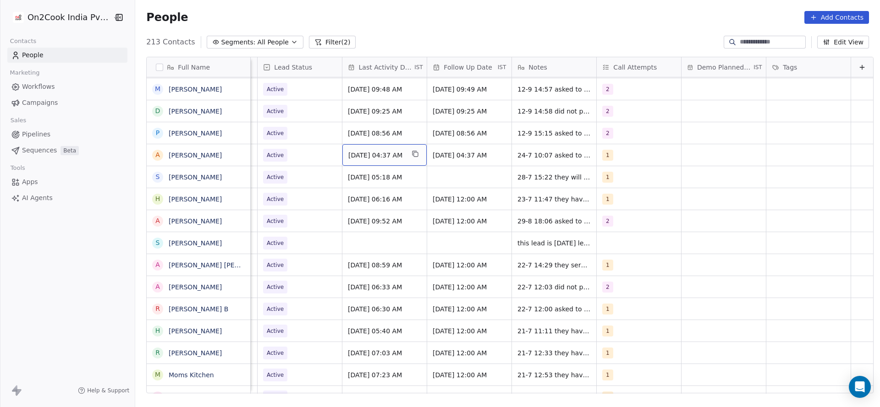
click at [364, 151] on span "[DATE] 04:37 AM" at bounding box center [376, 155] width 56 height 9
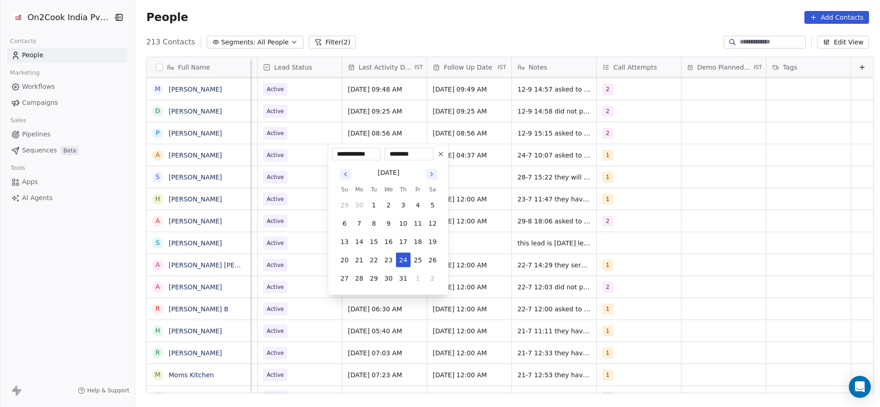
click at [364, 150] on input "**********" at bounding box center [356, 154] width 45 height 9
click at [415, 276] on button "1" at bounding box center [418, 278] width 15 height 15
click at [415, 290] on button "5" at bounding box center [418, 297] width 15 height 15
click at [417, 224] on button "12" at bounding box center [418, 223] width 15 height 15
type input "**********"
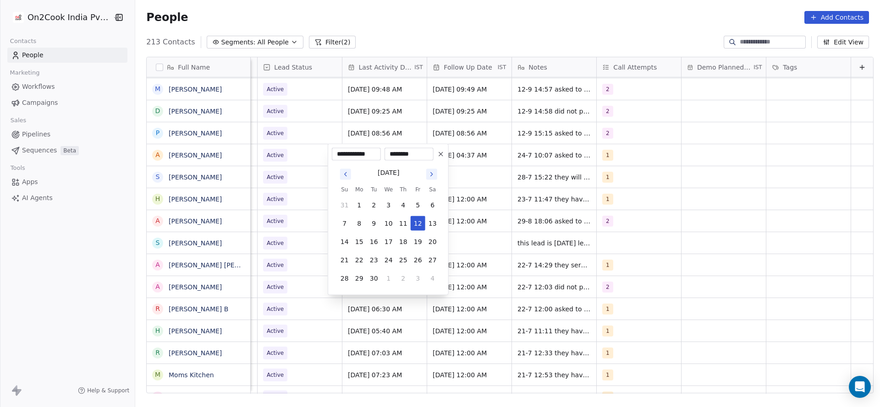
click at [282, 195] on html "On2Cook India Pvt. Ltd. Contacts People Marketing Workflows Campaigns Sales Pip…" at bounding box center [440, 203] width 880 height 407
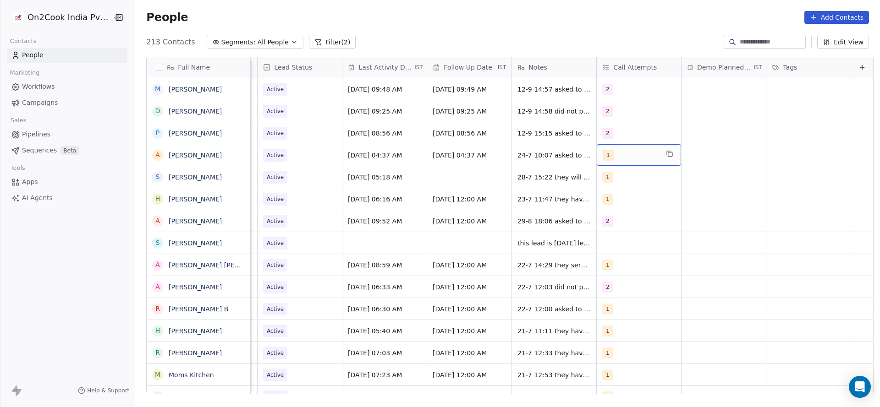
click at [609, 154] on div "1" at bounding box center [631, 155] width 56 height 11
click at [598, 198] on button "Suggestions" at bounding box center [598, 201] width 7 height 7
click at [609, 181] on div "1" at bounding box center [611, 179] width 4 height 8
click at [476, 164] on html "On2Cook India Pvt. Ltd. Contacts People Marketing Workflows Campaigns Sales Pip…" at bounding box center [440, 203] width 880 height 407
click at [518, 153] on span "24-7 10:07 asked to share details need to call back for demo" at bounding box center [572, 157] width 109 height 18
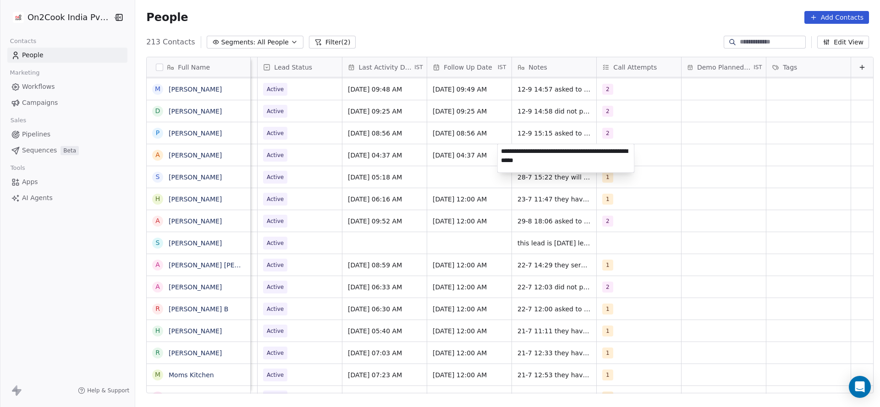
click at [503, 154] on textarea "**********" at bounding box center [566, 158] width 137 height 28
type textarea "**********"
click at [373, 179] on html "On2Cook India Pvt. Ltd. Contacts People Marketing Workflows Campaigns Sales Pip…" at bounding box center [440, 203] width 880 height 407
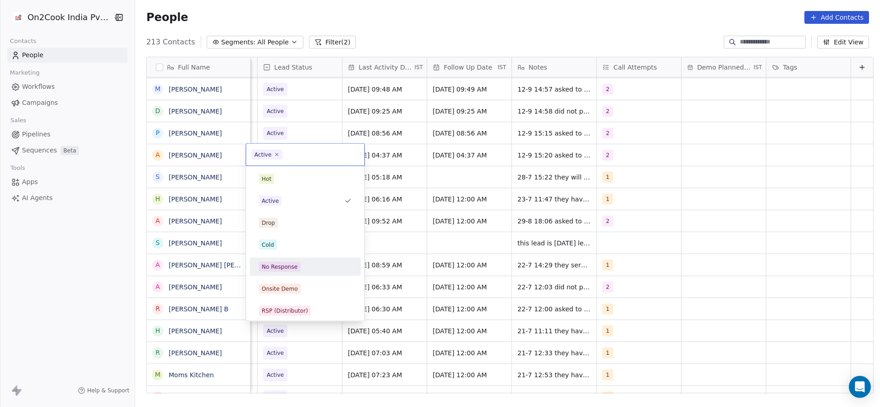
scroll to position [69, 0]
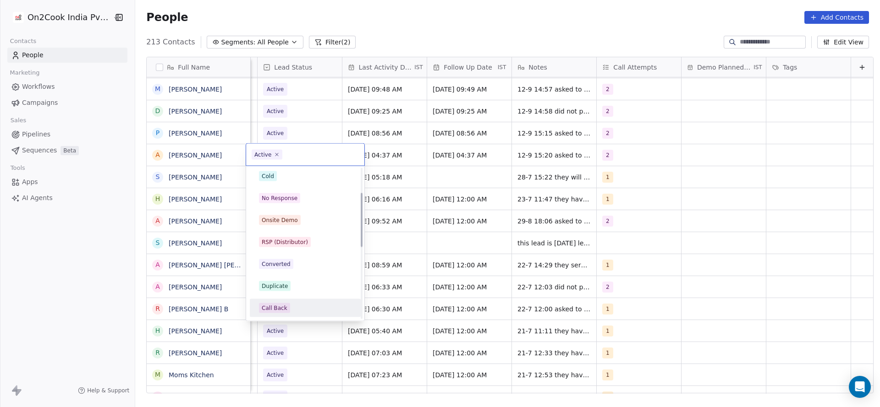
click at [274, 307] on div "Call Back" at bounding box center [275, 308] width 26 height 8
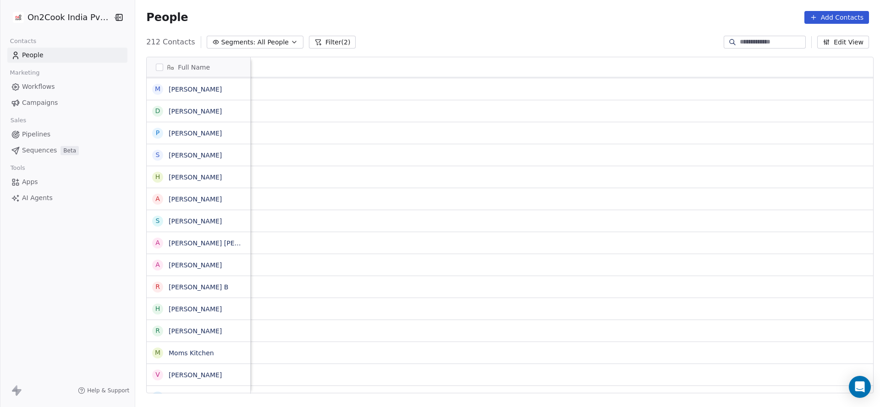
scroll to position [0, 1190]
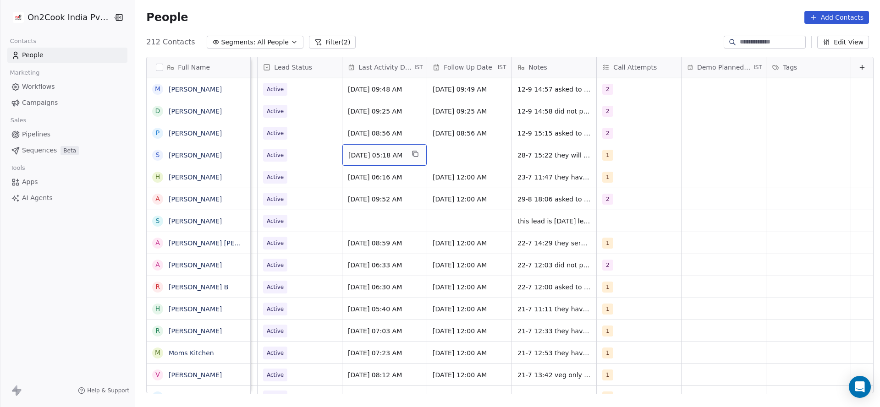
click at [358, 155] on span "[DATE] 05:18 AM" at bounding box center [376, 155] width 56 height 9
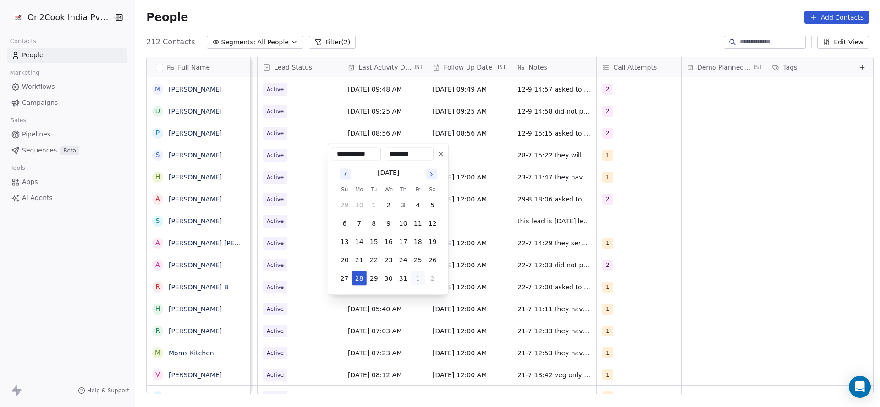
click at [422, 279] on button "1" at bounding box center [418, 278] width 15 height 15
click at [413, 301] on button "5" at bounding box center [418, 297] width 15 height 15
click at [422, 225] on button "12" at bounding box center [418, 223] width 15 height 15
type input "**********"
click at [275, 209] on html "On2Cook India Pvt. Ltd. Contacts People Marketing Workflows Campaigns Sales Pip…" at bounding box center [440, 203] width 880 height 407
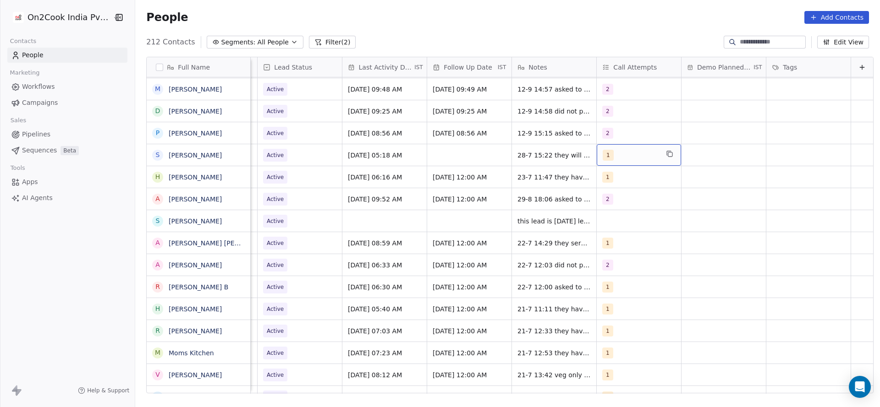
click at [606, 151] on div "1" at bounding box center [631, 155] width 56 height 11
click at [599, 205] on div "2" at bounding box center [641, 201] width 104 height 15
click at [617, 174] on div "1" at bounding box center [647, 179] width 82 height 10
click at [450, 184] on html "On2Cook India Pvt. Ltd. Contacts People Marketing Workflows Campaigns Sales Pip…" at bounding box center [440, 203] width 880 height 407
click at [518, 153] on span "28-7 15:22 they will visit after rakshabandhan" at bounding box center [572, 157] width 109 height 18
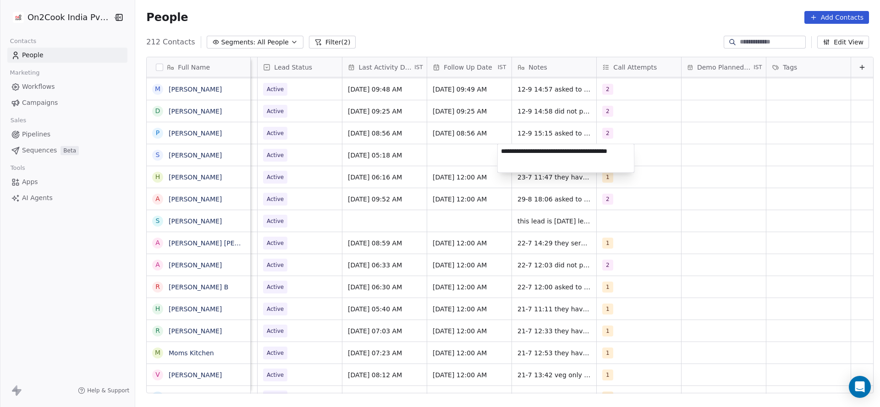
click at [500, 153] on textarea "**********" at bounding box center [566, 158] width 137 height 28
type textarea "**********"
click at [357, 175] on html "On2Cook India Pvt. Ltd. Contacts People Marketing Workflows Campaigns Sales Pip…" at bounding box center [440, 203] width 880 height 407
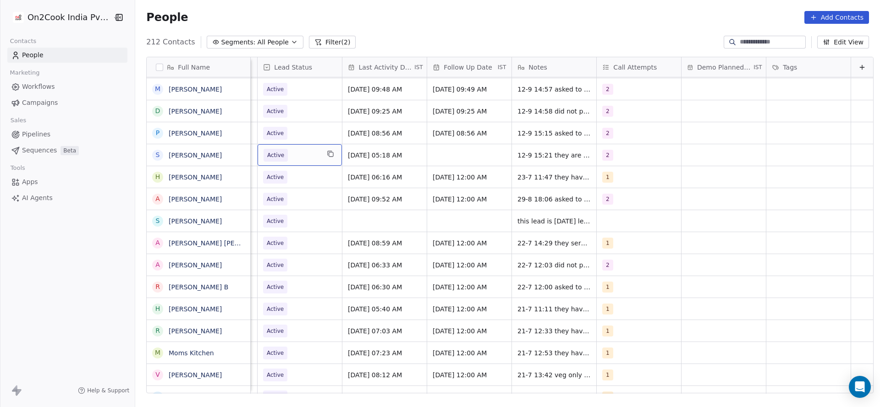
click at [288, 159] on span "Active" at bounding box center [291, 155] width 56 height 13
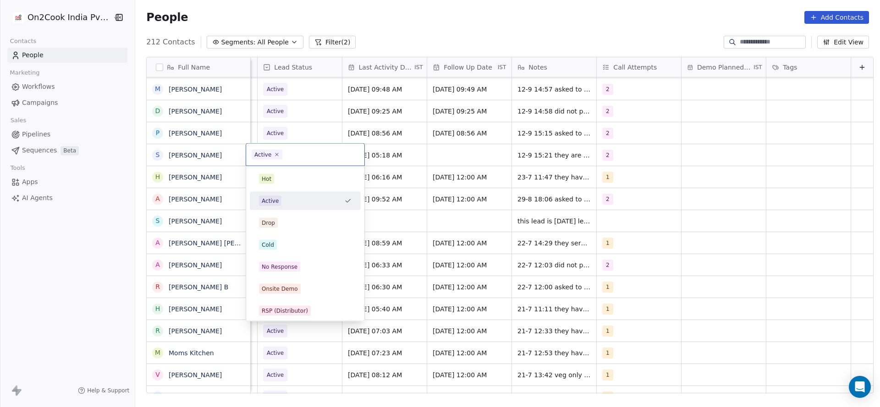
scroll to position [0, 1186]
click at [636, 193] on html "On2Cook India Pvt. Ltd. Contacts People Marketing Workflows Campaigns Sales Pip…" at bounding box center [440, 203] width 880 height 407
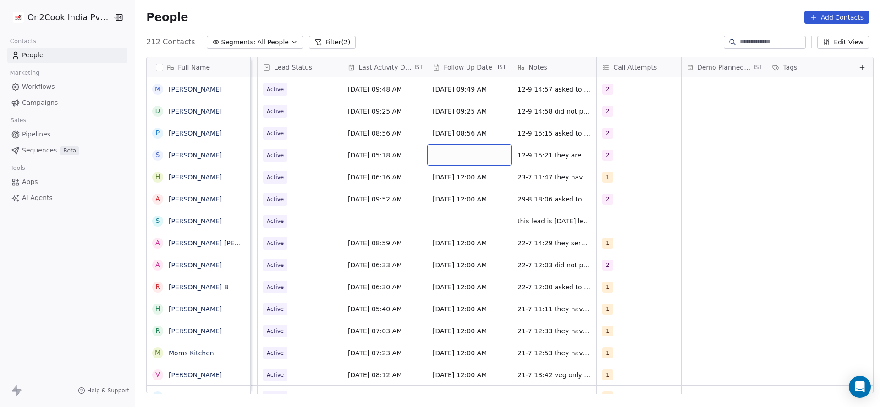
click at [463, 161] on div "grid" at bounding box center [469, 155] width 84 height 22
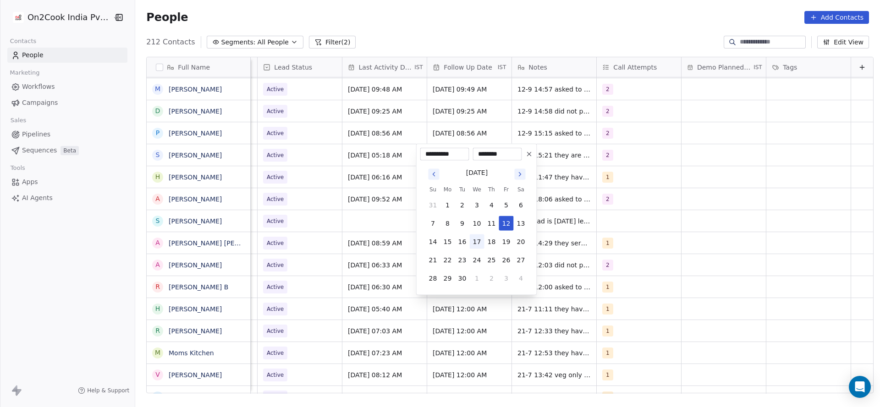
click at [478, 241] on button "17" at bounding box center [477, 242] width 15 height 15
type input "**********"
click at [380, 214] on html "On2Cook India Pvt. Ltd. Contacts People Marketing Workflows Campaigns Sales Pip…" at bounding box center [440, 203] width 880 height 407
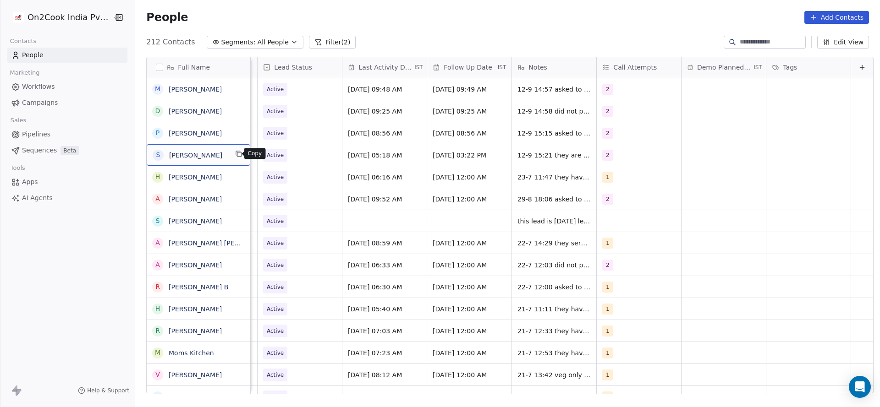
click at [233, 150] on button "grid" at bounding box center [238, 153] width 11 height 11
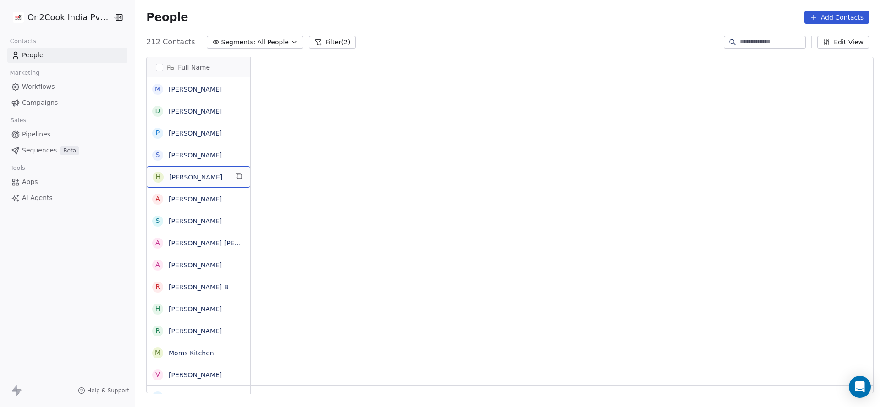
scroll to position [0, 0]
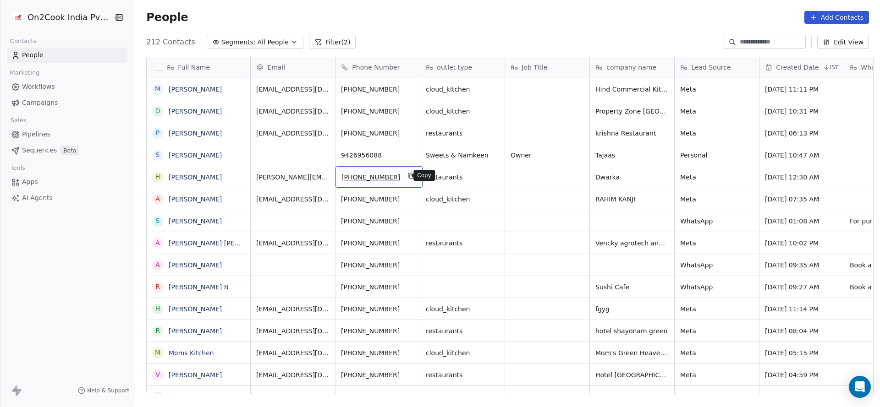
click at [406, 175] on button "grid" at bounding box center [411, 175] width 11 height 11
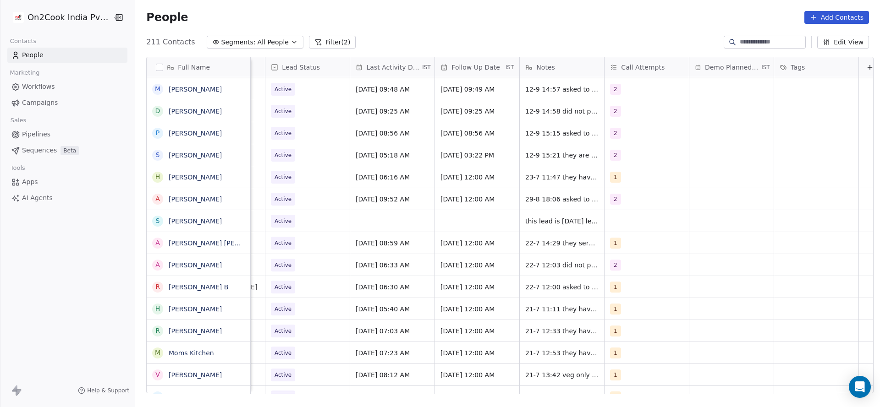
scroll to position [0, 1173]
click at [388, 182] on div "[DATE] 06:16 AM" at bounding box center [391, 177] width 84 height 22
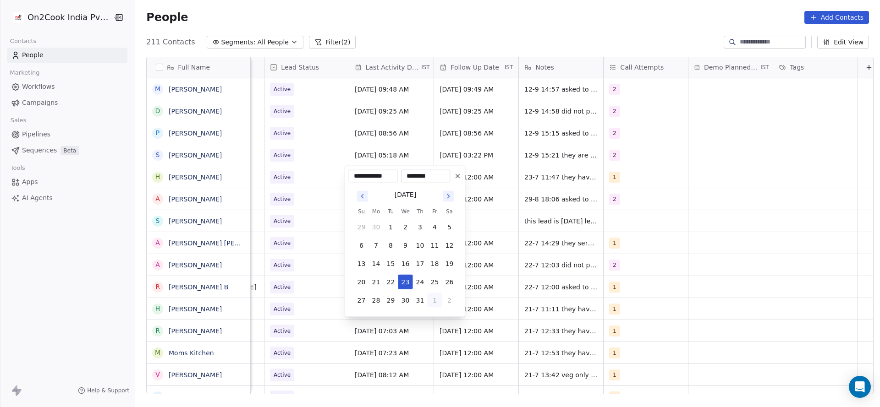
click at [441, 299] on button "1" at bounding box center [435, 300] width 15 height 15
click at [424, 321] on button "4" at bounding box center [420, 319] width 15 height 15
click at [433, 243] on button "12" at bounding box center [435, 245] width 15 height 15
type input "**********"
click at [299, 215] on html "On2Cook India Pvt. Ltd. Contacts People Marketing Workflows Campaigns Sales Pip…" at bounding box center [440, 203] width 880 height 407
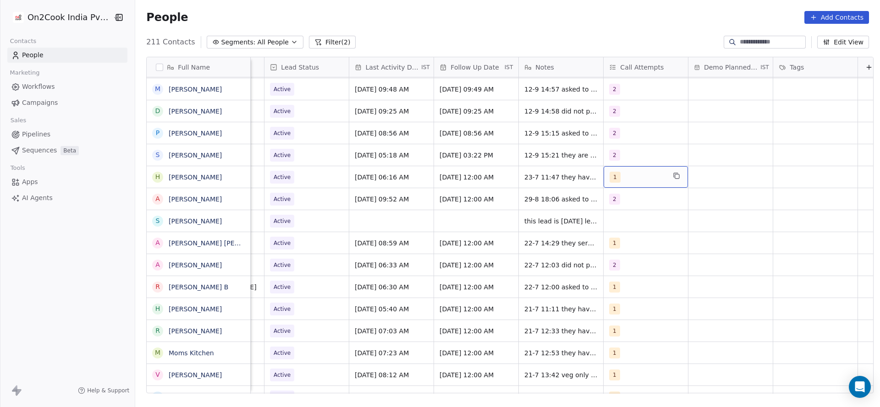
click at [609, 176] on span "1" at bounding box center [614, 177] width 11 height 11
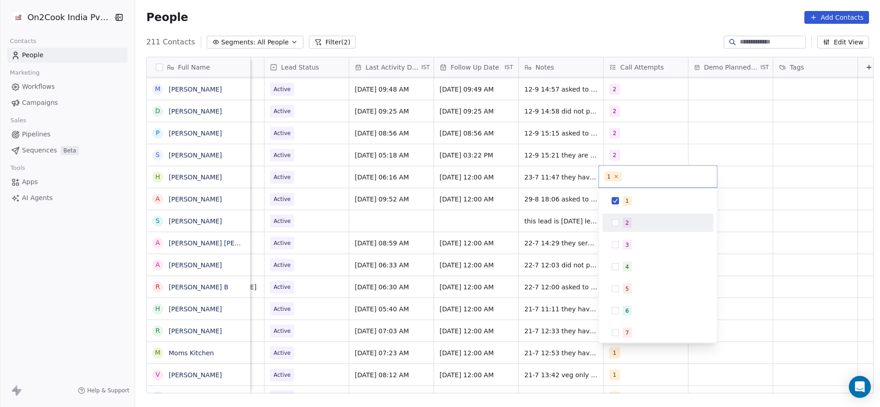
click at [613, 221] on button "Suggestions" at bounding box center [615, 222] width 7 height 7
drag, startPoint x: 620, startPoint y: 201, endPoint x: 536, endPoint y: 214, distance: 85.2
click at [618, 201] on div "1" at bounding box center [658, 201] width 104 height 15
click at [539, 204] on html "On2Cook India Pvt. Ltd. Contacts People Marketing Workflows Campaigns Sales Pip…" at bounding box center [440, 203] width 880 height 407
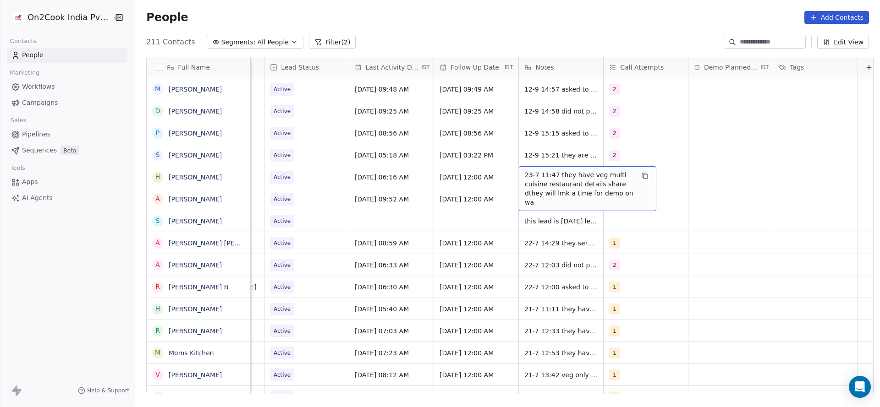
click at [519, 175] on div "23-7 11:47 they have veg multi cuisine restaurant details share dthey will lmk …" at bounding box center [587, 188] width 137 height 45
click at [516, 174] on textarea "**********" at bounding box center [582, 183] width 137 height 34
click at [587, 174] on textarea "**********" at bounding box center [582, 186] width 137 height 40
type textarea "**********"
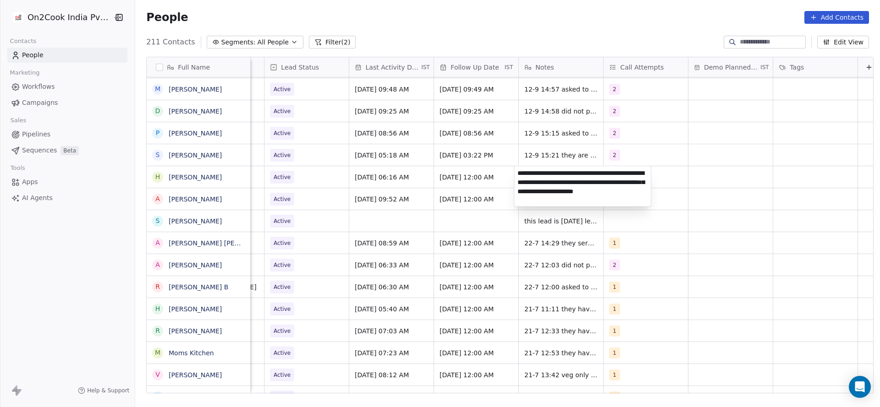
click at [428, 195] on html "On2Cook India Pvt. Ltd. Contacts People Marketing Workflows Campaigns Sales Pip…" at bounding box center [440, 203] width 880 height 407
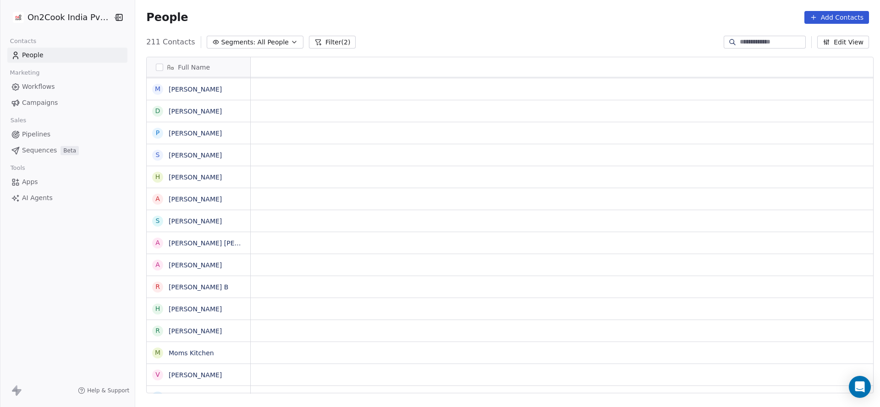
scroll to position [0, 0]
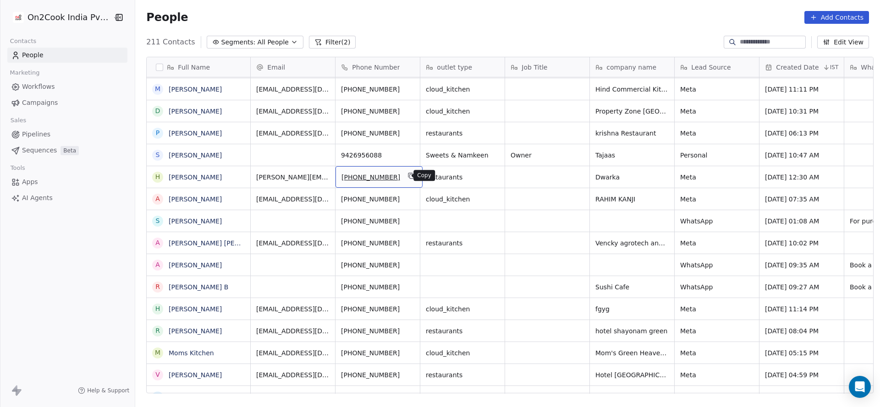
click at [410, 176] on icon "grid" at bounding box center [412, 177] width 4 height 4
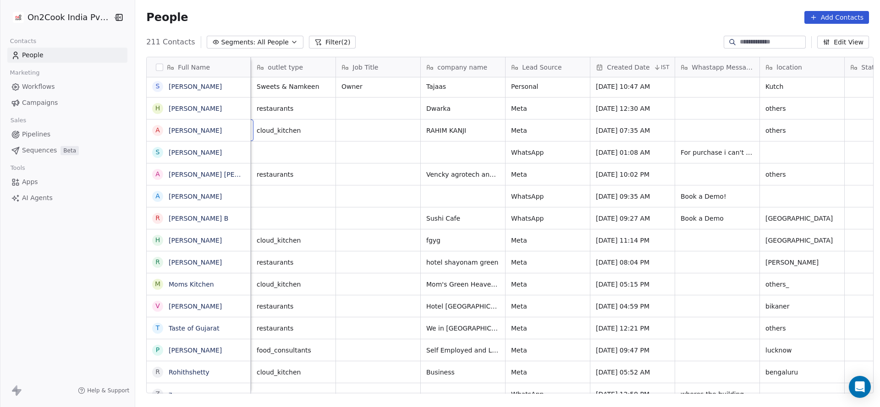
scroll to position [0, 85]
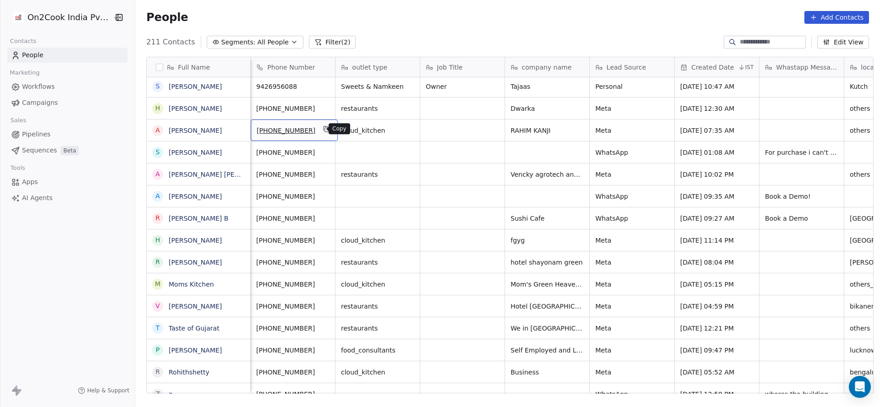
click at [323, 128] on icon "grid" at bounding box center [326, 129] width 7 height 7
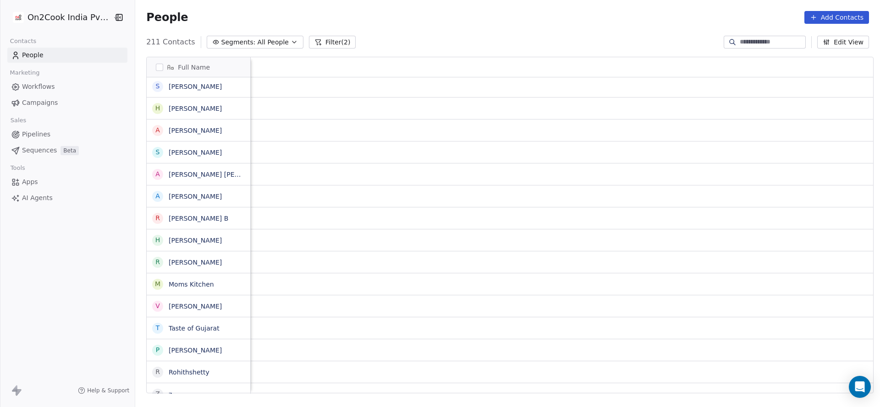
scroll to position [0, 1190]
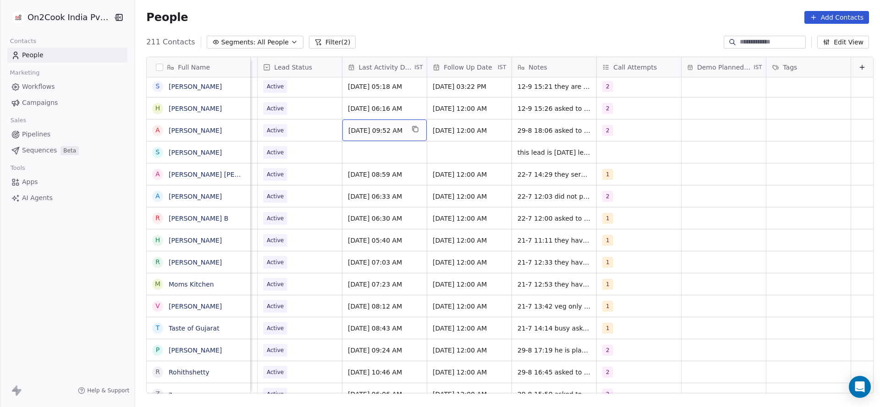
click at [367, 131] on span "[DATE] 09:52 AM" at bounding box center [376, 130] width 56 height 9
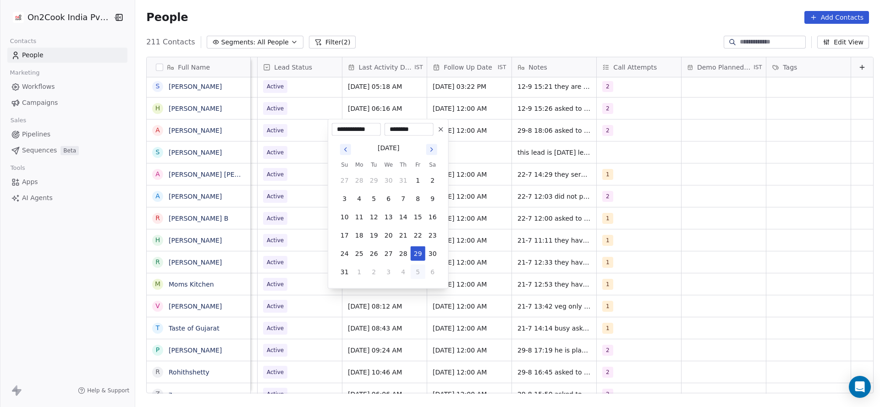
click at [423, 272] on button "5" at bounding box center [418, 272] width 15 height 15
click at [412, 198] on button "12" at bounding box center [418, 199] width 15 height 15
type input "**********"
click at [493, 182] on html "On2Cook India Pvt. Ltd. Contacts People Marketing Workflows Campaigns Sales Pip…" at bounding box center [440, 203] width 880 height 407
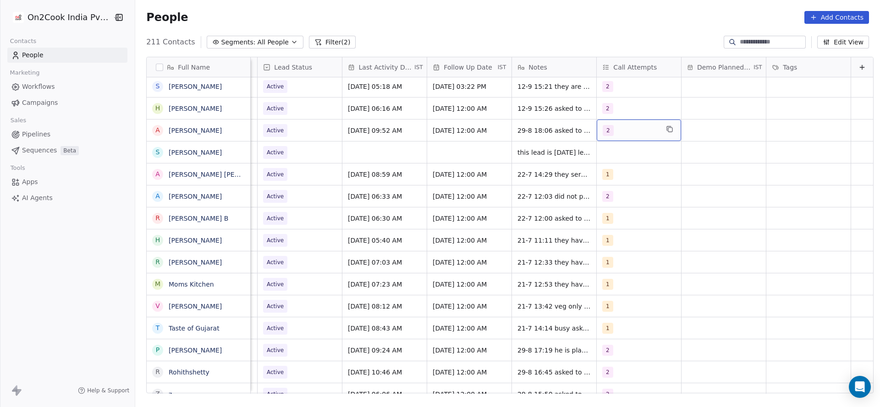
click at [649, 134] on div "2" at bounding box center [639, 131] width 84 height 22
click at [609, 190] on div "3" at bounding box center [641, 198] width 111 height 18
click at [609, 173] on div "2" at bounding box center [611, 176] width 4 height 8
click at [546, 179] on html "On2Cook India Pvt. Ltd. Contacts People Marketing Workflows Campaigns Sales Pip…" at bounding box center [440, 203] width 880 height 407
click at [518, 126] on span "29-8 18:06 asked to share details first 22-7 15:23 did not pickup wa sent" at bounding box center [572, 137] width 109 height 27
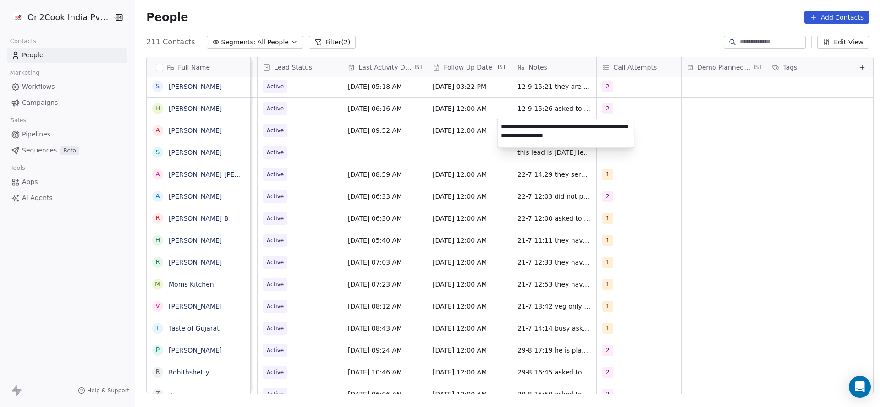
click at [501, 124] on textarea "**********" at bounding box center [566, 134] width 137 height 28
type textarea "**********"
click at [405, 174] on html "On2Cook India Pvt. Ltd. Contacts People Marketing Workflows Campaigns Sales Pip…" at bounding box center [440, 203] width 880 height 407
click at [354, 172] on span "[DATE] 08:59 AM" at bounding box center [376, 174] width 56 height 9
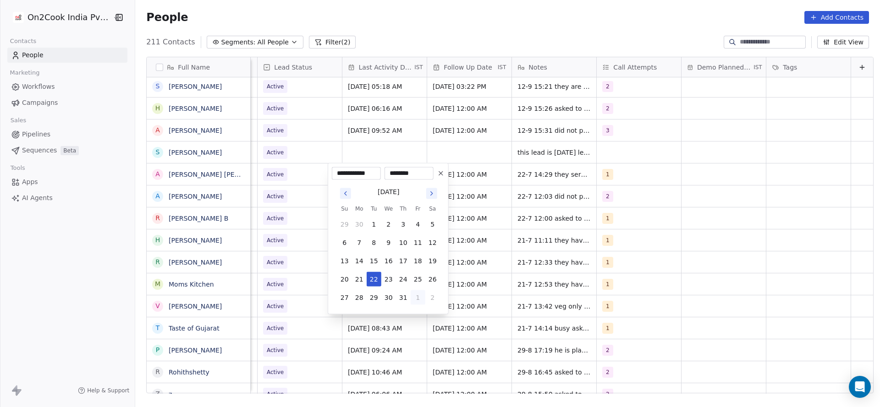
click at [418, 302] on button "1" at bounding box center [418, 298] width 15 height 15
click at [404, 317] on button "4" at bounding box center [403, 316] width 15 height 15
drag, startPoint x: 417, startPoint y: 244, endPoint x: 341, endPoint y: 239, distance: 76.2
click at [417, 244] on button "12" at bounding box center [418, 243] width 15 height 15
type input "**********"
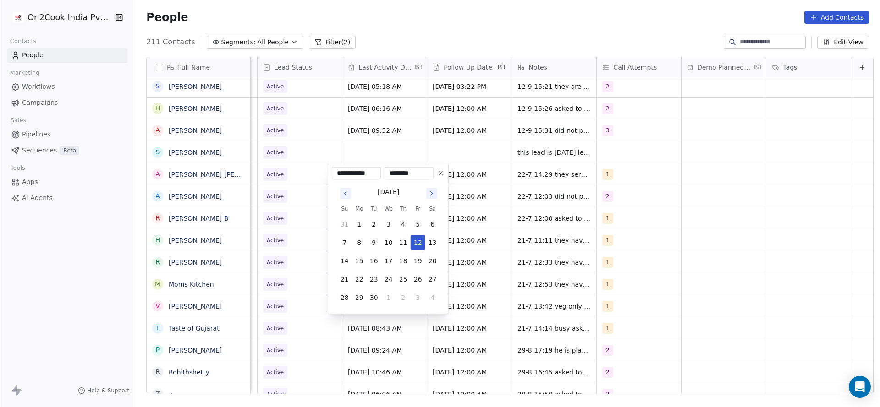
click at [288, 211] on html "On2Cook India Pvt. Ltd. Contacts People Marketing Workflows Campaigns Sales Pip…" at bounding box center [440, 203] width 880 height 407
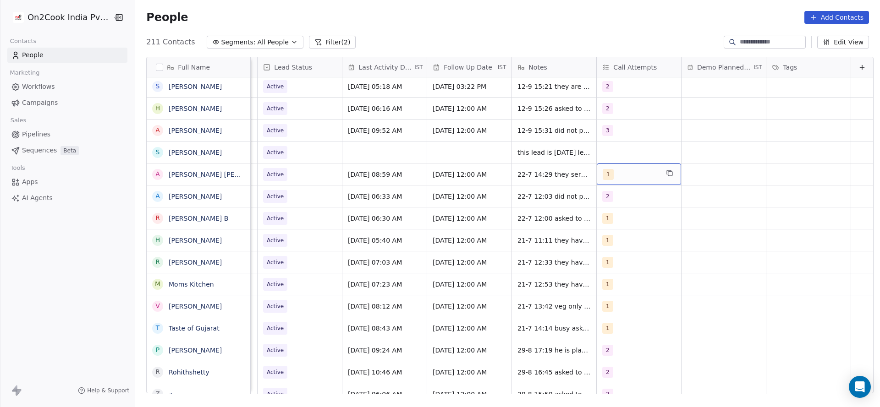
click at [623, 174] on div "1" at bounding box center [631, 174] width 56 height 11
click at [607, 217] on span "2" at bounding box center [610, 220] width 9 height 10
drag, startPoint x: 614, startPoint y: 198, endPoint x: 575, endPoint y: 203, distance: 39.8
click at [606, 198] on div "1" at bounding box center [647, 198] width 82 height 10
click at [534, 209] on html "On2Cook India Pvt. Ltd. Contacts People Marketing Workflows Campaigns Sales Pip…" at bounding box center [440, 203] width 880 height 407
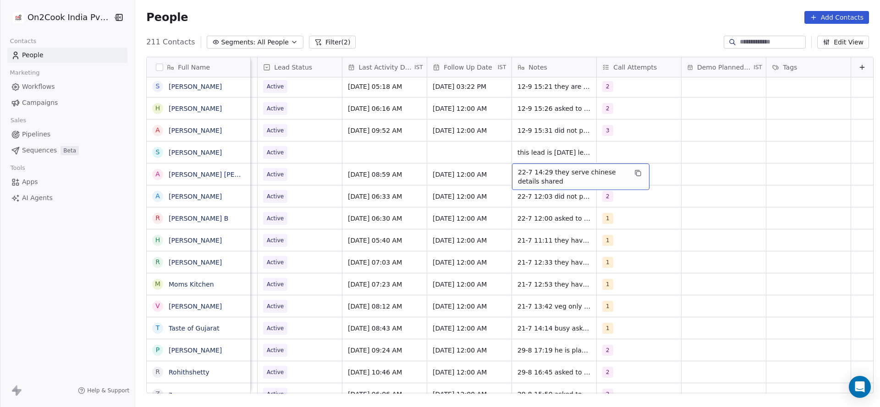
click at [512, 170] on div "22-7 14:29 they serve chinese details shared" at bounding box center [580, 177] width 137 height 27
click at [499, 172] on textarea "**********" at bounding box center [566, 178] width 137 height 28
type textarea "**********"
click at [286, 182] on html "On2Cook India Pvt. Ltd. Contacts People Marketing Workflows Campaigns Sales Pip…" at bounding box center [440, 203] width 880 height 407
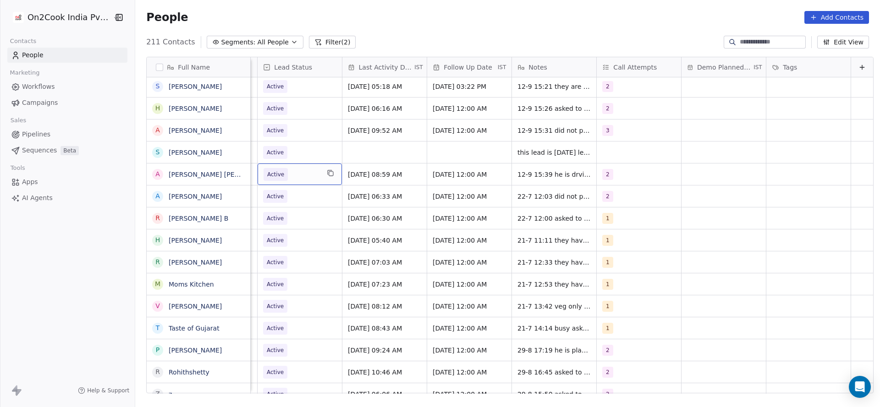
scroll to position [0, 1186]
click at [289, 181] on div "Active" at bounding box center [300, 175] width 84 height 22
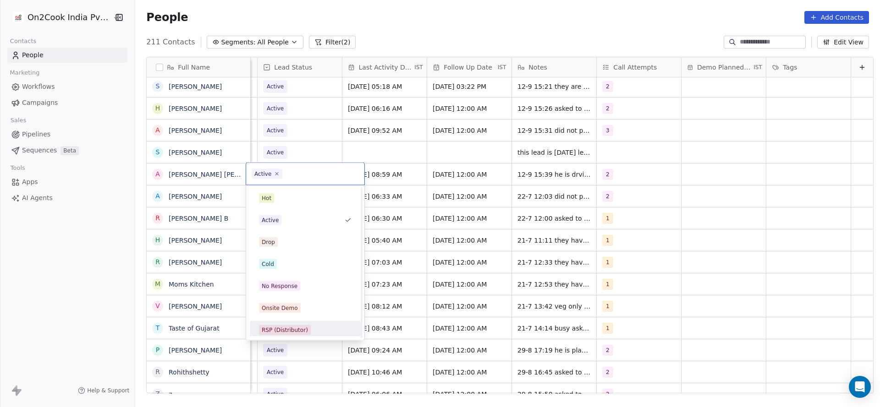
scroll to position [69, 0]
click at [293, 325] on div "Call Back" at bounding box center [305, 328] width 93 height 10
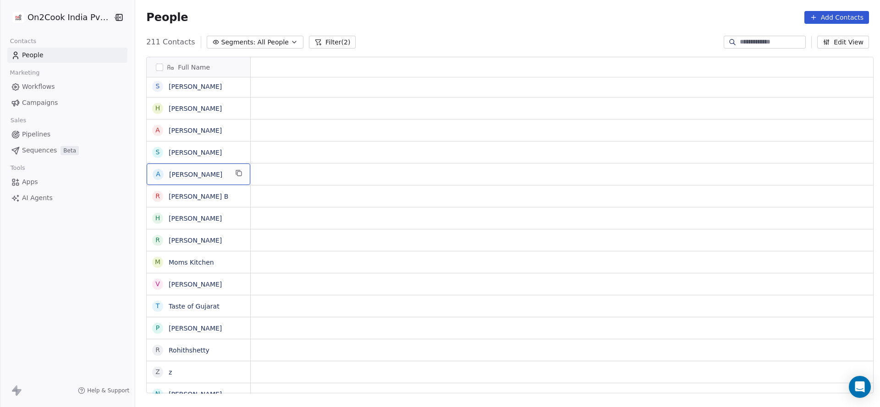
scroll to position [0, 0]
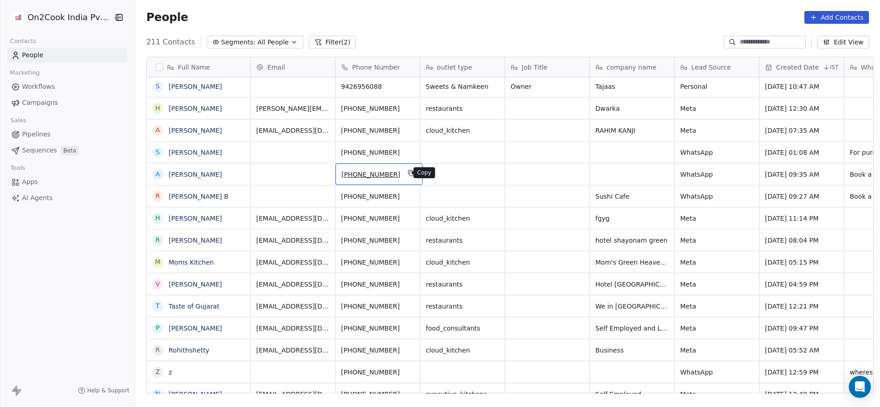
click at [409, 172] on icon "grid" at bounding box center [411, 172] width 4 height 4
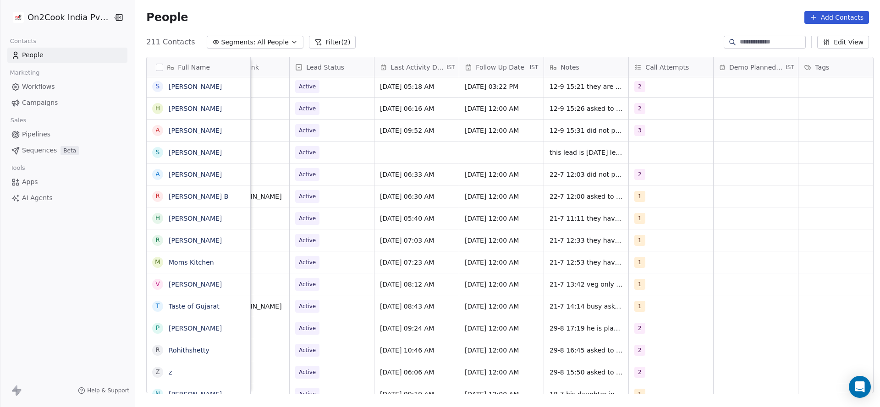
scroll to position [0, 1152]
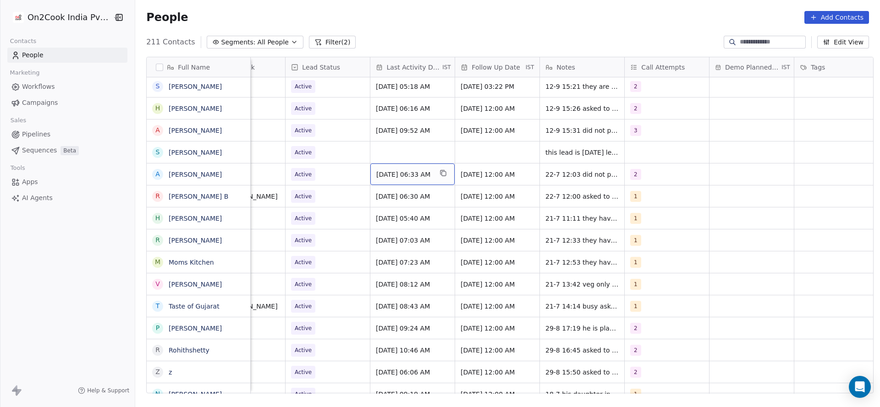
click at [413, 177] on span "[DATE] 06:33 AM" at bounding box center [404, 174] width 56 height 9
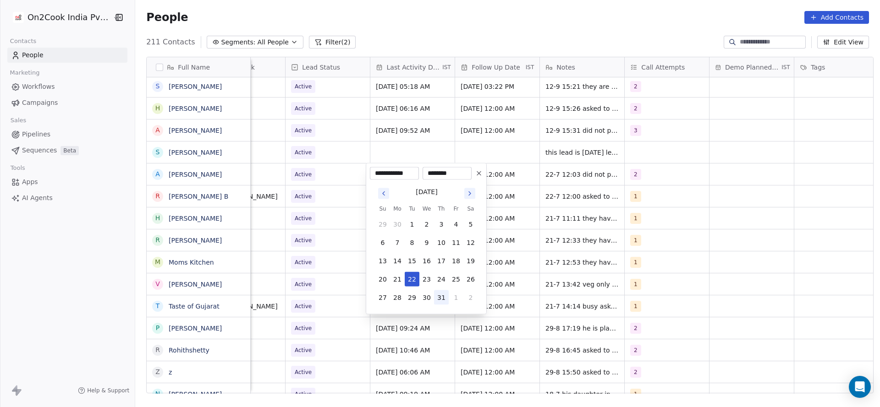
click at [444, 301] on button "31" at bounding box center [441, 298] width 15 height 15
click at [459, 296] on button "1" at bounding box center [456, 298] width 15 height 15
click at [444, 317] on button "4" at bounding box center [441, 316] width 15 height 15
click at [453, 244] on button "12" at bounding box center [456, 243] width 15 height 15
type input "**********"
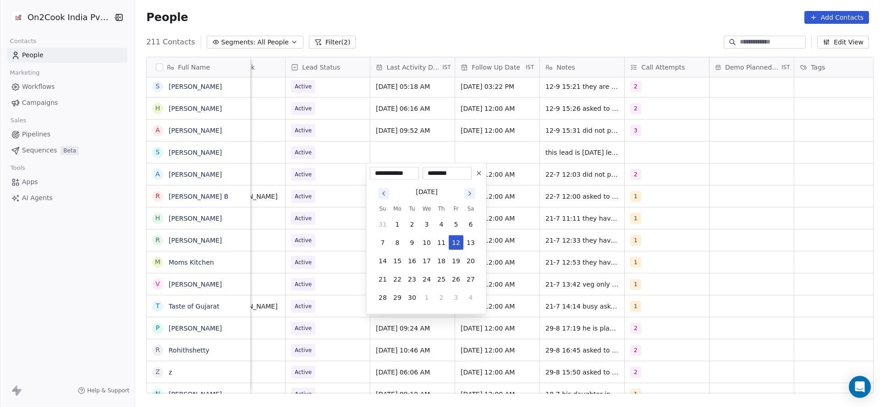
click at [620, 227] on html "On2Cook India Pvt. Ltd. Contacts People Marketing Workflows Campaigns Sales Pip…" at bounding box center [440, 203] width 880 height 407
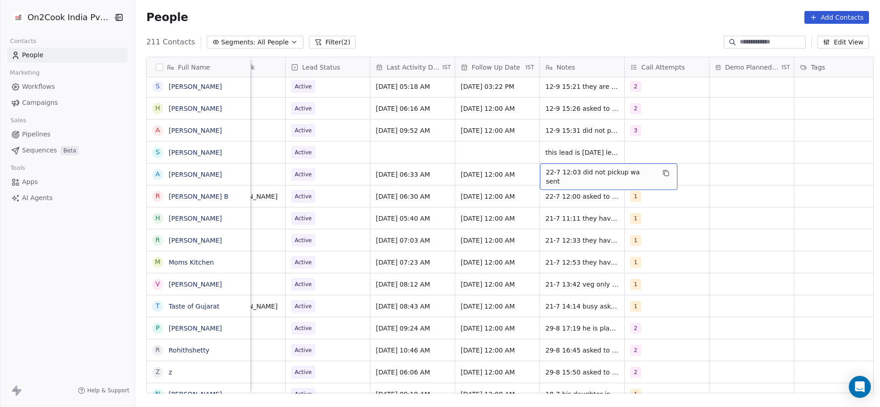
click at [546, 168] on div "22-7 12:03 did not pickup wa sent" at bounding box center [608, 177] width 137 height 27
click at [540, 171] on div "22-7 12:03 did not pickup wa sent" at bounding box center [608, 177] width 137 height 27
click at [540, 171] on textarea "**********" at bounding box center [599, 178] width 126 height 28
type textarea "**********"
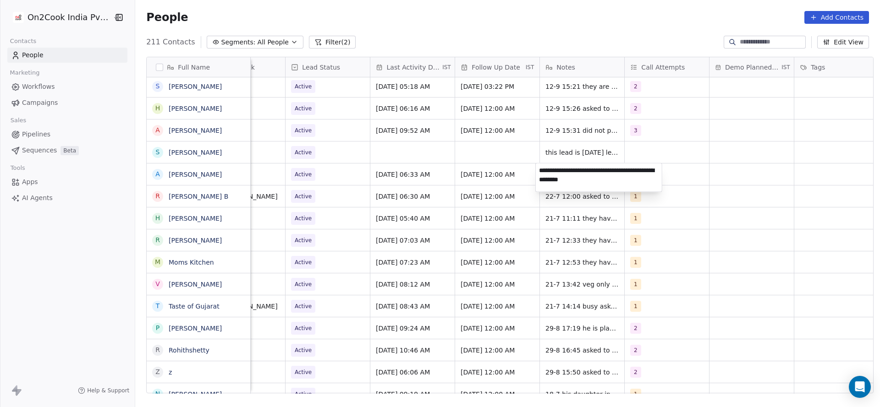
click at [430, 187] on html "On2Cook India Pvt. Ltd. Contacts People Marketing Workflows Campaigns Sales Pip…" at bounding box center [440, 203] width 880 height 407
click at [313, 174] on span "Active" at bounding box center [319, 174] width 56 height 13
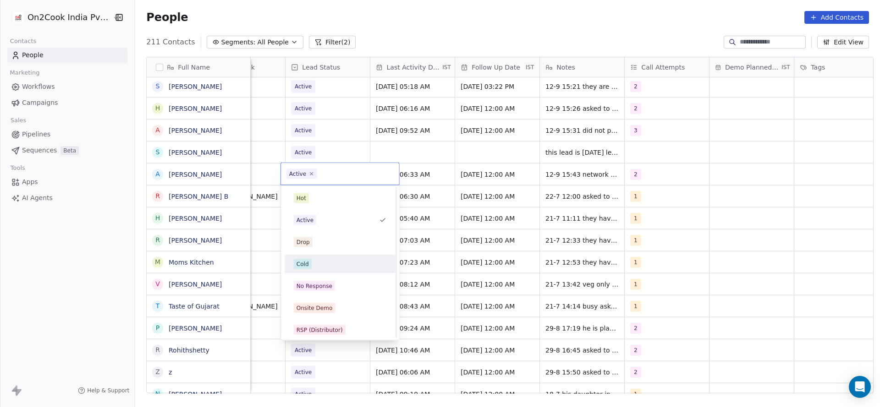
scroll to position [69, 0]
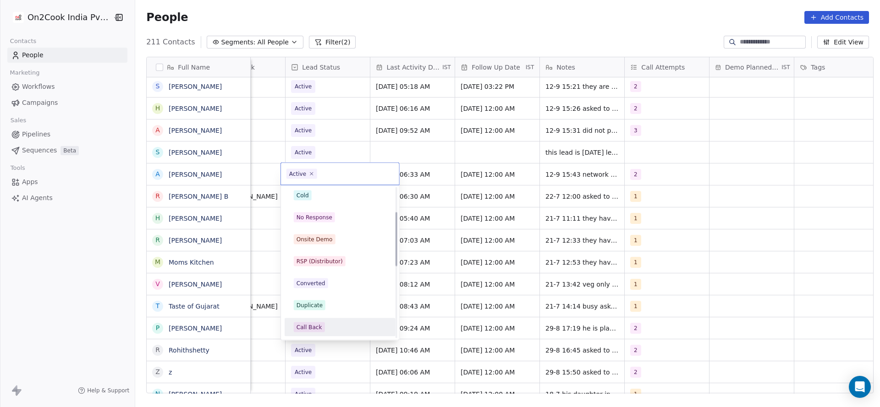
click at [318, 325] on div "Call Back" at bounding box center [309, 328] width 26 height 8
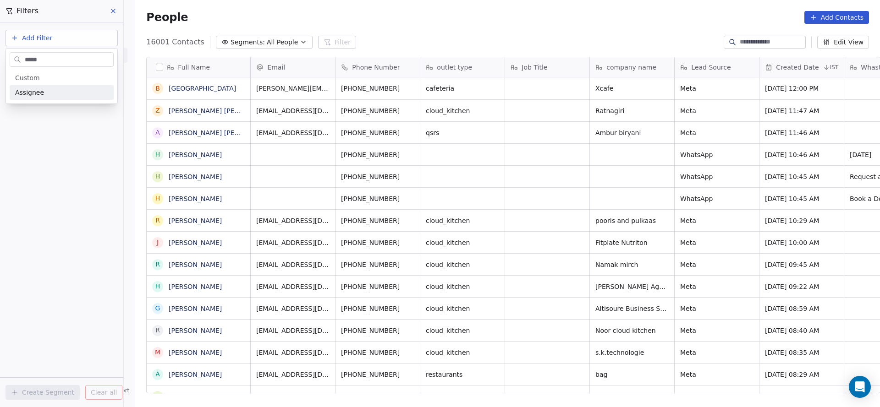
scroll to position [11, 11]
type input "********"
click at [36, 91] on span "Assignee" at bounding box center [29, 92] width 29 height 9
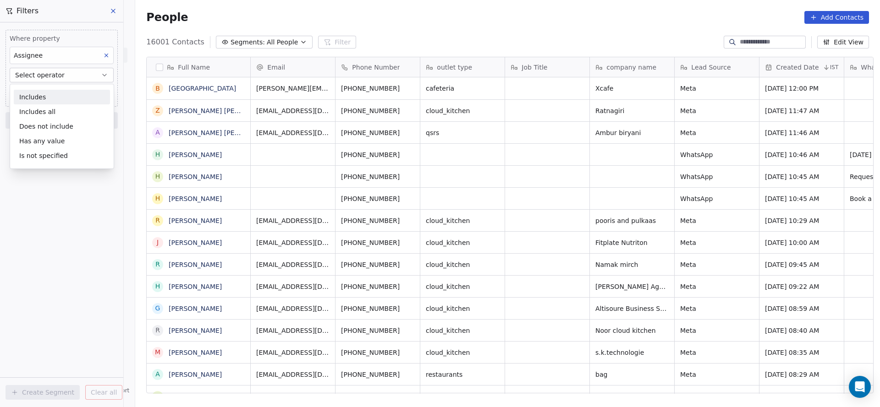
click at [55, 103] on div "Includes" at bounding box center [62, 97] width 96 height 15
click at [69, 95] on body "On2Cook India Pvt. Ltd. Contacts People Marketing Workflows Campaigns Sales Pip…" at bounding box center [440, 203] width 880 height 407
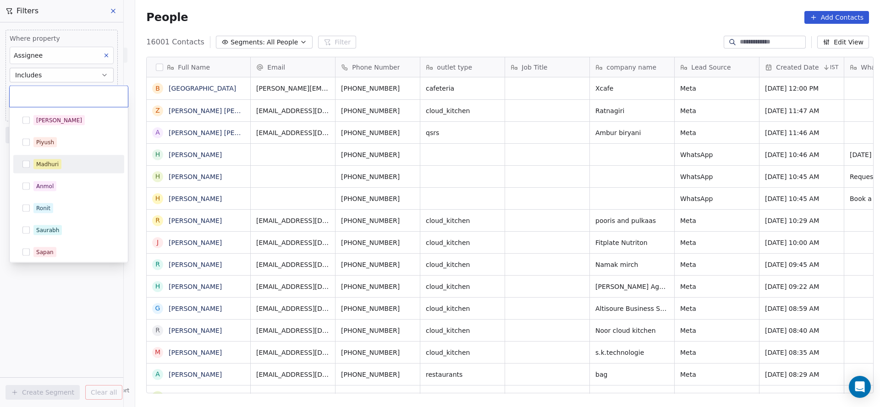
click at [69, 166] on div "Madhuri" at bounding box center [74, 164] width 82 height 10
click at [43, 310] on html "On2Cook India Pvt. Ltd. Contacts People Marketing Workflows Campaigns Sales Pip…" at bounding box center [440, 203] width 880 height 407
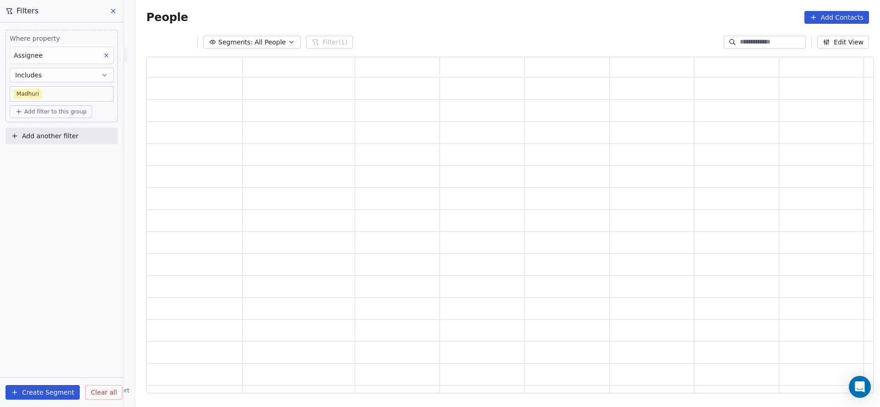
scroll to position [326, 716]
click at [76, 115] on button "Add filter to this group" at bounding box center [51, 111] width 82 height 13
click at [59, 135] on span "Contact properties" at bounding box center [49, 131] width 60 height 10
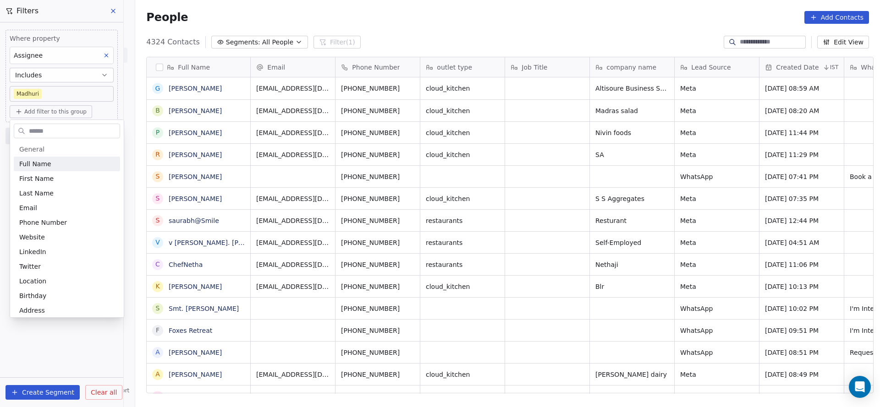
scroll to position [348, 738]
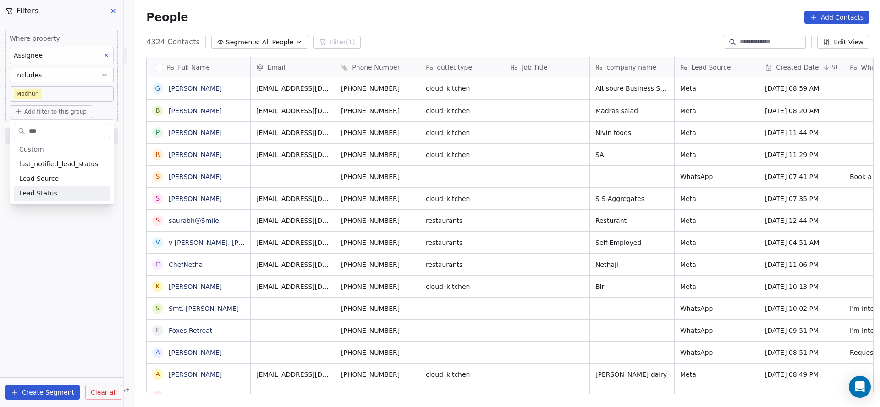
type input "***"
click at [51, 190] on span "Lead Status" at bounding box center [38, 193] width 38 height 9
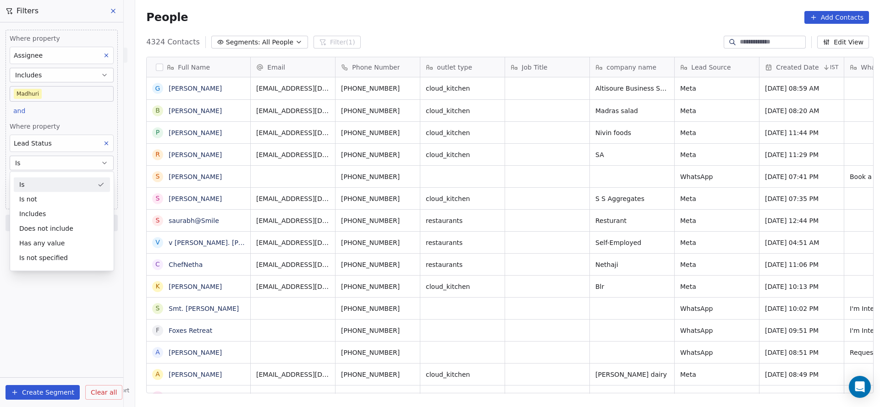
click at [85, 115] on div "Where property Assignee Includes Madhuri and Where property Lead Status Is Sele…" at bounding box center [61, 120] width 112 height 180
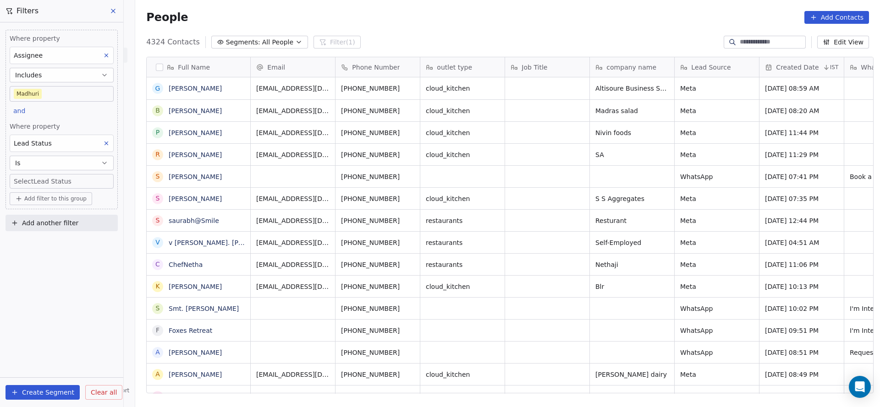
click at [66, 181] on body "On2Cook India Pvt. Ltd. Contacts People Marketing Workflows Campaigns Sales Pip…" at bounding box center [440, 203] width 880 height 407
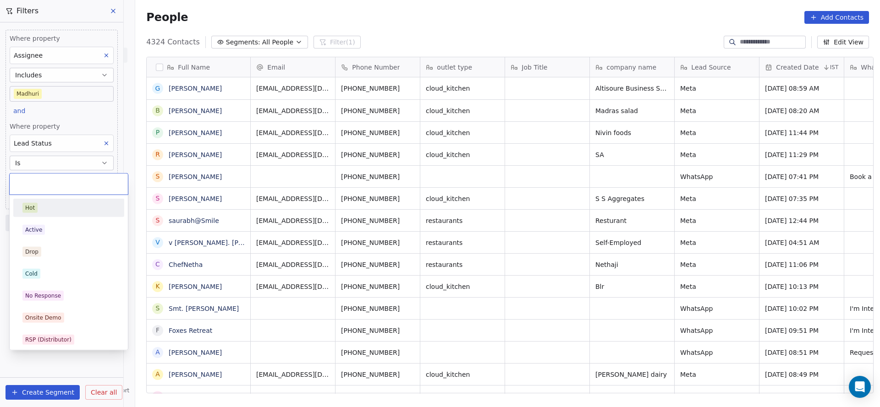
click at [68, 134] on html "On2Cook India Pvt. Ltd. Contacts People Marketing Workflows Campaigns Sales Pip…" at bounding box center [440, 203] width 880 height 407
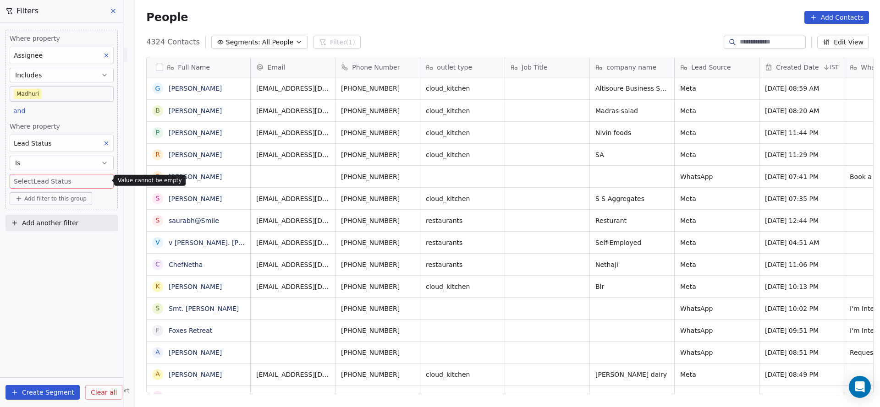
click at [62, 141] on div "Lead Status" at bounding box center [62, 143] width 104 height 17
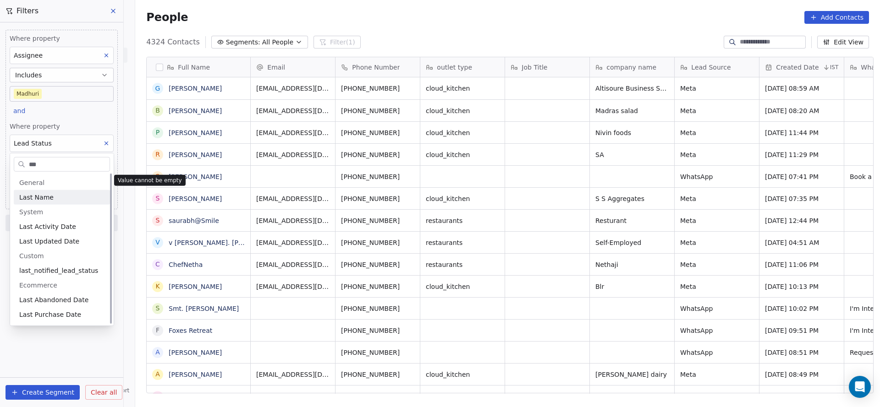
scroll to position [0, 0]
type input "****"
click at [61, 227] on span "Last Activity Date" at bounding box center [47, 226] width 57 height 9
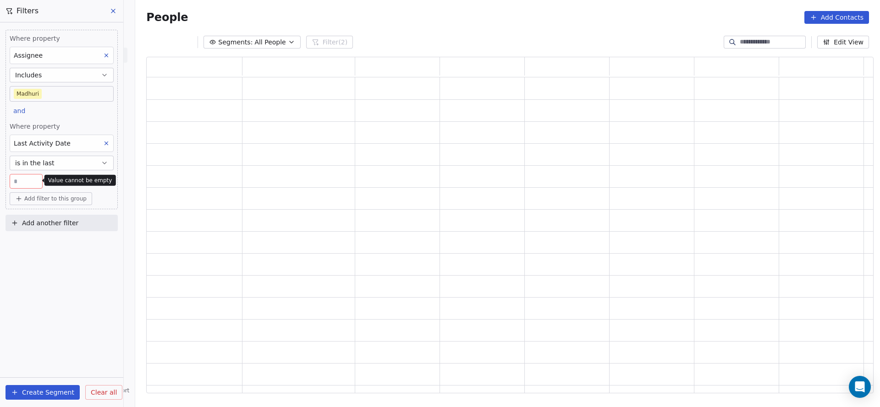
scroll to position [326, 716]
click at [67, 167] on button "is in the last" at bounding box center [62, 163] width 104 height 15
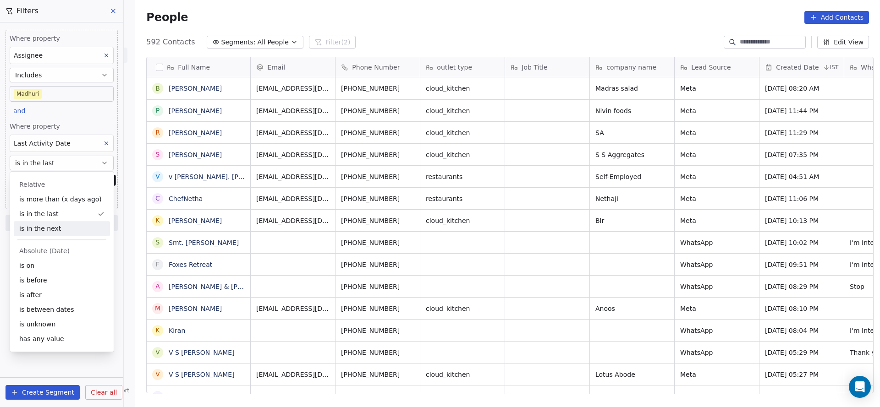
scroll to position [348, 738]
click at [57, 267] on div "is on" at bounding box center [62, 265] width 96 height 15
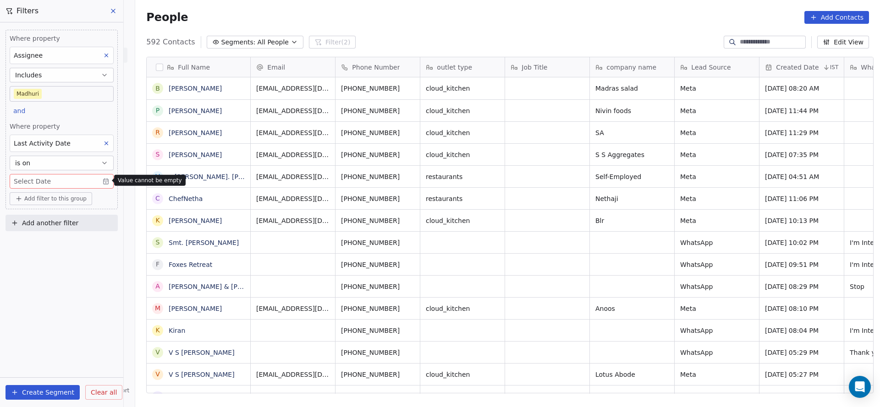
click at [73, 118] on div "Where property Assignee Includes Madhuri and Where property Last Activity Date …" at bounding box center [61, 120] width 112 height 180
click at [63, 181] on body "On2Cook India Pvt. Ltd. Contacts People Marketing Workflows Campaigns Sales Pip…" at bounding box center [440, 203] width 880 height 407
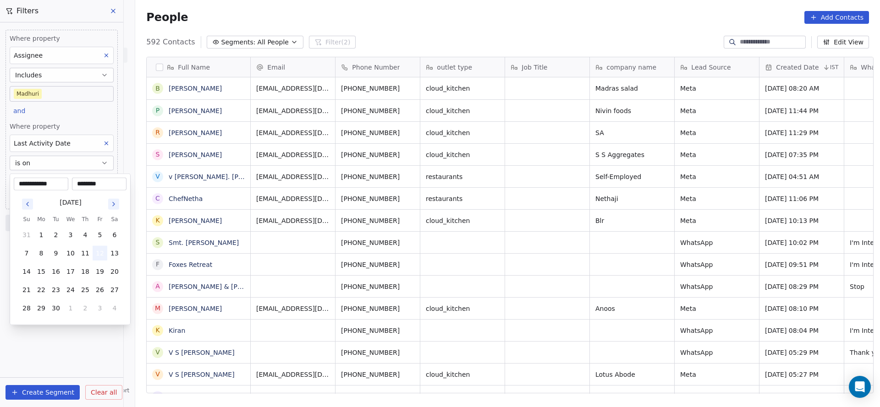
click at [95, 252] on button "12" at bounding box center [100, 253] width 15 height 15
click at [69, 335] on html "On2Cook India Pvt. Ltd. Contacts People Marketing Workflows Campaigns Sales Pip…" at bounding box center [440, 203] width 880 height 407
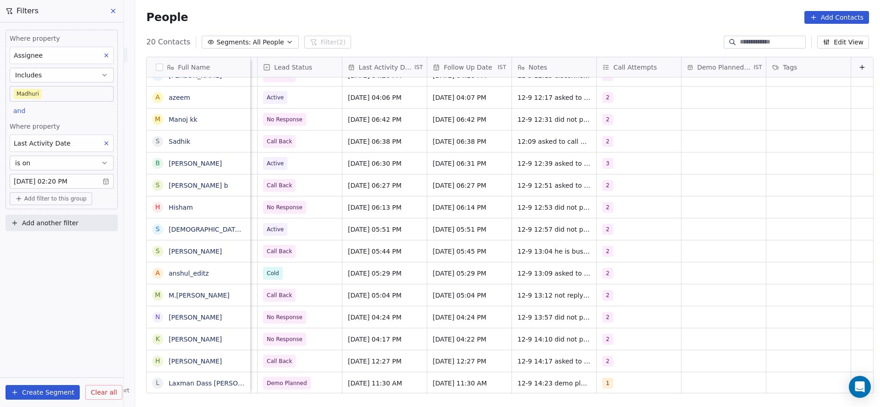
scroll to position [10, 1183]
click at [709, 373] on div "grid" at bounding box center [723, 384] width 84 height 22
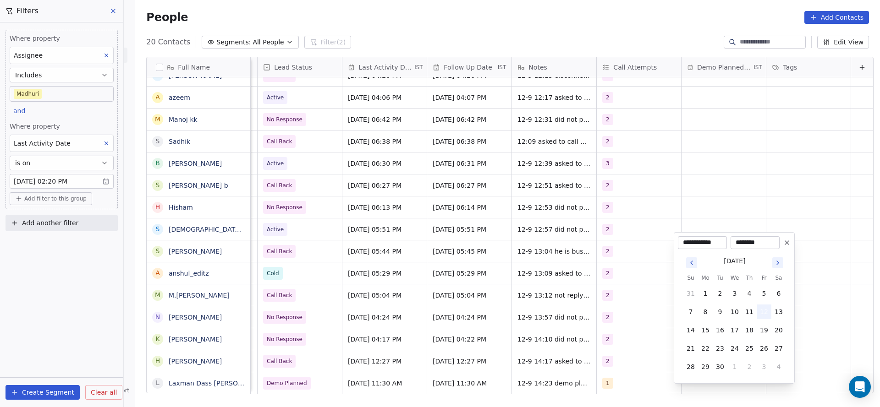
drag, startPoint x: 765, startPoint y: 307, endPoint x: 692, endPoint y: 325, distance: 75.1
click at [764, 307] on button "12" at bounding box center [764, 312] width 15 height 15
click at [613, 330] on html "On2Cook India Pvt. Ltd. Contacts People Marketing Workflows Campaigns Sales Pip…" at bounding box center [440, 203] width 880 height 407
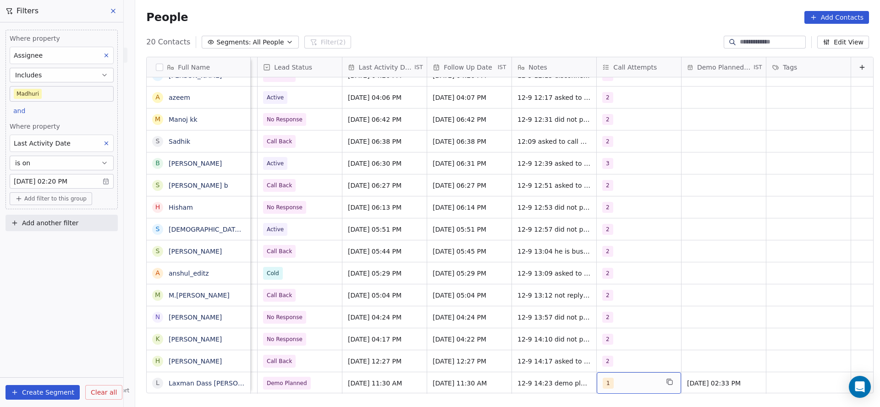
click at [605, 378] on div "1" at bounding box center [631, 383] width 56 height 11
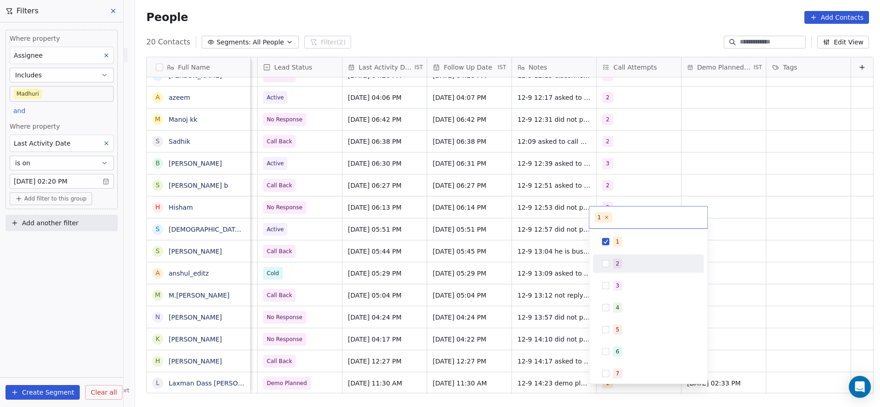
click at [617, 266] on div "2" at bounding box center [618, 264] width 4 height 8
click at [622, 243] on div "1" at bounding box center [654, 242] width 82 height 10
click at [808, 356] on html "On2Cook India Pvt. Ltd. Contacts People Marketing Workflows Campaigns Sales Pip…" at bounding box center [440, 203] width 880 height 407
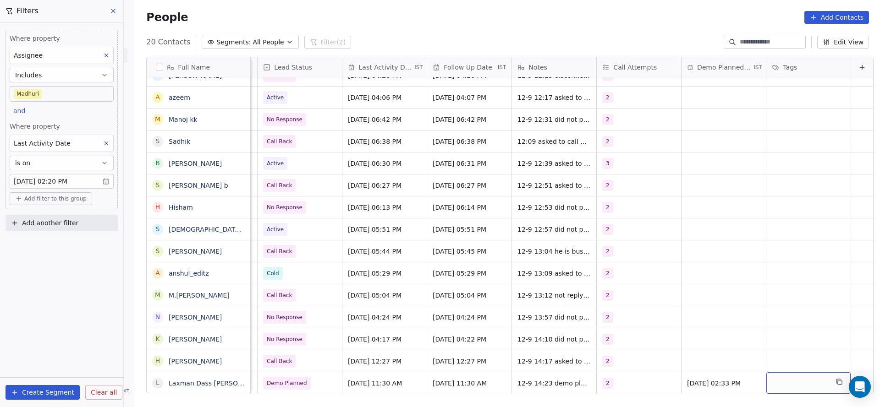
click at [799, 373] on div "grid" at bounding box center [808, 384] width 84 height 22
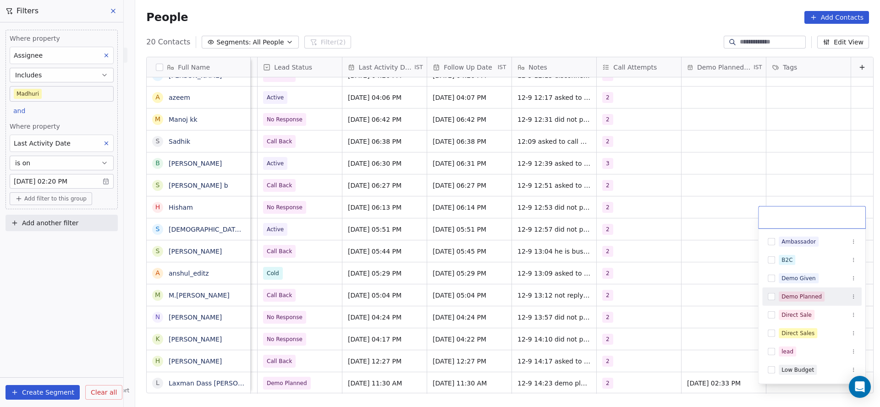
click at [798, 293] on div "Demo Planned" at bounding box center [801, 297] width 40 height 8
click at [530, 341] on html "On2Cook India Pvt. Ltd. Contacts People Marketing Workflows Campaigns Sales Pip…" at bounding box center [440, 203] width 880 height 407
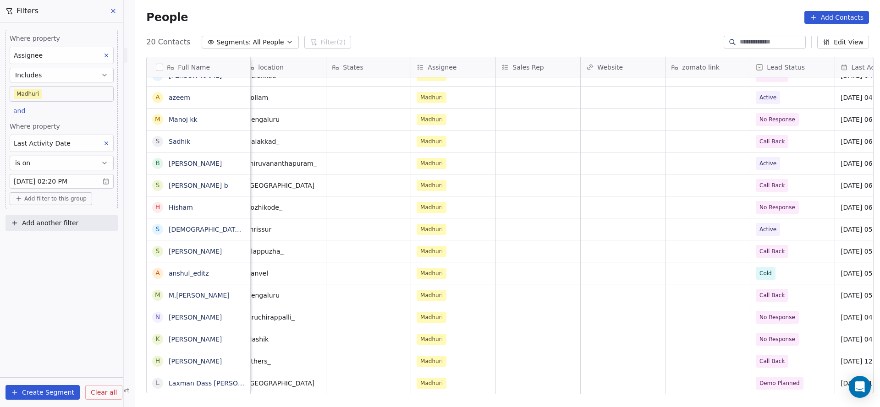
scroll to position [10, 671]
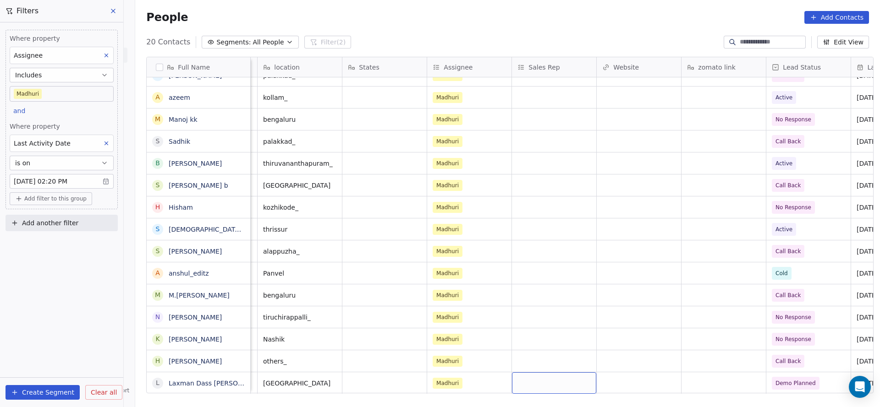
click at [547, 373] on div "grid" at bounding box center [554, 384] width 84 height 22
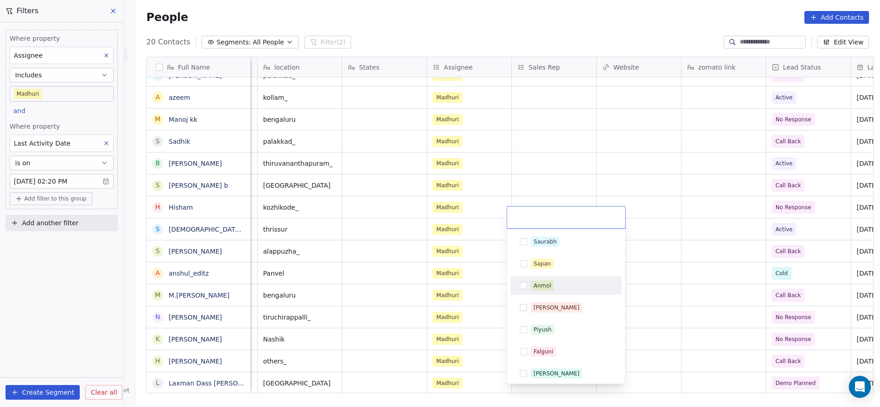
click at [549, 286] on div "Anmol" at bounding box center [541, 286] width 17 height 8
click at [368, 322] on html "On2Cook India Pvt. Ltd. Contacts People Marketing Workflows Campaigns Sales Pip…" at bounding box center [440, 203] width 880 height 407
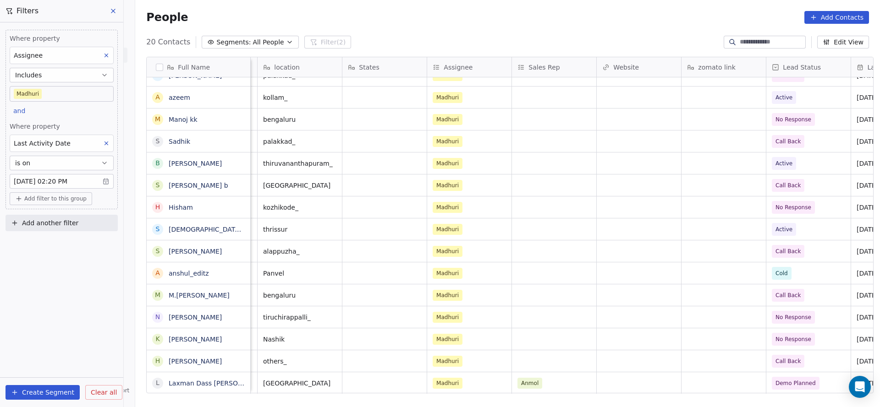
click at [27, 94] on body "On2Cook India Pvt. Ltd. Contacts People Marketing Workflows Campaigns Sales Pip…" at bounding box center [440, 203] width 880 height 407
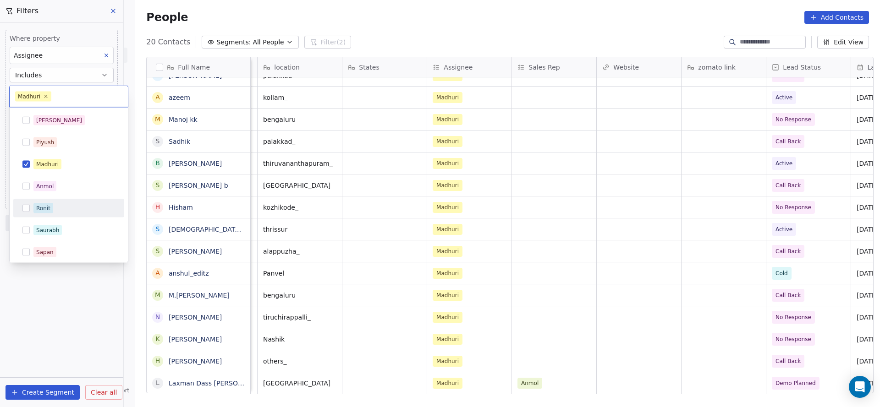
click at [47, 209] on div "Ronit" at bounding box center [43, 208] width 14 height 8
click at [53, 162] on div "Madhuri" at bounding box center [47, 164] width 22 height 8
click at [605, 192] on html "On2Cook India Pvt. Ltd. Contacts People Marketing Workflows Campaigns Sales Pip…" at bounding box center [440, 203] width 880 height 407
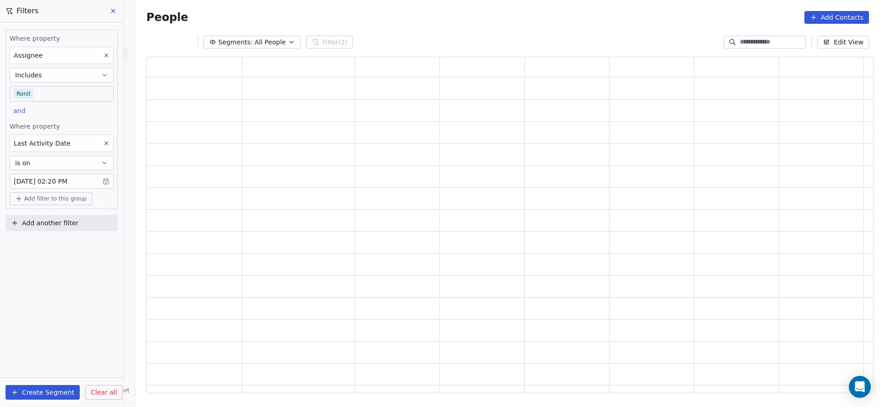
scroll to position [326, 716]
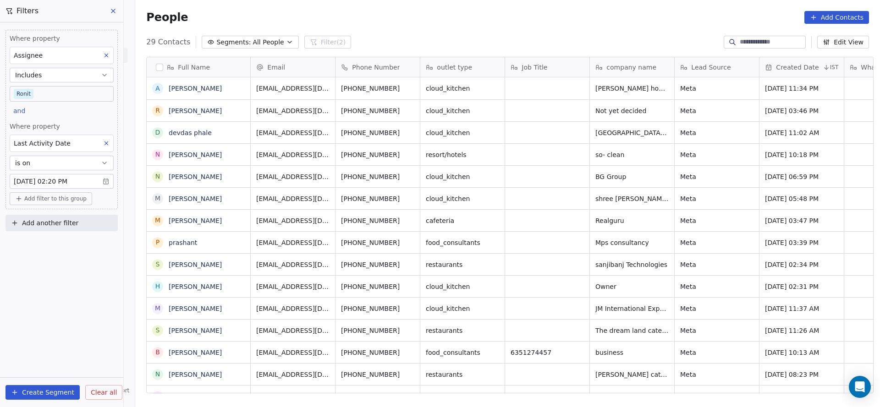
click at [65, 91] on body "On2Cook India Pvt. Ltd. Contacts People Marketing Workflows Campaigns Sales Pip…" at bounding box center [440, 203] width 880 height 407
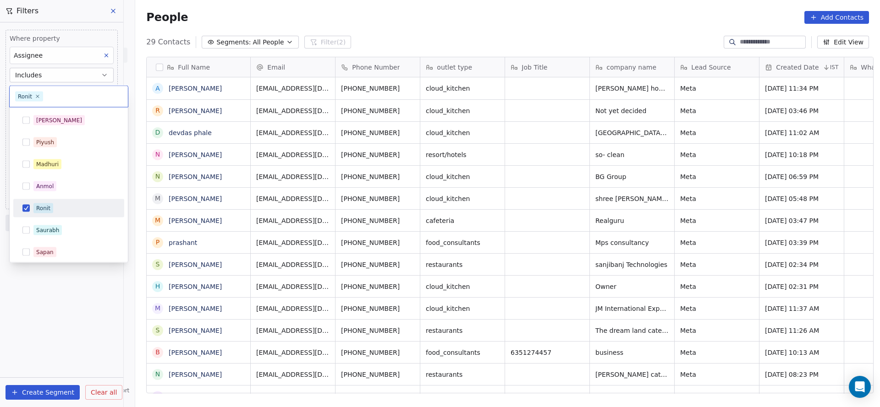
scroll to position [348, 738]
click at [68, 166] on div "Madhuri" at bounding box center [74, 164] width 82 height 10
click at [72, 122] on div "Salim" at bounding box center [74, 120] width 82 height 10
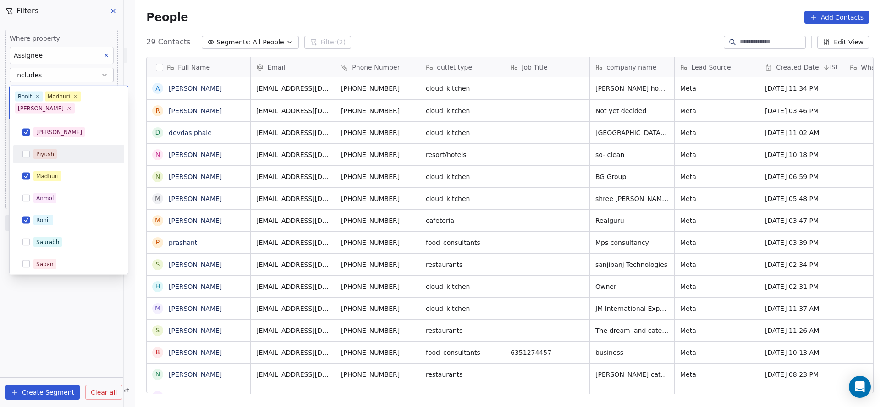
click at [63, 159] on div "Piyush" at bounding box center [69, 154] width 104 height 15
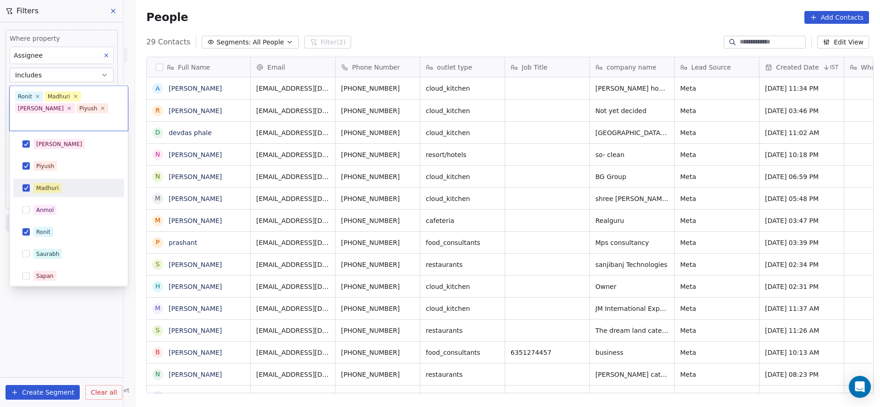
click at [58, 183] on span "Madhuri" at bounding box center [47, 188] width 28 height 10
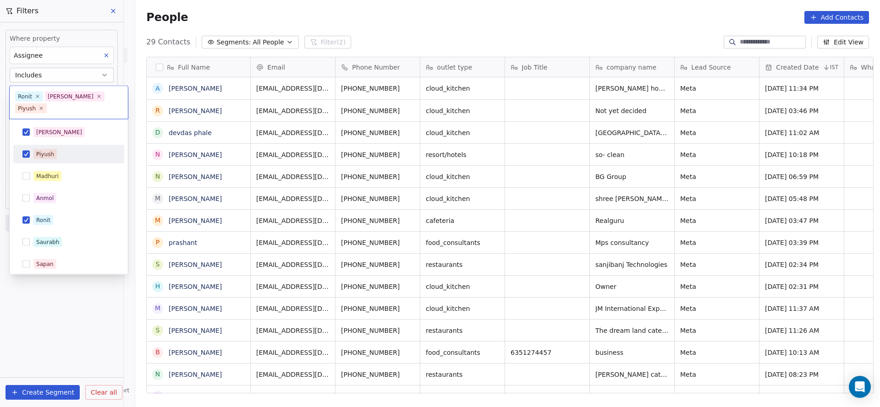
click at [58, 153] on div "Piyush" at bounding box center [74, 154] width 82 height 10
click at [43, 215] on span "Ronit" at bounding box center [43, 220] width 20 height 10
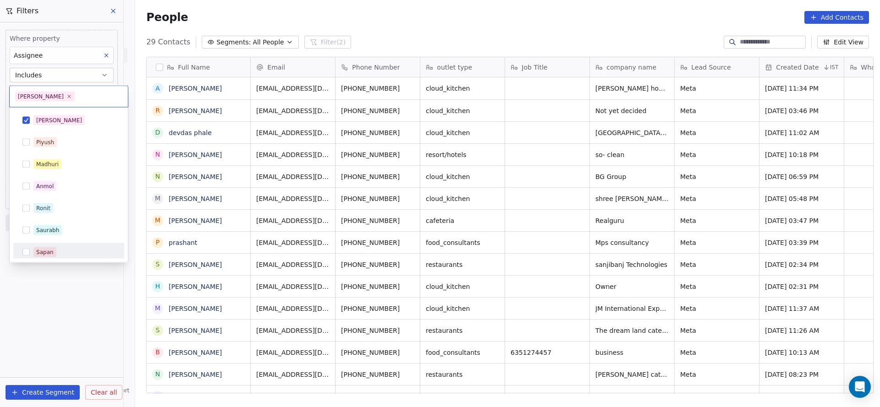
drag, startPoint x: 25, startPoint y: 313, endPoint x: 22, endPoint y: 268, distance: 45.5
click at [25, 313] on html "On2Cook India Pvt. Ltd. Contacts People Marketing Workflows Campaigns Sales Pip…" at bounding box center [440, 203] width 880 height 407
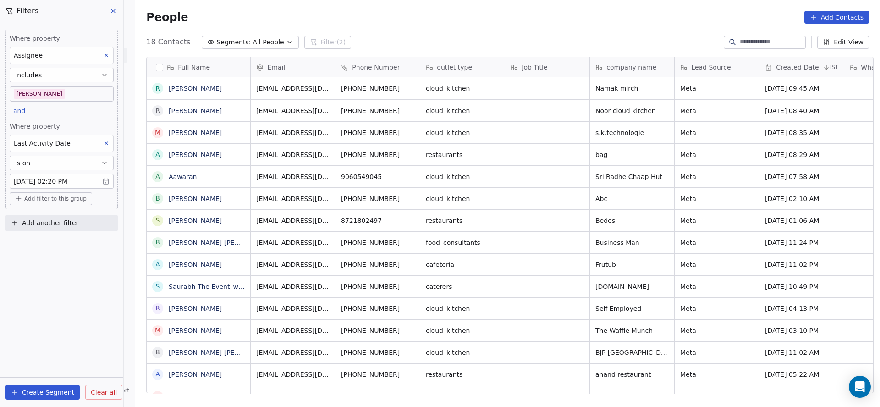
click at [54, 95] on body "On2Cook India Pvt. Ltd. Contacts People Marketing Workflows Campaigns Sales Pip…" at bounding box center [440, 203] width 880 height 407
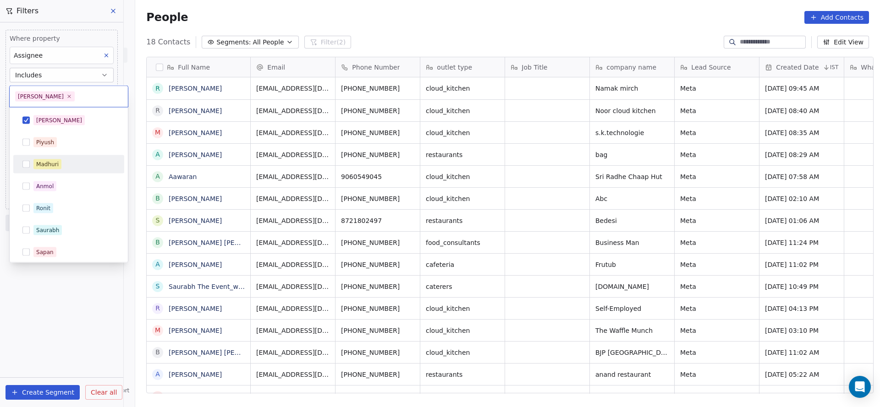
click at [55, 166] on div "Madhuri" at bounding box center [47, 164] width 22 height 8
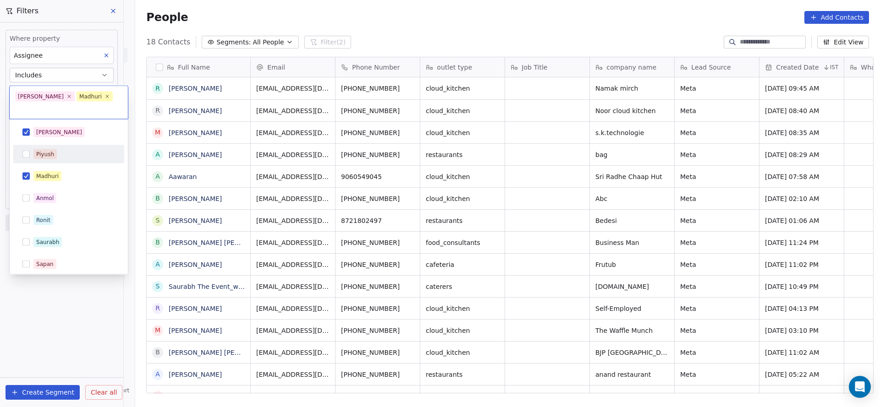
click at [56, 127] on div "Salim" at bounding box center [74, 132] width 82 height 10
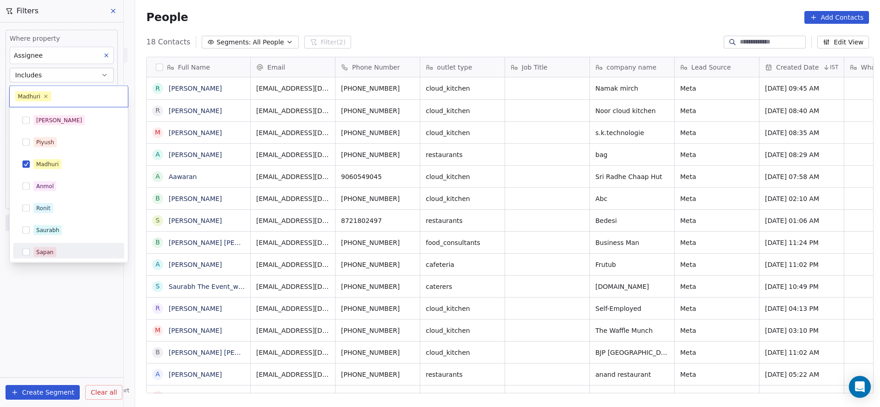
click at [63, 261] on div "Salim Piyush Madhuri Anmol Ronit Saurabh Sapan Falguni Mary Ajay Ankit Rohit Sh…" at bounding box center [69, 185] width 118 height 155
click at [534, 205] on html "On2Cook India Pvt. Ltd. Contacts People Marketing Workflows Campaigns Sales Pip…" at bounding box center [440, 203] width 880 height 407
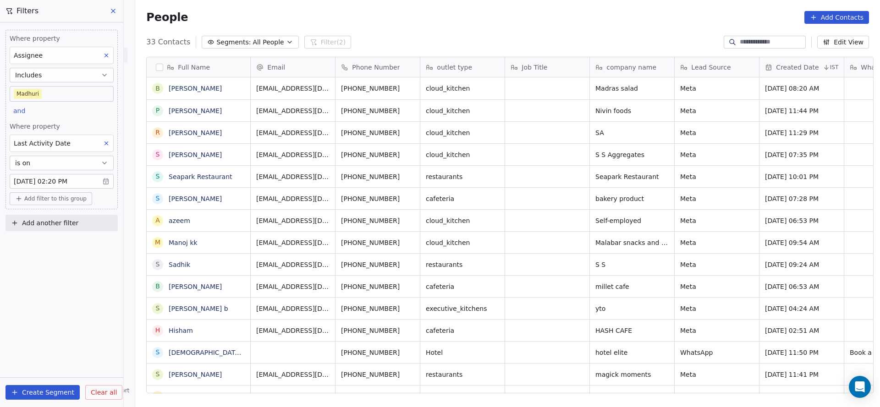
click at [23, 99] on body "On2Cook India Pvt. Ltd. Contacts People Marketing Workflows Campaigns Sales Pip…" at bounding box center [440, 203] width 880 height 407
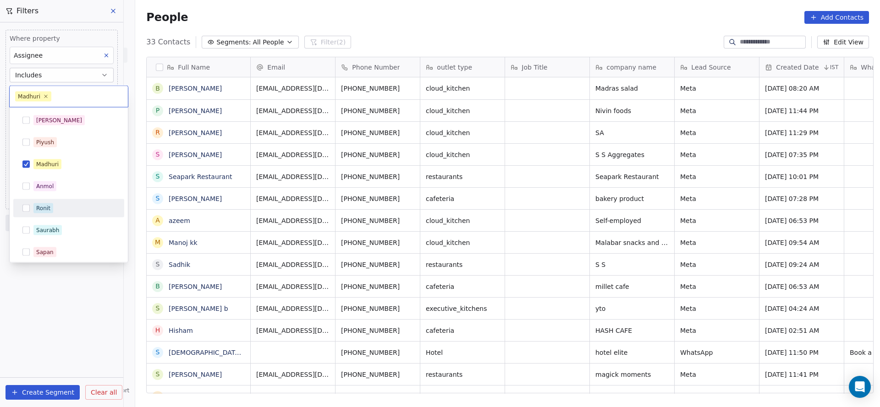
click at [40, 206] on div "Ronit" at bounding box center [43, 208] width 14 height 8
drag, startPoint x: 44, startPoint y: 176, endPoint x: 47, endPoint y: 165, distance: 10.9
click at [47, 165] on div "Madhuri" at bounding box center [47, 164] width 22 height 8
click at [524, 184] on html "On2Cook India Pvt. Ltd. Contacts People Marketing Workflows Campaigns Sales Pip…" at bounding box center [440, 203] width 880 height 407
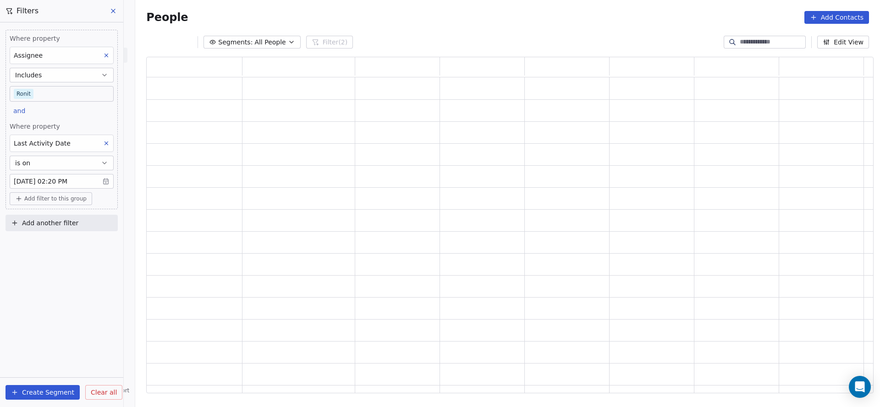
scroll to position [326, 716]
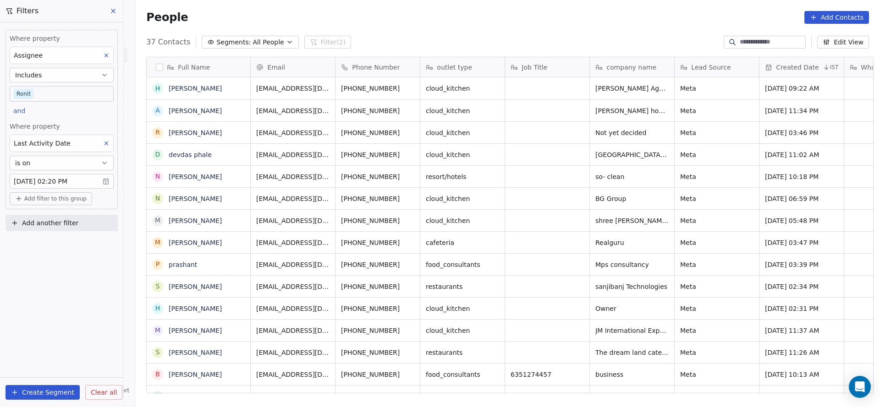
click at [47, 96] on body "On2Cook India Pvt. Ltd. Contacts People Marketing Workflows Campaigns Sales Pip…" at bounding box center [440, 203] width 880 height 407
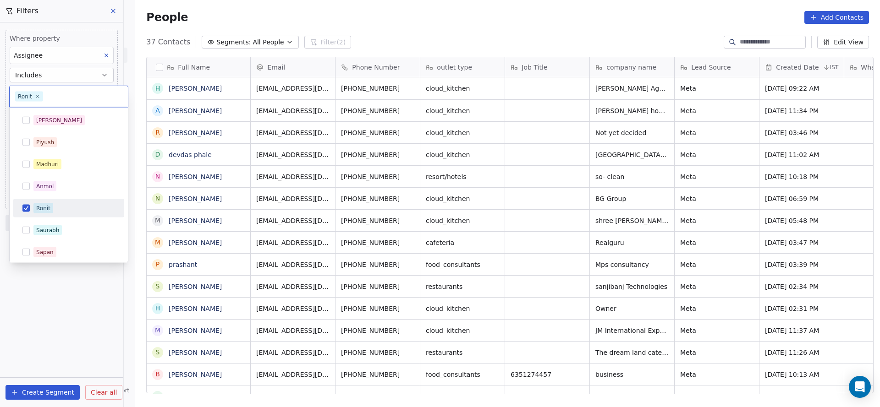
scroll to position [348, 738]
click at [62, 167] on div "Madhuri" at bounding box center [74, 164] width 82 height 10
click at [46, 210] on div "Ronit" at bounding box center [43, 208] width 14 height 8
click at [505, 207] on html "On2Cook India Pvt. Ltd. Contacts People Marketing Workflows Campaigns Sales Pip…" at bounding box center [440, 203] width 880 height 407
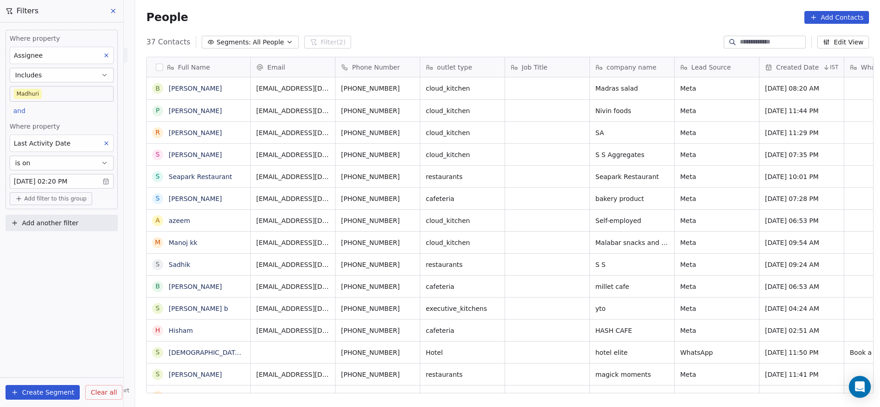
click at [65, 269] on div "Where property Assignee Includes Madhuri and Where property Last Activity Date …" at bounding box center [61, 214] width 123 height 385
click at [108, 140] on icon at bounding box center [106, 143] width 6 height 6
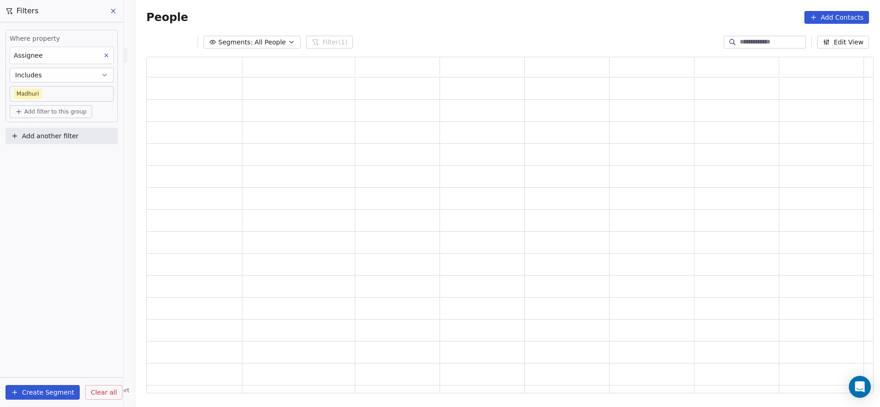
scroll to position [326, 716]
click at [77, 119] on div "Where property Assignee Includes Madhuri Add filter to this group" at bounding box center [61, 76] width 112 height 93
click at [78, 108] on span "Add filter to this group" at bounding box center [55, 111] width 62 height 7
click at [54, 125] on div "Contact properties" at bounding box center [62, 131] width 96 height 15
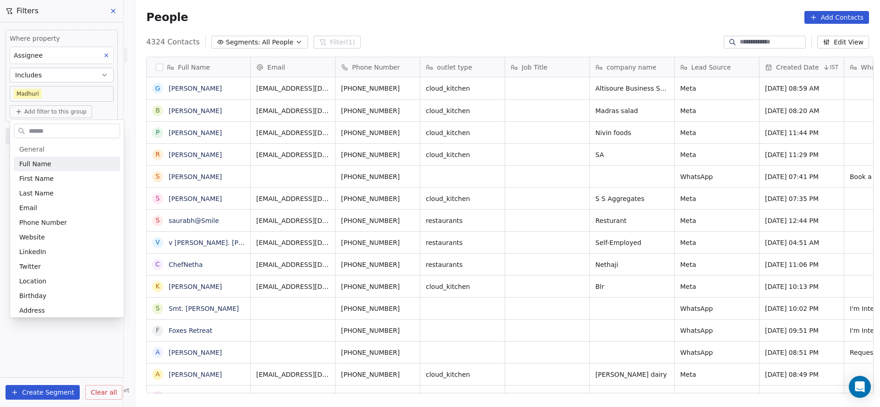
scroll to position [348, 738]
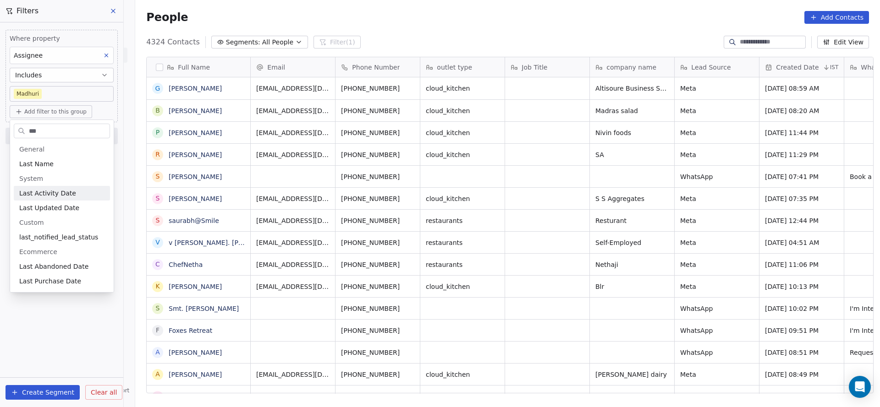
type input "***"
click at [69, 194] on div "Last Activity Date" at bounding box center [61, 193] width 85 height 9
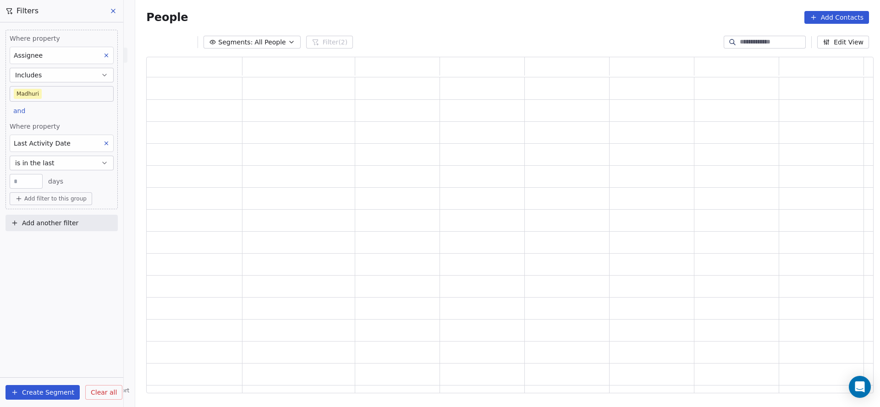
scroll to position [326, 716]
click at [59, 161] on button "is in the last" at bounding box center [62, 163] width 104 height 15
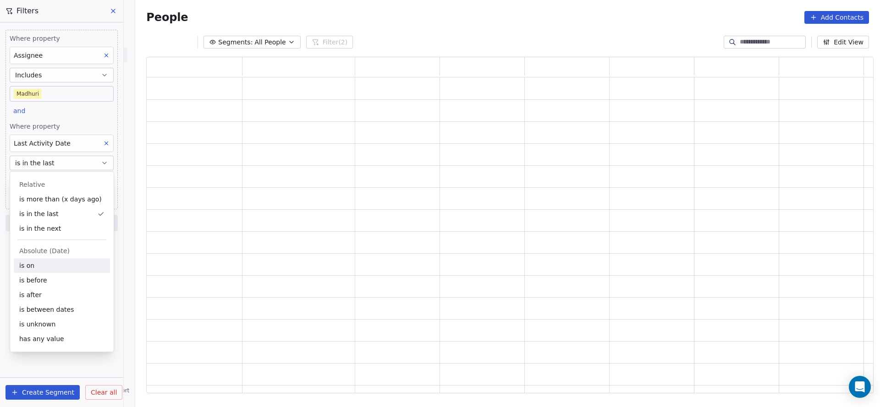
click at [47, 262] on div "is on" at bounding box center [62, 265] width 96 height 15
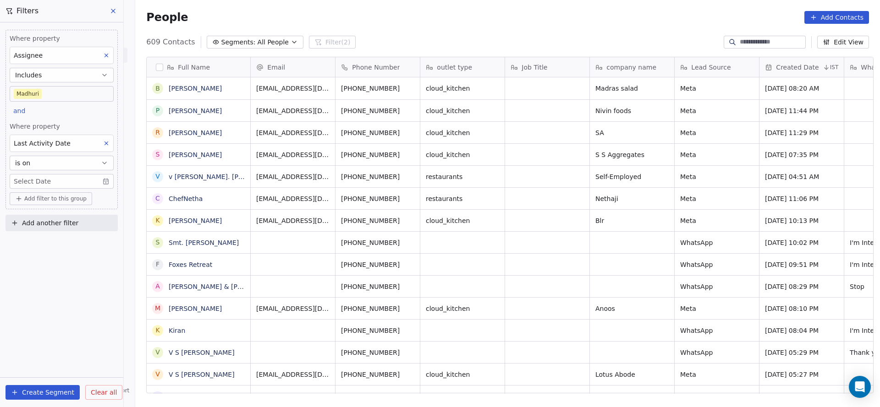
scroll to position [348, 738]
click at [62, 182] on body "On2Cook India Pvt. Ltd. Contacts People Marketing Workflows Campaigns Sales Pip…" at bounding box center [440, 203] width 880 height 407
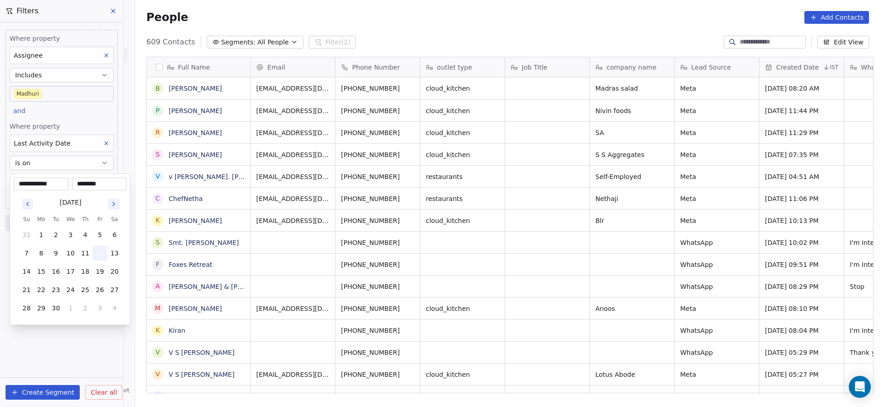
click at [103, 255] on button "12" at bounding box center [100, 253] width 15 height 15
click at [512, 280] on html "On2Cook India Pvt. Ltd. Contacts People Marketing Workflows Campaigns Sales Pip…" at bounding box center [440, 203] width 880 height 407
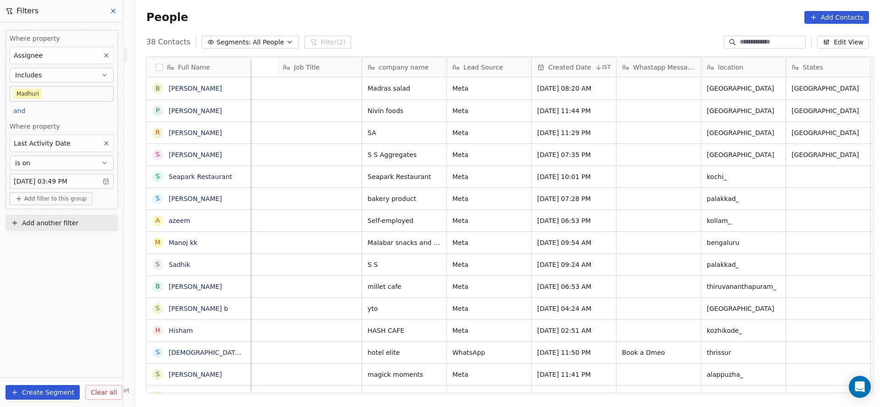
scroll to position [0, 660]
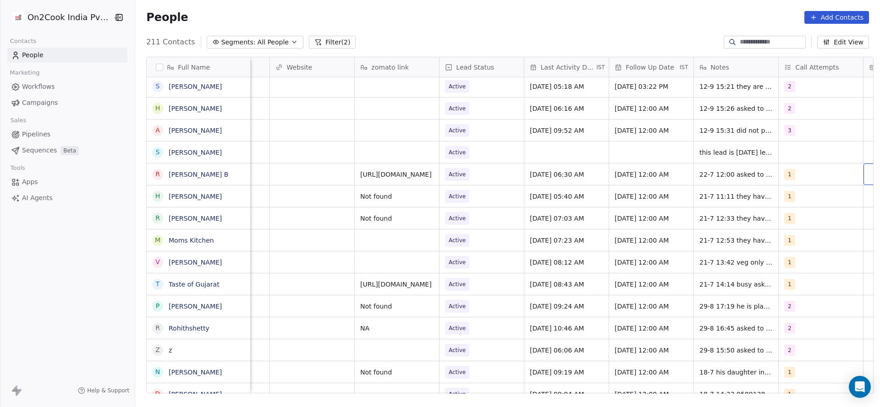
scroll to position [0, 1083]
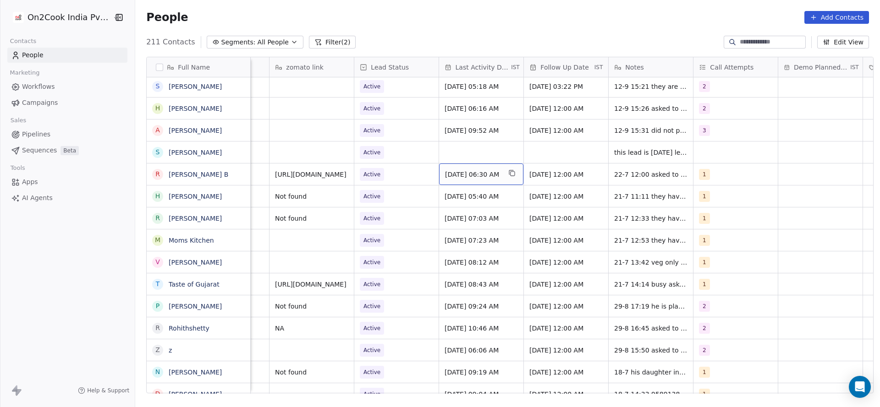
click at [455, 165] on div "[DATE] 06:30 AM" at bounding box center [481, 175] width 84 height 22
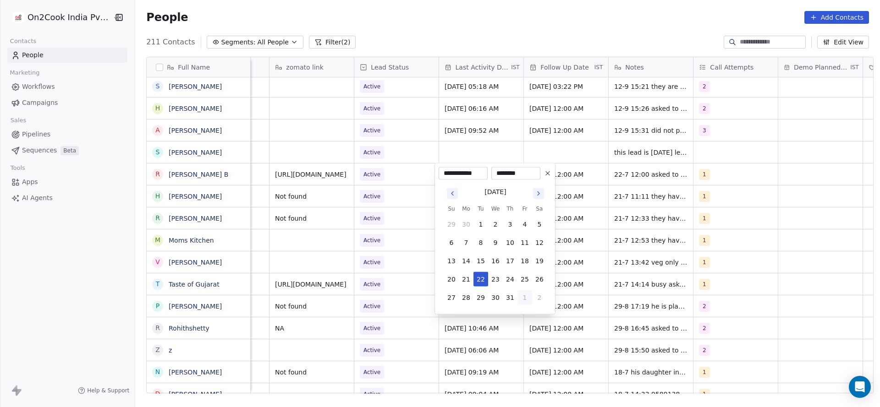
click at [523, 298] on button "1" at bounding box center [524, 298] width 15 height 15
click at [496, 316] on button "3" at bounding box center [495, 316] width 15 height 15
click at [524, 242] on button "12" at bounding box center [524, 243] width 15 height 15
type input "**********"
click at [337, 229] on html "On2Cook India Pvt. Ltd. Contacts People Marketing Workflows Campaigns Sales Pip…" at bounding box center [440, 203] width 880 height 407
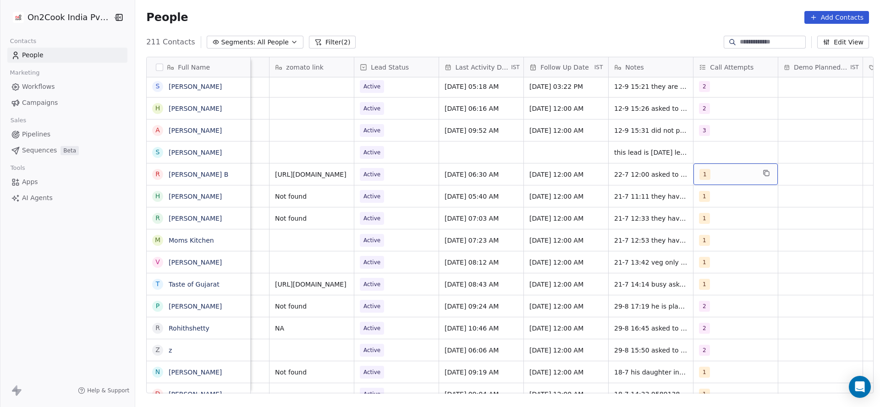
click at [699, 176] on span "1" at bounding box center [704, 174] width 11 height 11
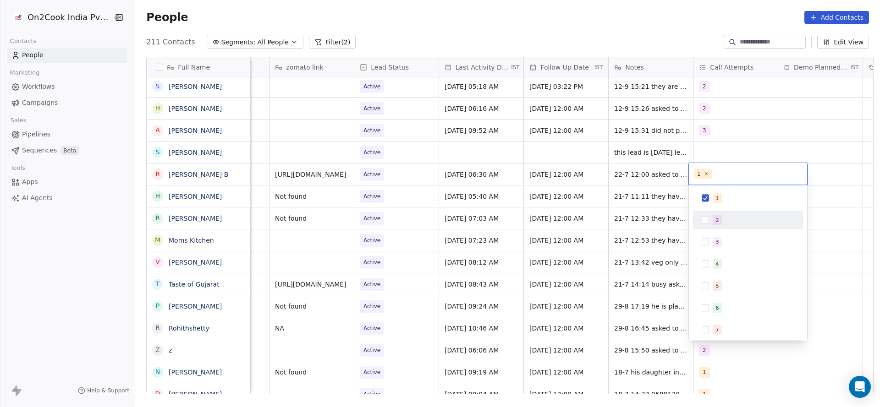
click at [704, 219] on button "Suggestions" at bounding box center [705, 220] width 7 height 7
click at [708, 195] on button "Suggestions" at bounding box center [705, 198] width 7 height 7
click at [638, 219] on html "On2Cook India Pvt. Ltd. Contacts People Marketing Workflows Campaigns Sales Pip…" at bounding box center [440, 203] width 880 height 407
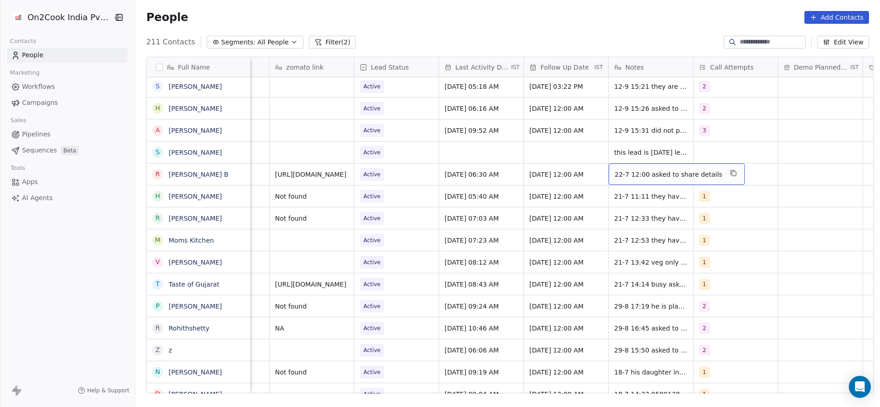
click at [618, 172] on span "22-7 12:00 asked to share details" at bounding box center [669, 174] width 108 height 9
click at [608, 172] on textarea "**********" at bounding box center [665, 178] width 123 height 28
type textarea "**********"
click at [466, 226] on html "On2Cook India Pvt. Ltd. Contacts People Marketing Workflows Campaigns Sales Pip…" at bounding box center [440, 203] width 880 height 407
click at [401, 180] on span "Active" at bounding box center [388, 174] width 56 height 13
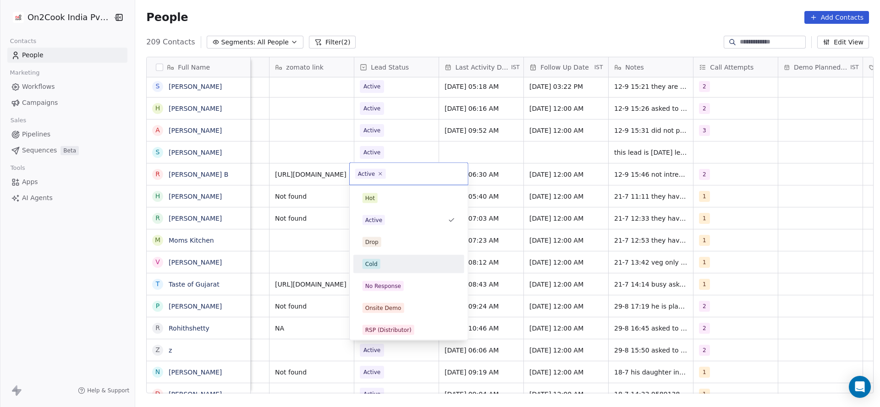
click at [389, 267] on div "Cold" at bounding box center [408, 264] width 93 height 10
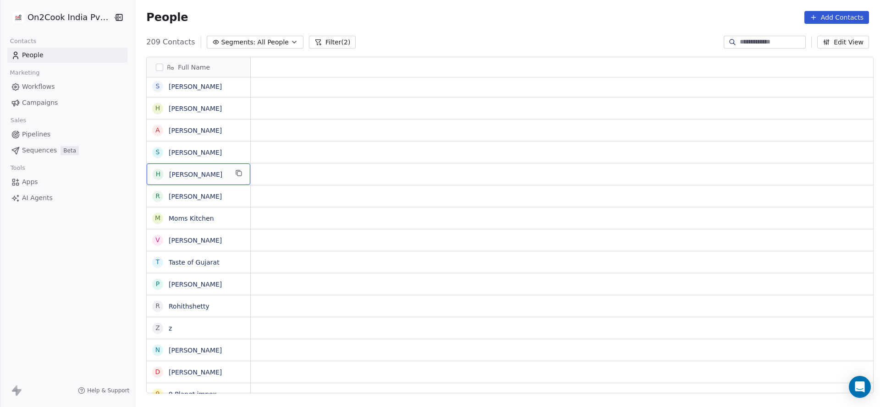
scroll to position [0, 0]
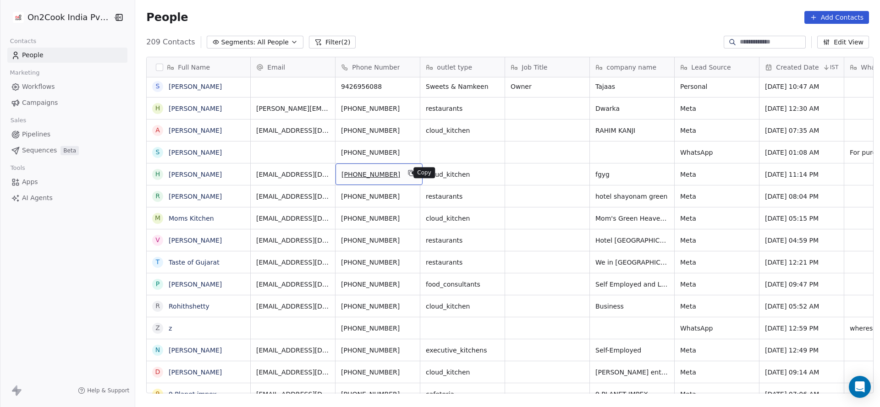
click at [409, 172] on icon "grid" at bounding box center [411, 172] width 4 height 4
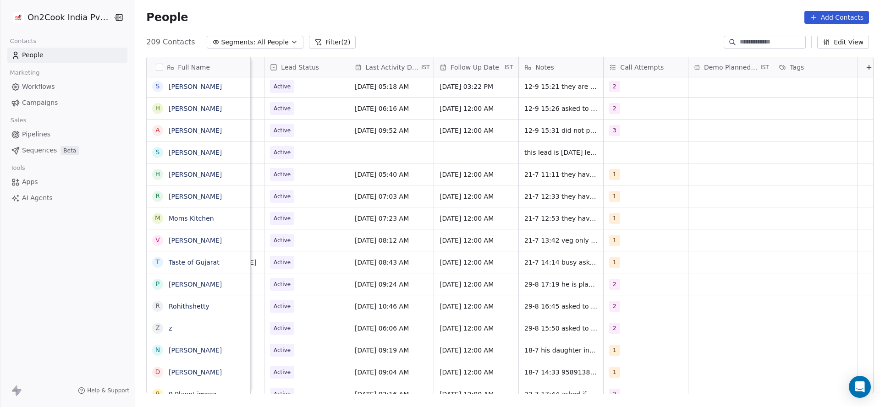
scroll to position [0, 1178]
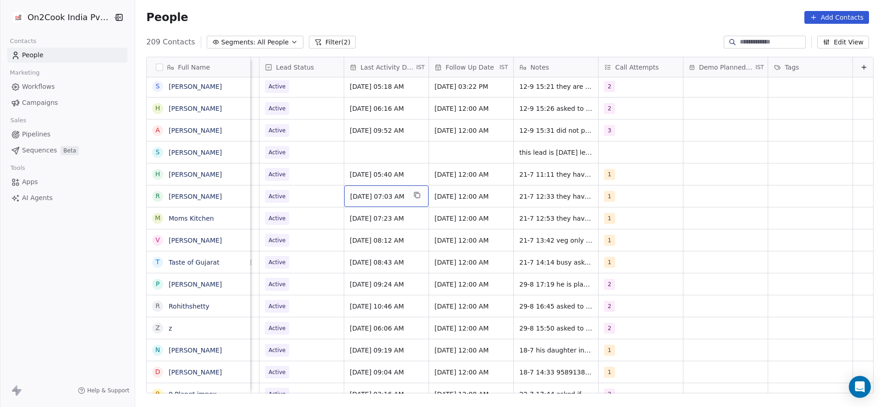
click at [367, 191] on div "[DATE] 07:03 AM" at bounding box center [386, 197] width 84 height 22
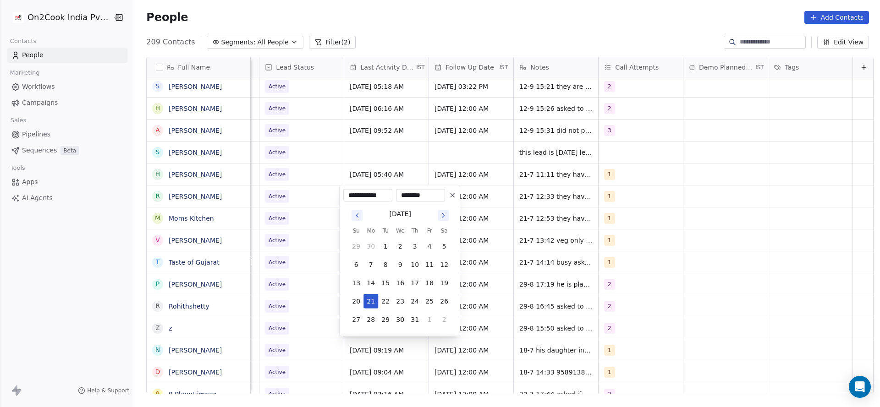
click at [316, 172] on html "On2Cook India Pvt. Ltd. Contacts People Marketing Workflows Campaigns Sales Pip…" at bounding box center [440, 203] width 880 height 407
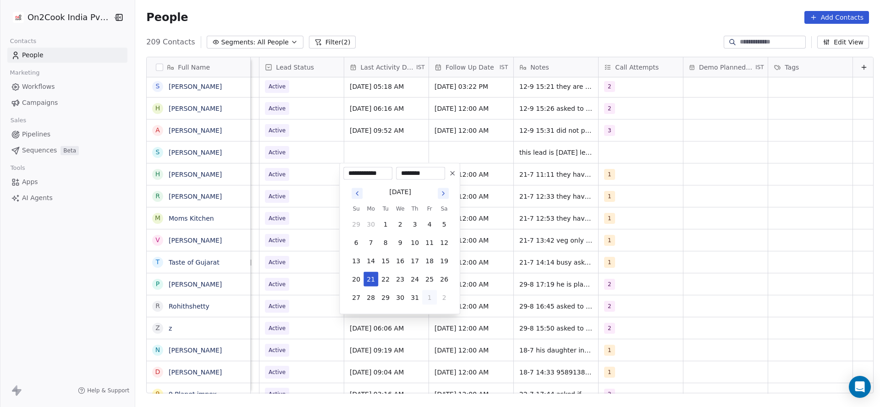
click at [426, 301] on button "1" at bounding box center [429, 298] width 15 height 15
click at [390, 314] on button "2" at bounding box center [385, 316] width 15 height 15
click at [426, 239] on button "12" at bounding box center [429, 243] width 15 height 15
type input "**********"
drag, startPoint x: 280, startPoint y: 224, endPoint x: 630, endPoint y: 186, distance: 351.2
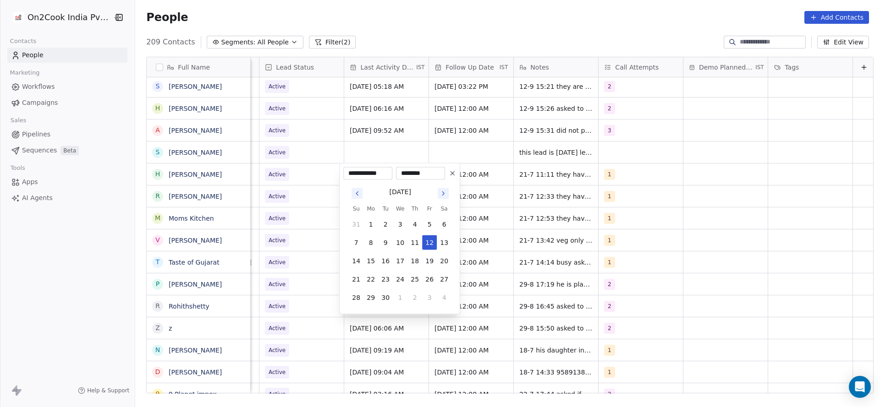
click at [280, 223] on html "On2Cook India Pvt. Ltd. Contacts People Marketing Workflows Campaigns Sales Pip…" at bounding box center [440, 203] width 880 height 407
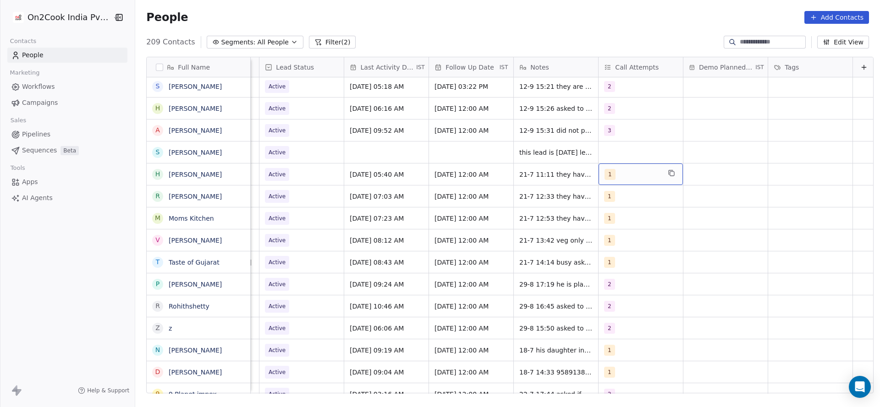
click at [625, 178] on div "1" at bounding box center [632, 174] width 56 height 11
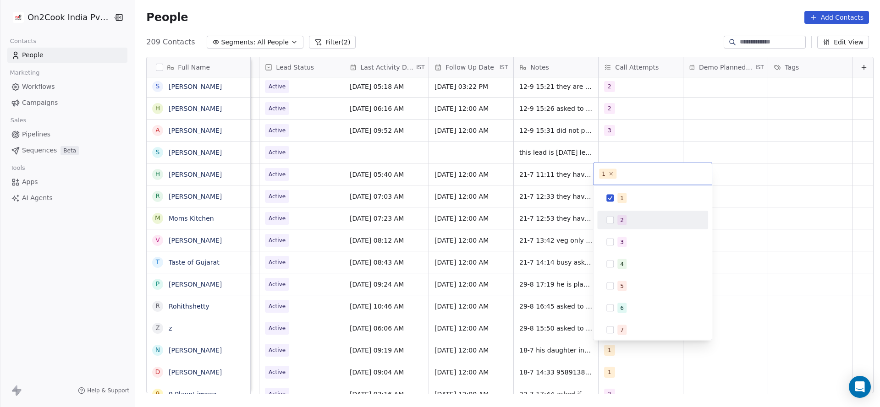
click at [619, 219] on span "2" at bounding box center [621, 220] width 9 height 10
click at [623, 200] on span "1" at bounding box center [621, 198] width 9 height 10
click at [493, 211] on html "On2Cook India Pvt. Ltd. Contacts People Marketing Workflows Campaigns Sales Pip…" at bounding box center [440, 203] width 880 height 407
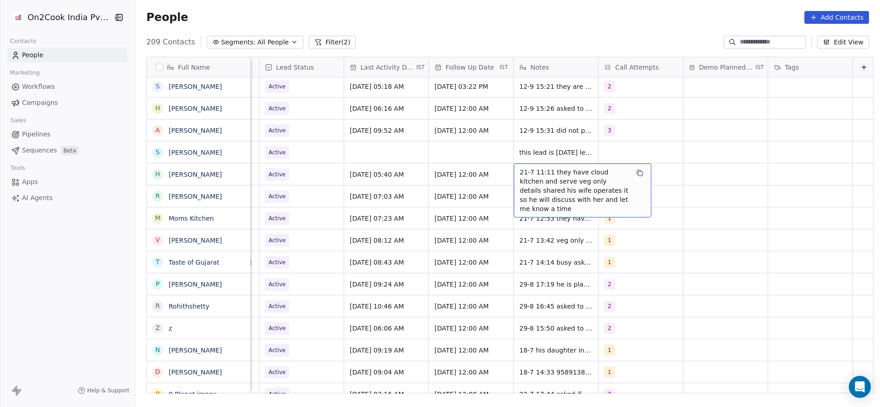
click at [524, 172] on span "21-7 11:11 they have cloud kitchen and serve veg only details shared his wife o…" at bounding box center [574, 191] width 109 height 46
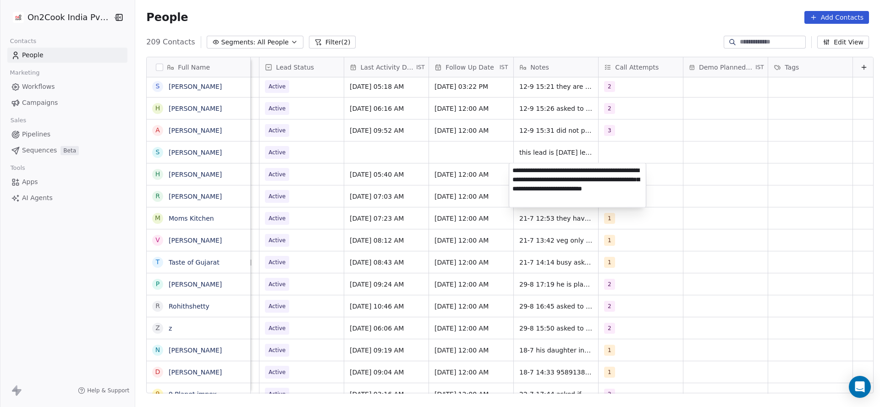
click at [513, 172] on textarea "**********" at bounding box center [577, 186] width 137 height 44
type textarea "**********"
click at [411, 220] on html "On2Cook India Pvt. Ltd. Contacts People Marketing Workflows Campaigns Sales Pip…" at bounding box center [440, 203] width 880 height 407
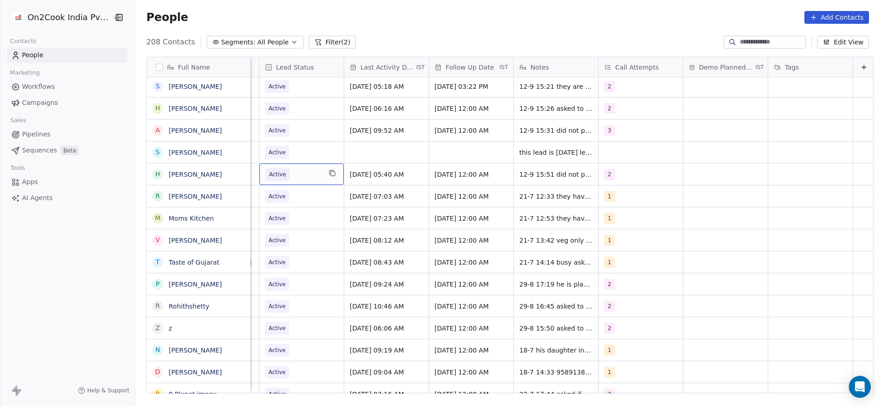
click at [311, 177] on span "Active" at bounding box center [293, 174] width 56 height 13
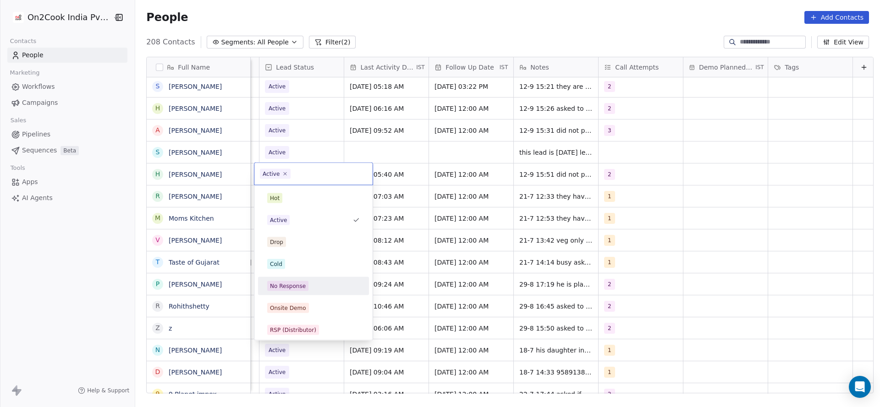
click at [315, 280] on div "No Response" at bounding box center [314, 286] width 104 height 15
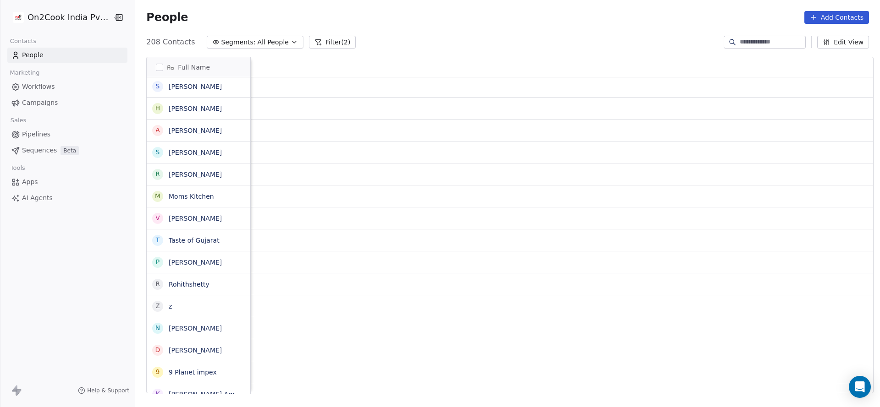
scroll to position [0, 1190]
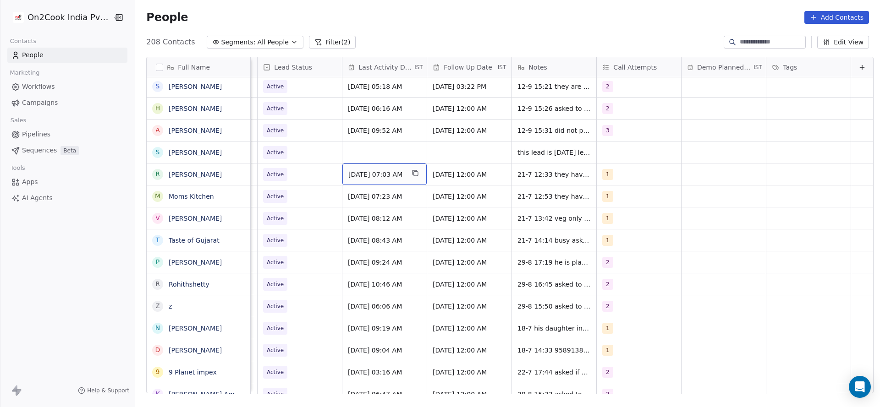
click at [361, 177] on span "[DATE] 07:03 AM" at bounding box center [376, 174] width 56 height 9
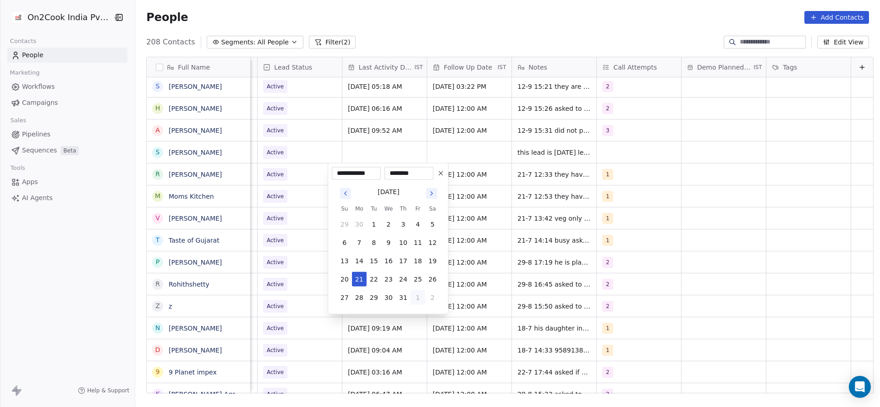
click at [418, 302] on button "1" at bounding box center [418, 298] width 15 height 15
click at [405, 316] on button "4" at bounding box center [403, 316] width 15 height 15
click at [417, 246] on button "12" at bounding box center [418, 243] width 15 height 15
type input "**********"
click at [665, 225] on html "On2Cook India Pvt. Ltd. Contacts People Marketing Workflows Campaigns Sales Pip…" at bounding box center [440, 203] width 880 height 407
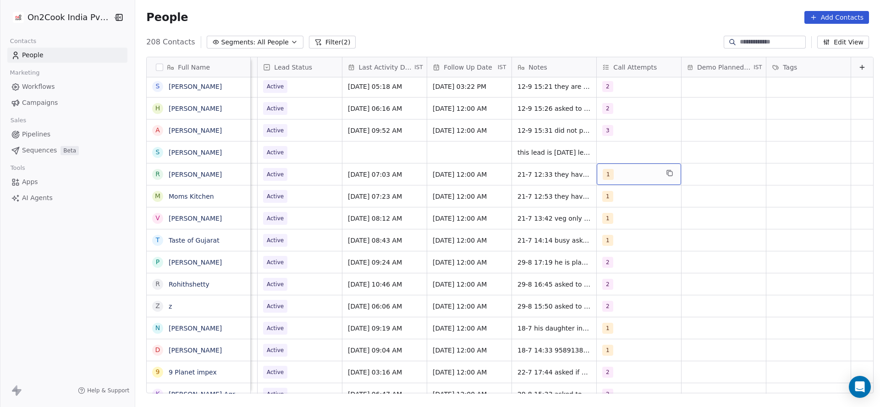
click at [620, 173] on div "1" at bounding box center [631, 174] width 56 height 11
click at [600, 220] on button "Suggestions" at bounding box center [598, 220] width 7 height 7
click at [609, 199] on div "1" at bounding box center [611, 198] width 4 height 8
click at [542, 208] on html "On2Cook India Pvt. Ltd. Contacts People Marketing Workflows Campaigns Sales Pip…" at bounding box center [440, 203] width 880 height 407
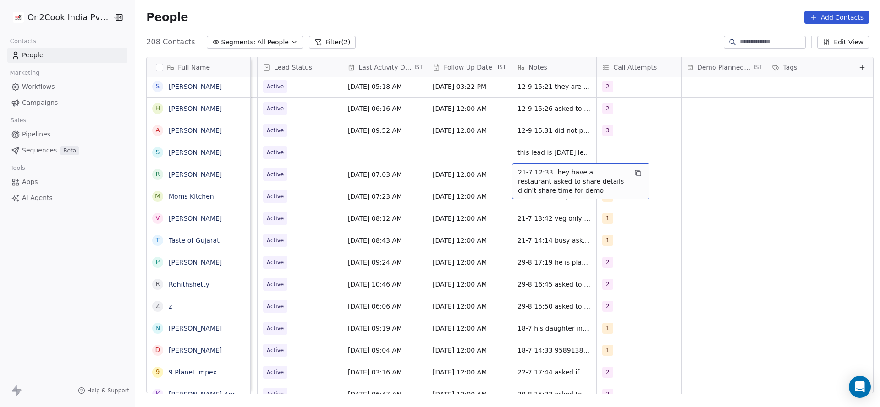
click at [518, 173] on span "21-7 12:33 they have a restaurant asked to share details didn't share time for …" at bounding box center [572, 181] width 109 height 27
click at [500, 173] on textarea "**********" at bounding box center [566, 181] width 137 height 34
type textarea "**********"
click at [383, 192] on html "On2Cook India Pvt. Ltd. Contacts People Marketing Workflows Campaigns Sales Pip…" at bounding box center [440, 203] width 880 height 407
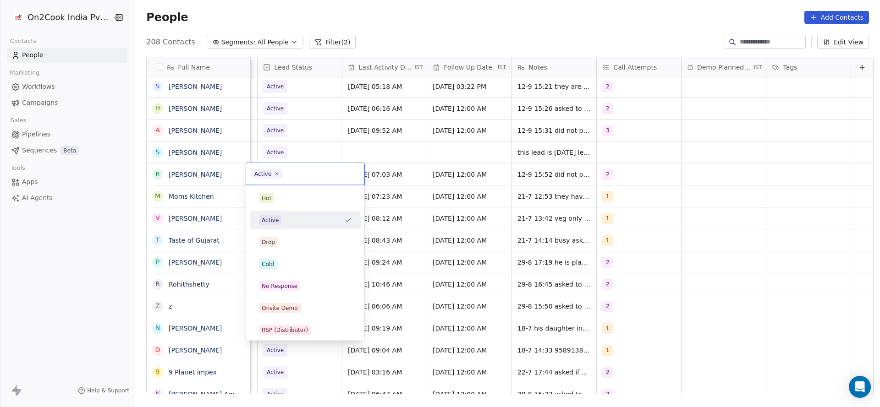
scroll to position [0, 1186]
click at [298, 283] on div "No Response" at bounding box center [305, 286] width 93 height 10
